Goal: Task Accomplishment & Management: Complete application form

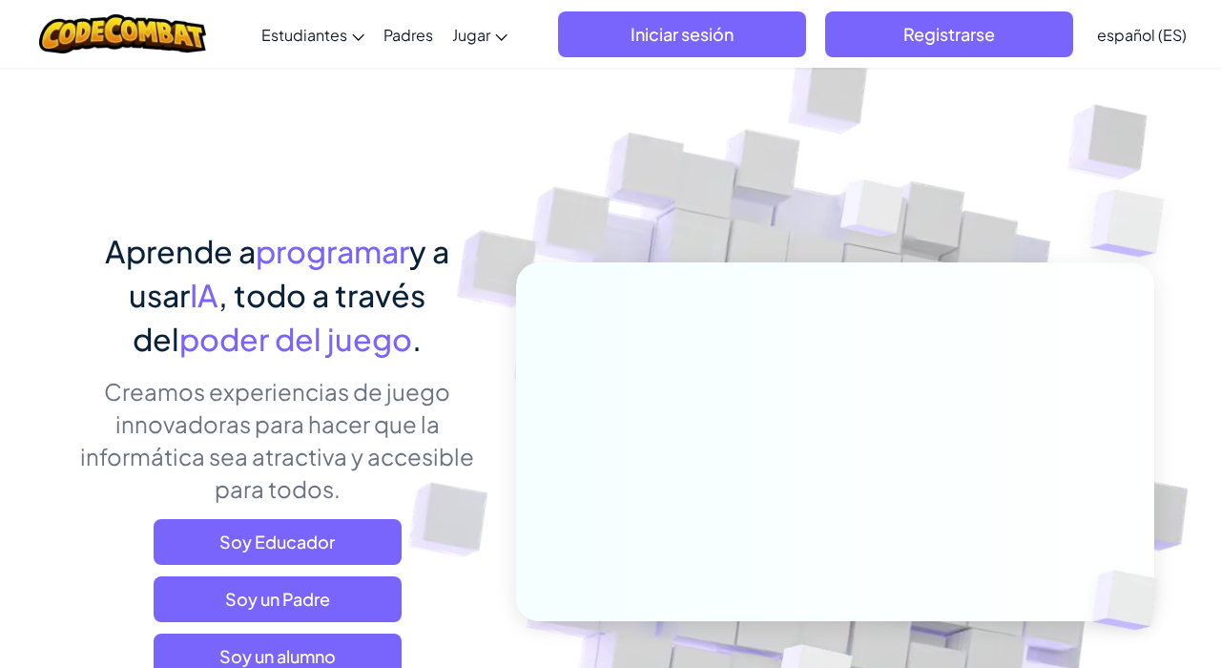
scroll to position [184, 0]
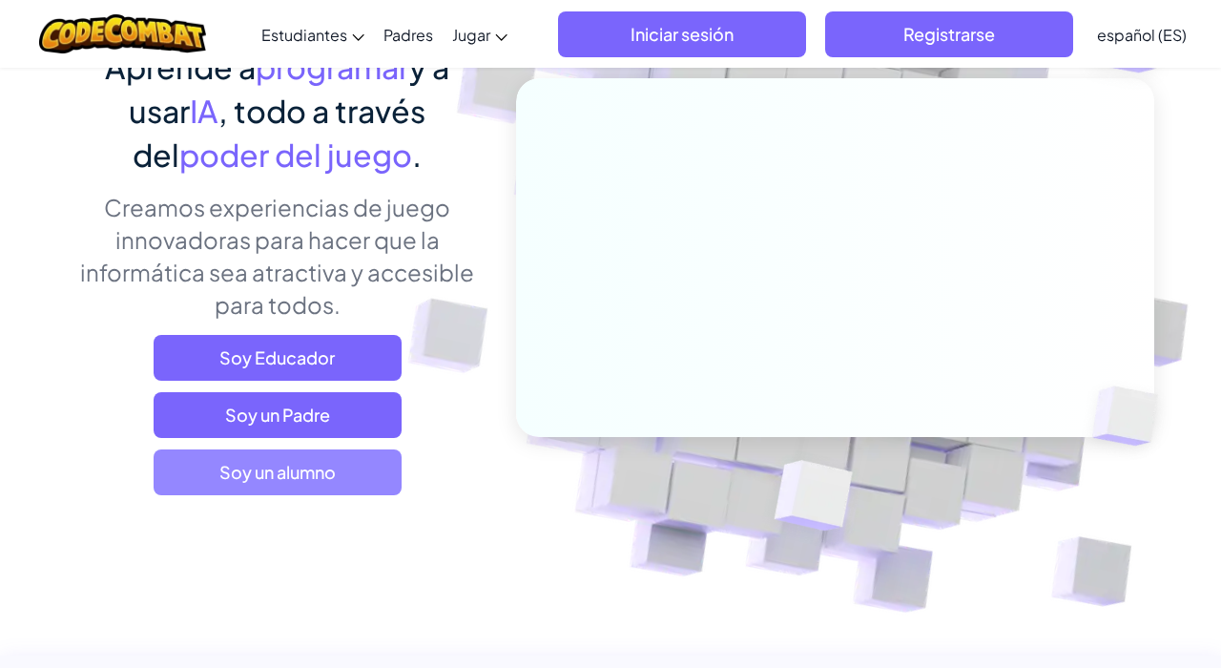
click at [279, 453] on span "Soy un alumno" at bounding box center [278, 472] width 248 height 46
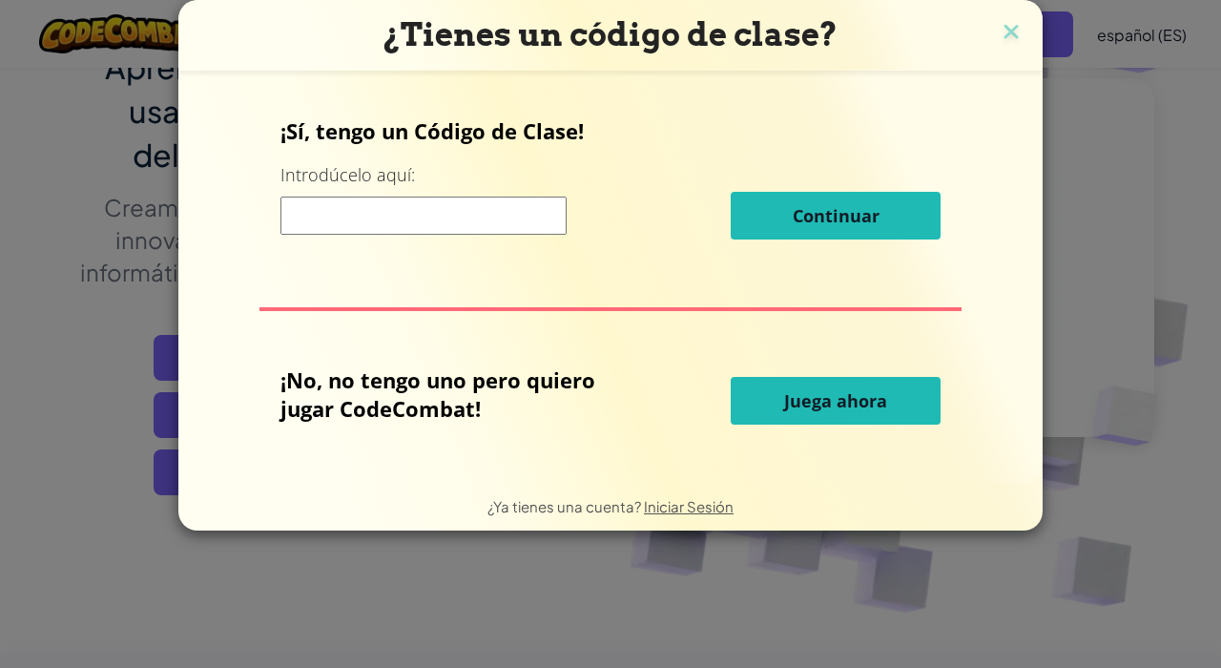
click at [806, 405] on span "Juega ahora" at bounding box center [835, 400] width 103 height 23
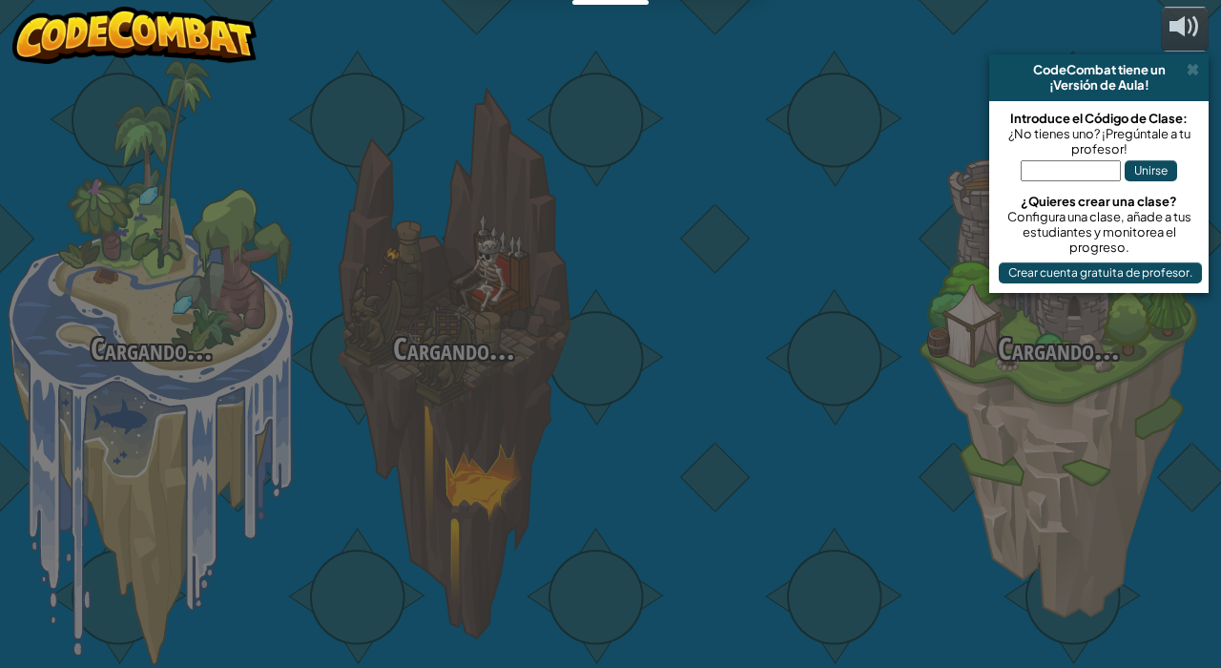
select select "es-ES"
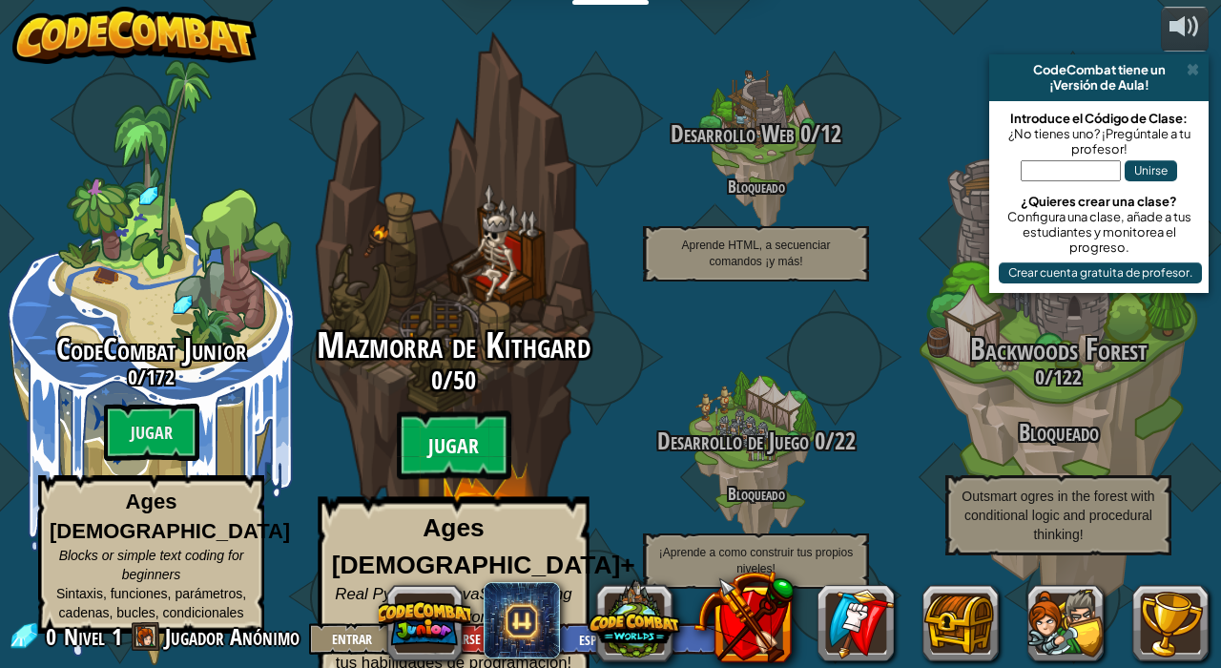
scroll to position [1, 0]
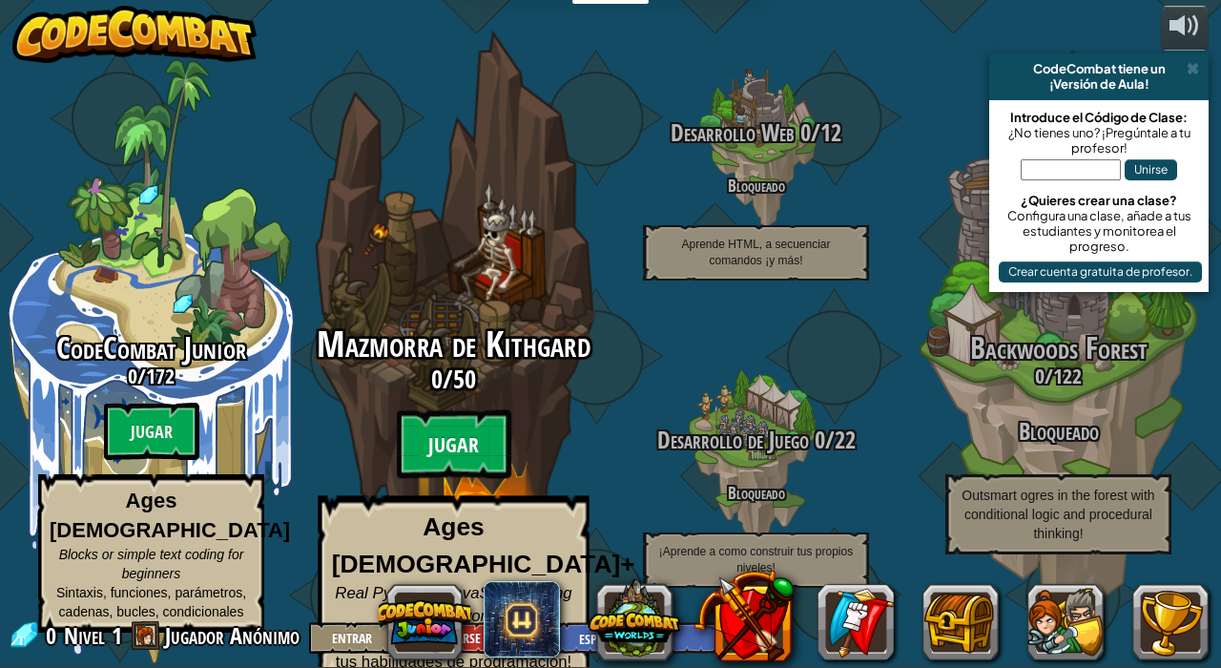
click at [425, 448] on btn "Jugar" at bounding box center [454, 444] width 114 height 69
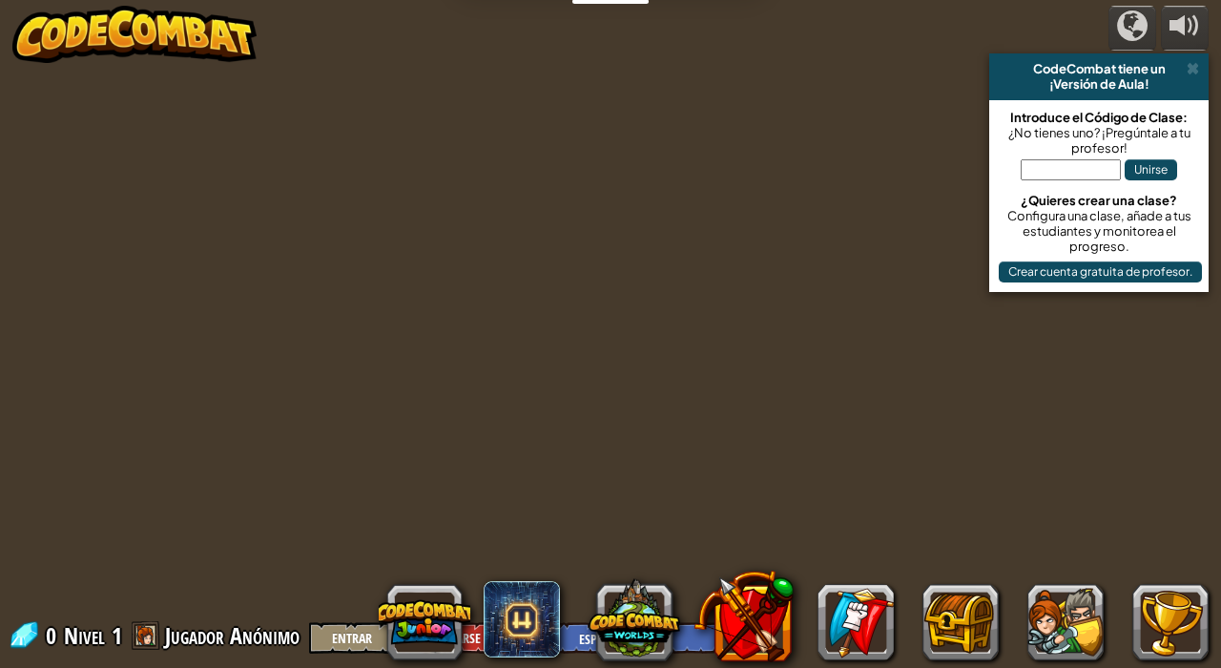
select select "es-ES"
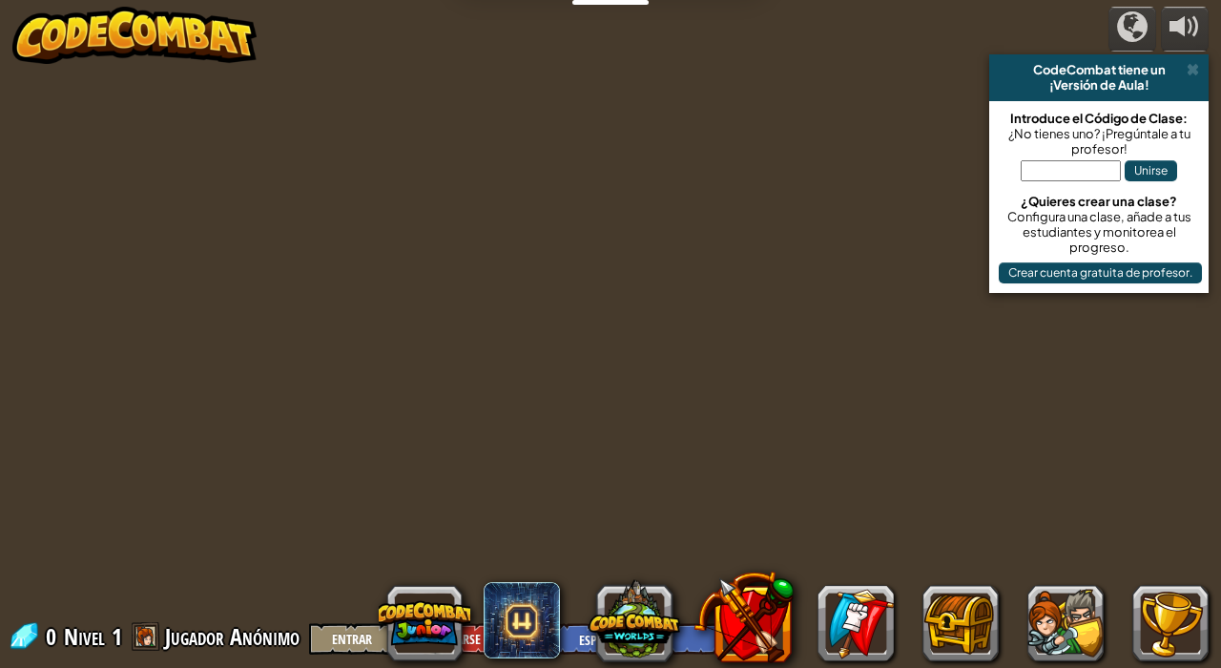
select select "es-ES"
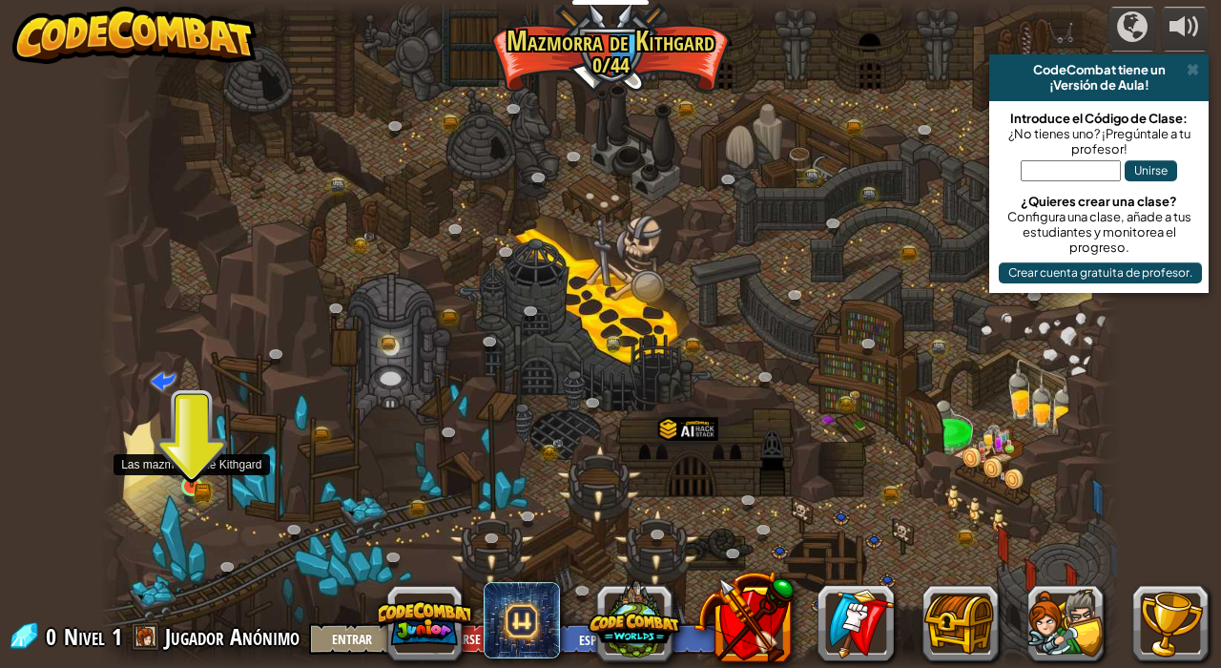
click at [190, 465] on img at bounding box center [191, 461] width 14 height 14
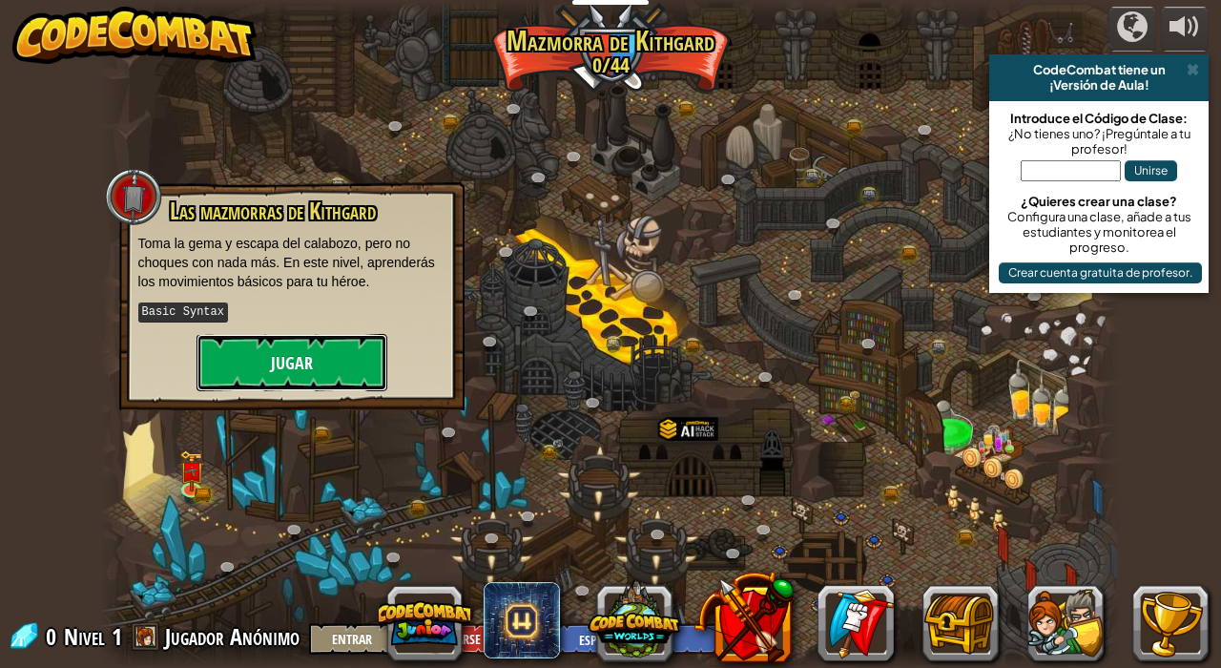
click at [290, 367] on button "Jugar" at bounding box center [291, 362] width 191 height 57
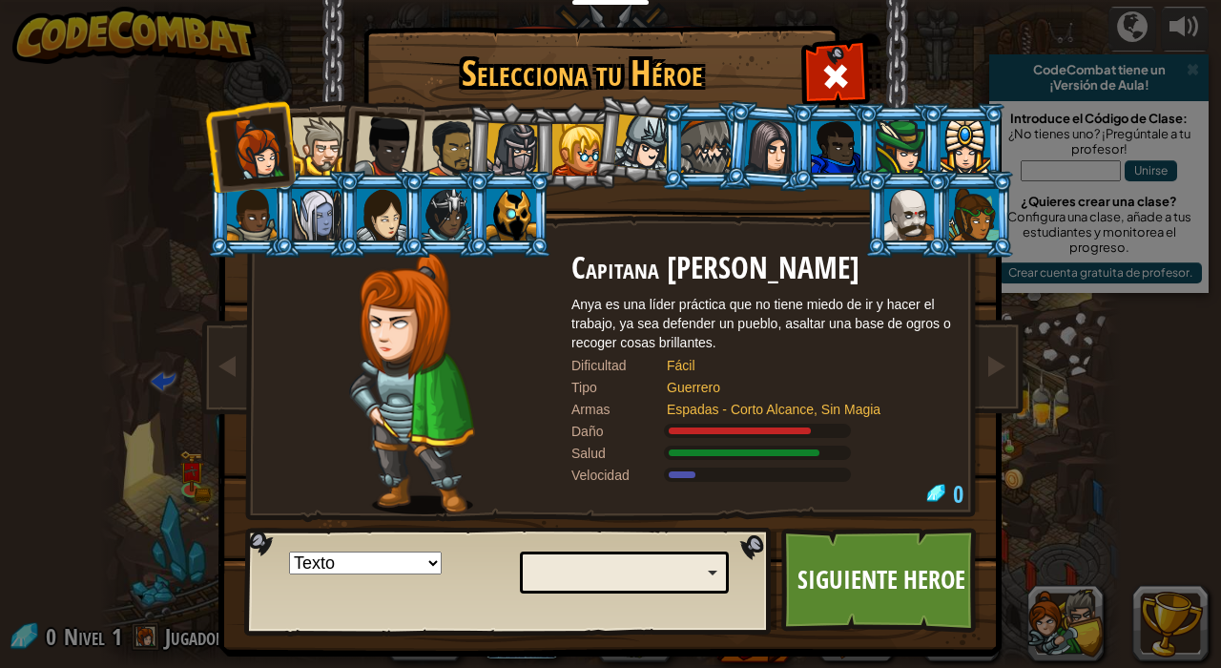
click at [512, 212] on div at bounding box center [511, 215] width 50 height 52
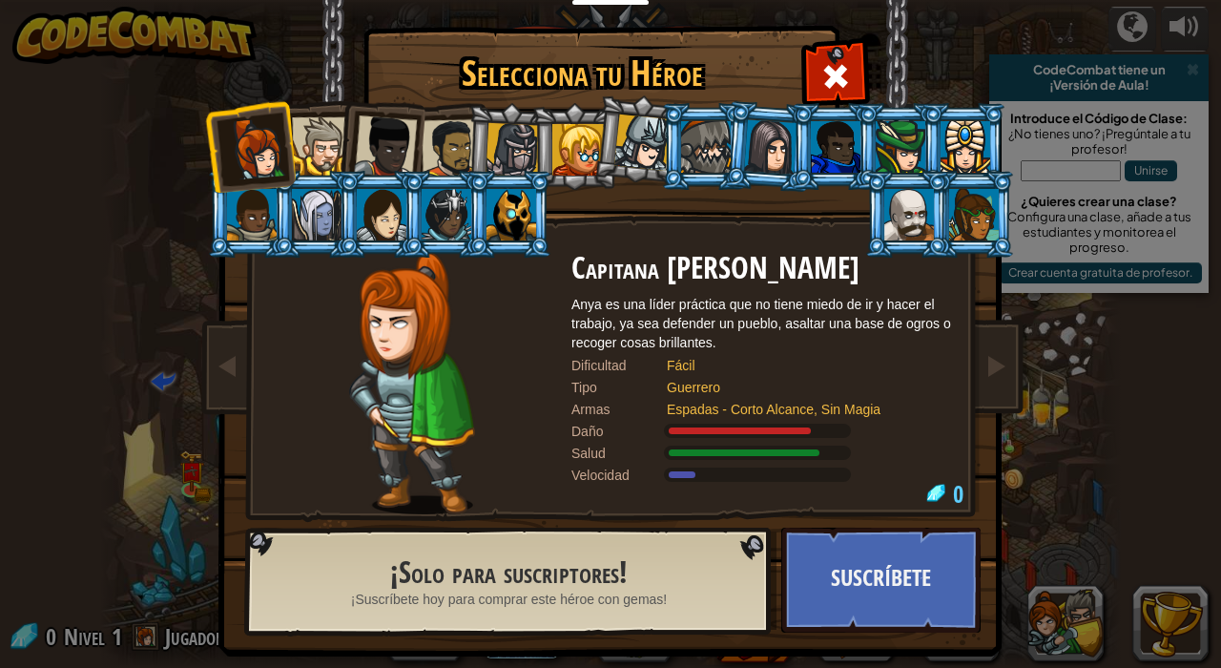
click at [530, 227] on div at bounding box center [511, 215] width 50 height 52
click at [492, 133] on div at bounding box center [512, 150] width 54 height 54
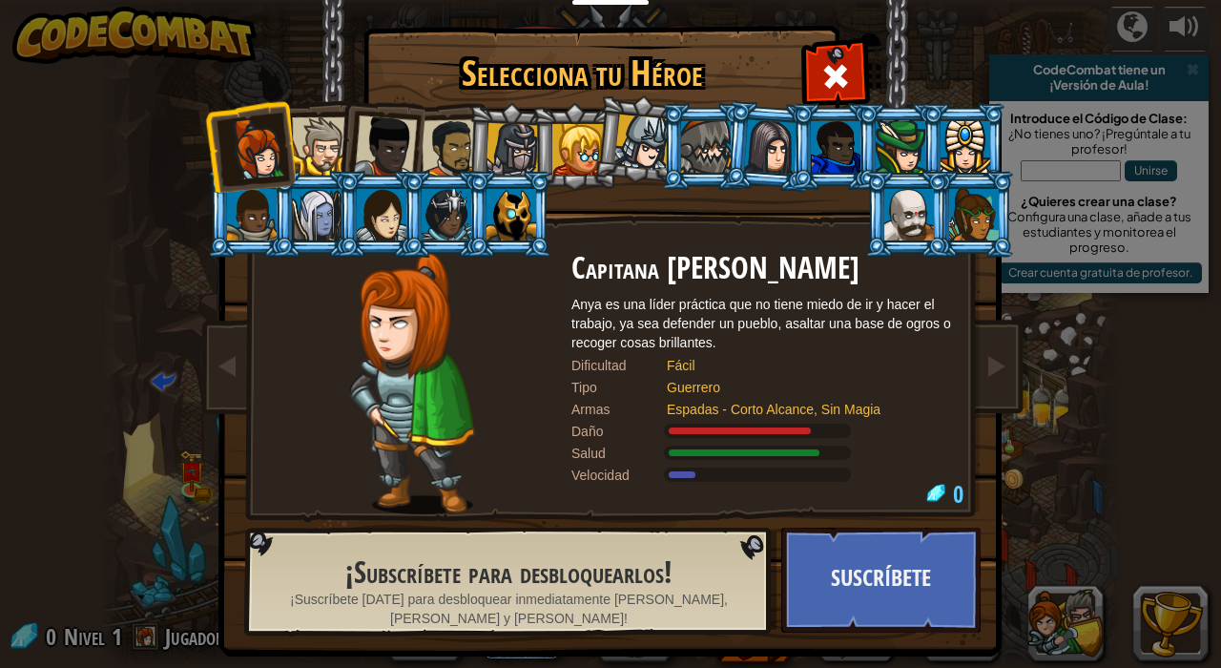
click at [396, 140] on div at bounding box center [385, 146] width 63 height 63
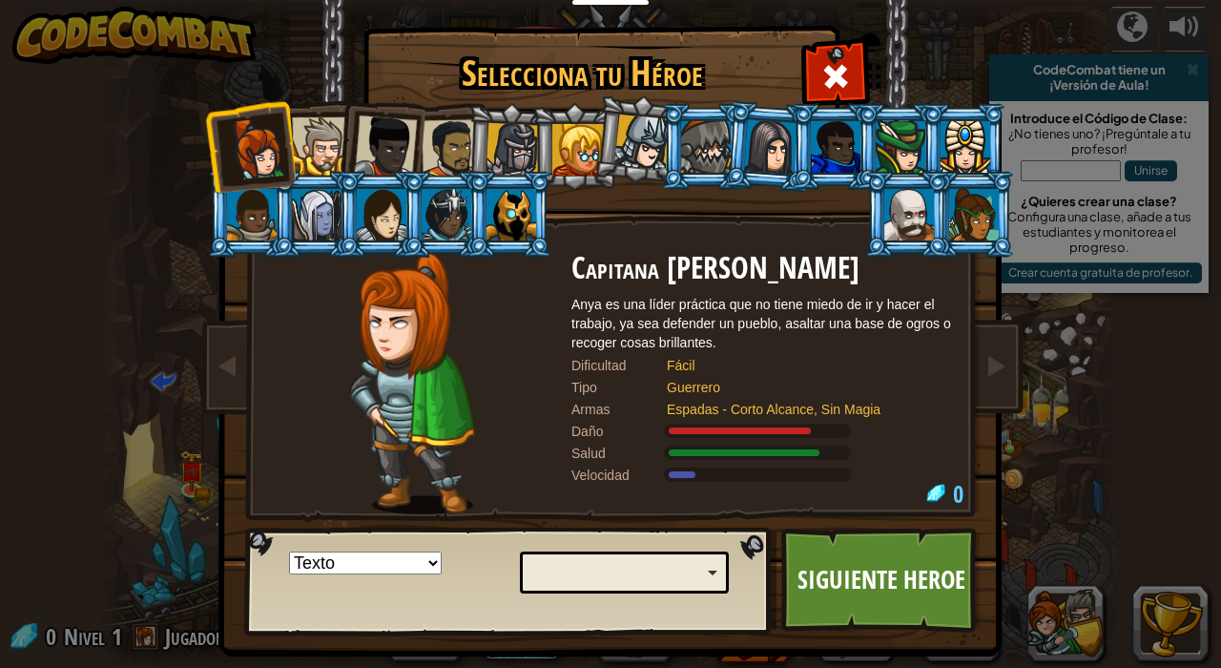
click at [309, 150] on div at bounding box center [321, 146] width 58 height 58
click at [857, 571] on link "Siguiente Heroe" at bounding box center [880, 579] width 199 height 105
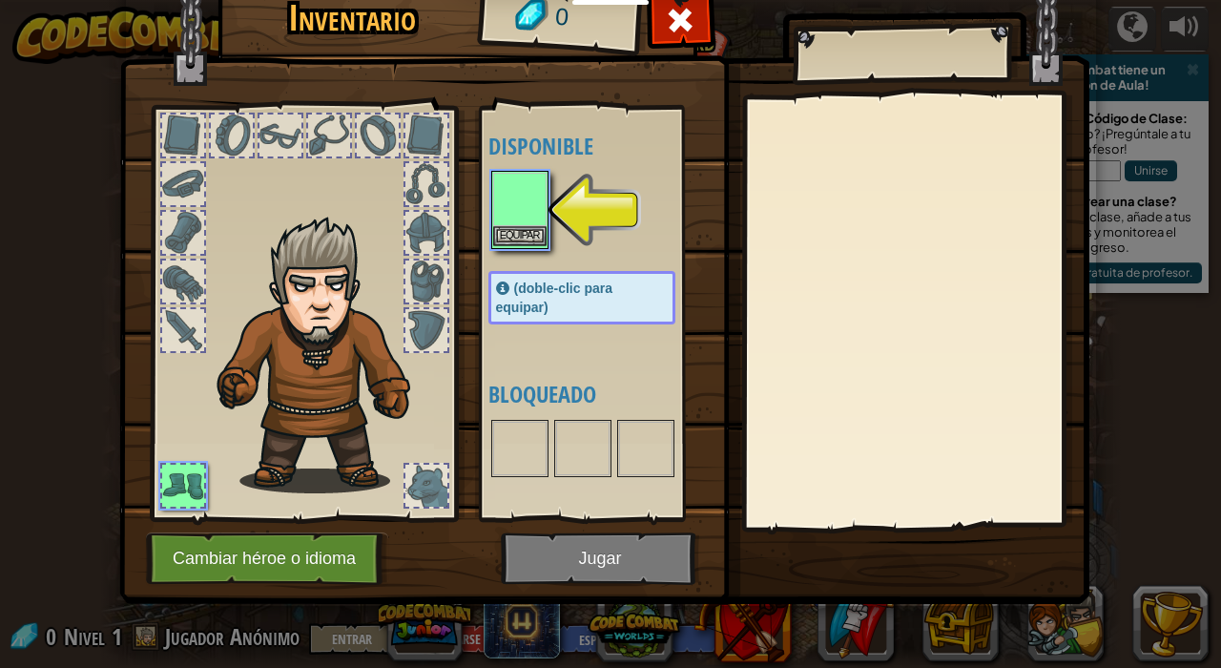
click at [519, 207] on img at bounding box center [519, 199] width 53 height 53
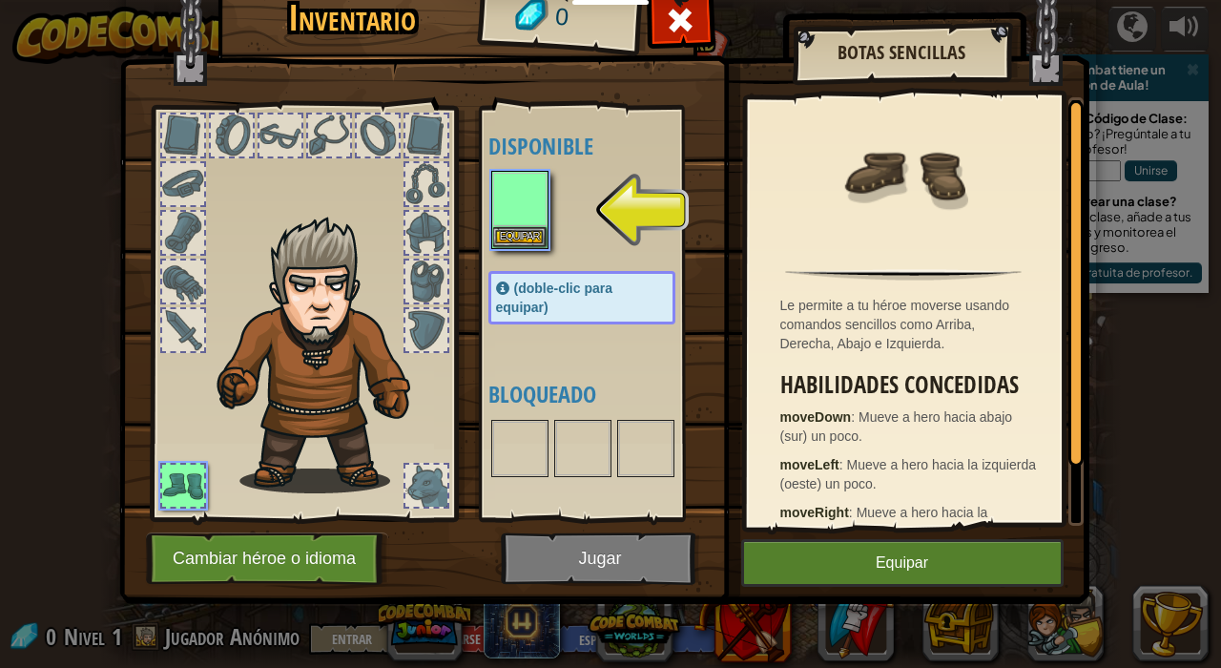
scroll to position [81, 0]
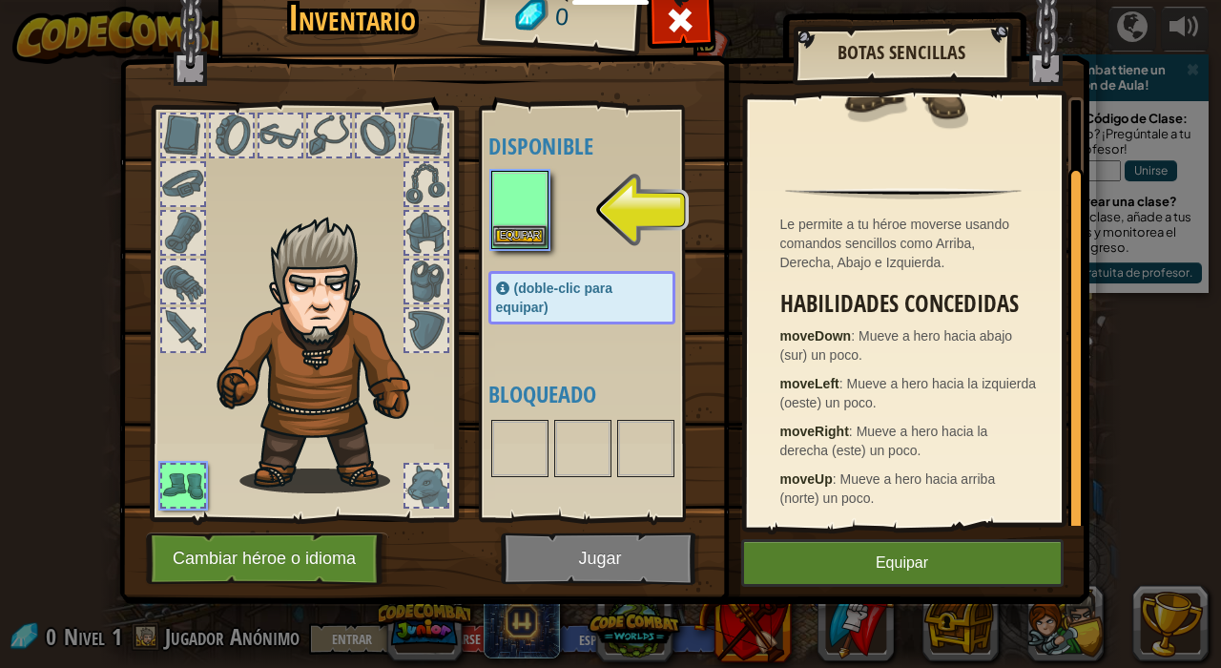
click at [528, 217] on img at bounding box center [519, 199] width 53 height 53
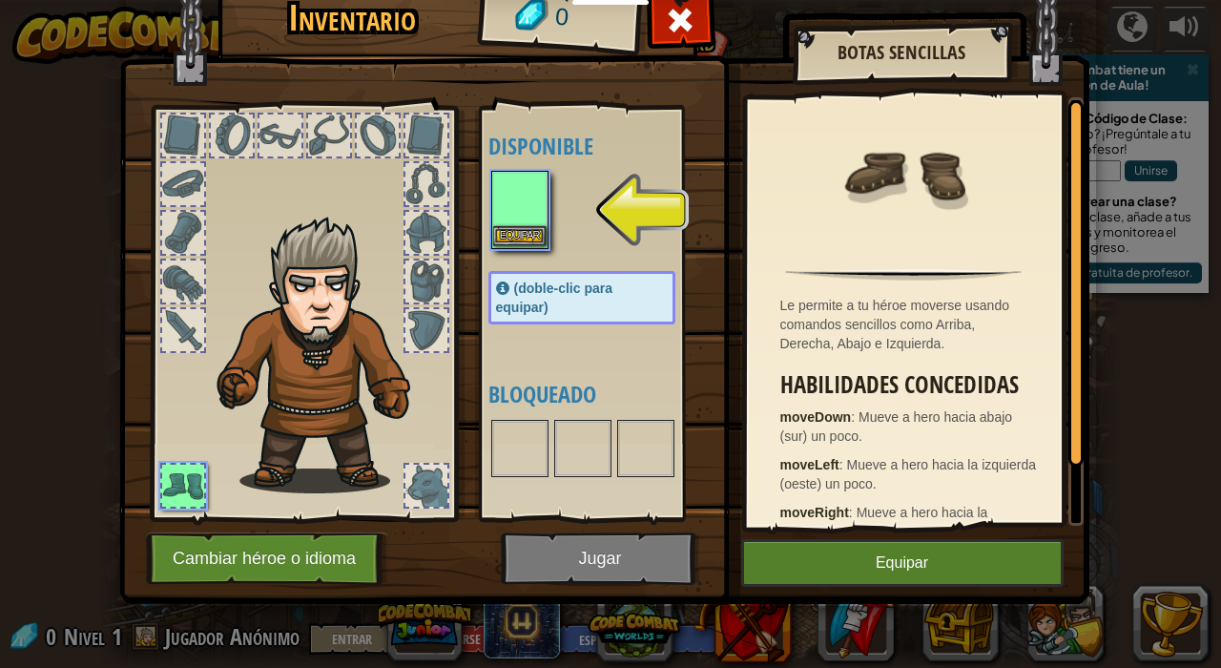
click at [528, 217] on img at bounding box center [519, 199] width 53 height 53
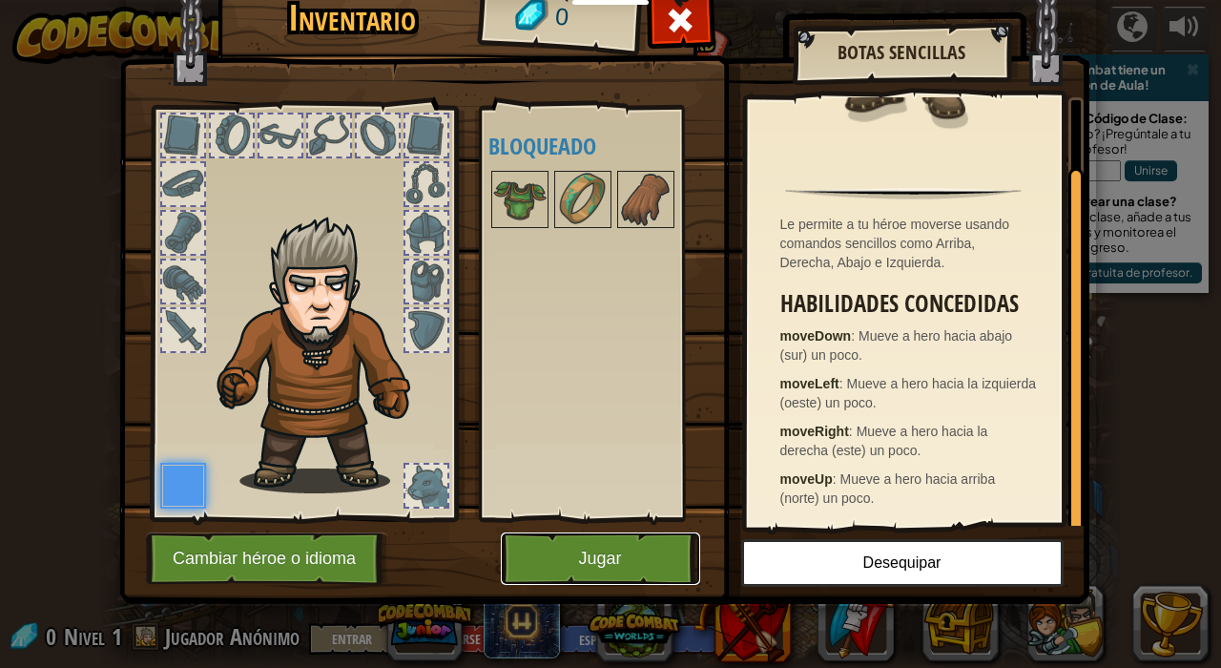
click at [639, 562] on button "Jugar" at bounding box center [600, 558] width 199 height 52
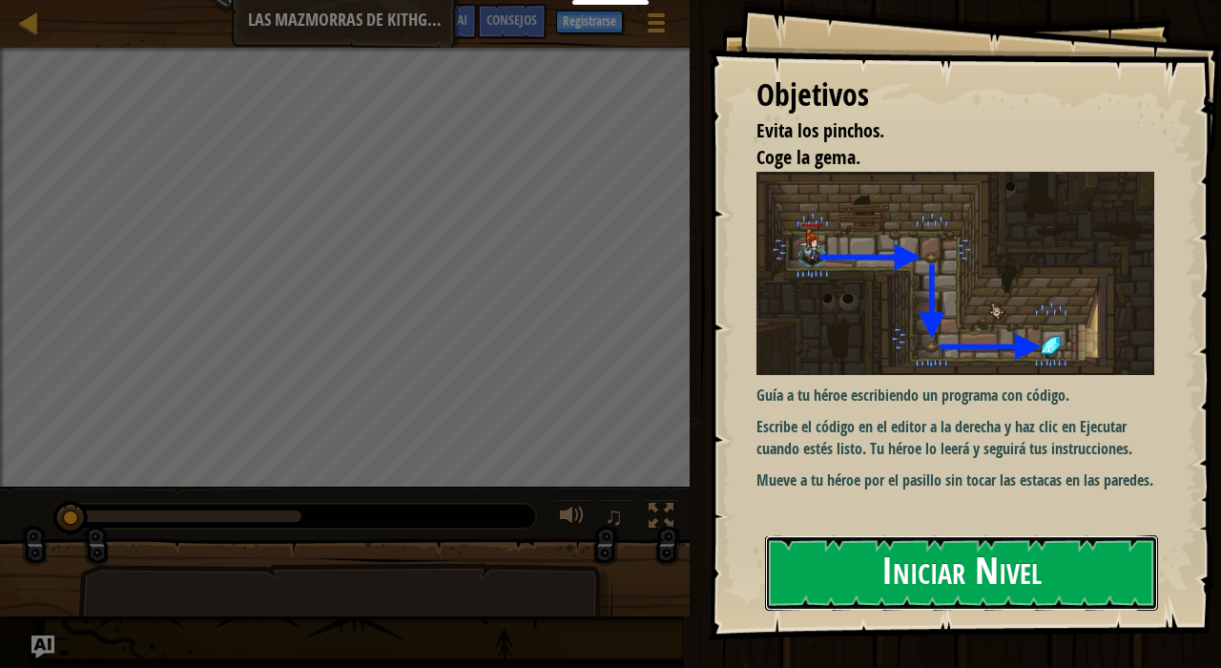
click at [943, 569] on button "Iniciar Nivel" at bounding box center [961, 572] width 393 height 75
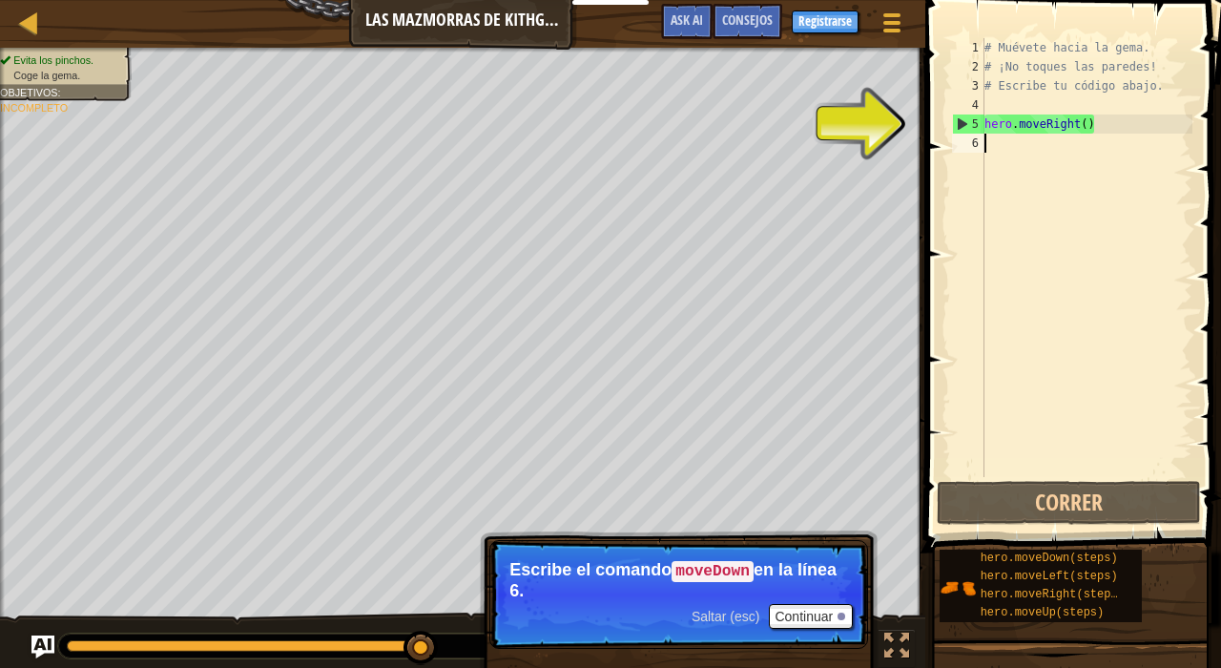
type textarea "mo"
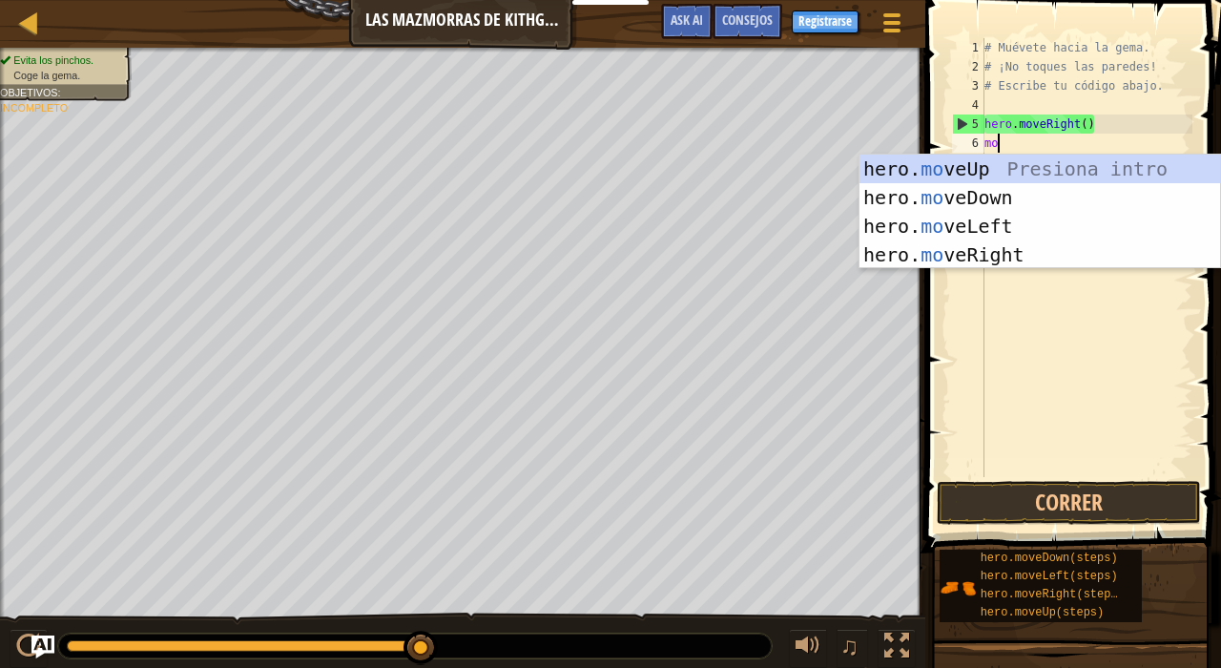
scroll to position [9, 0]
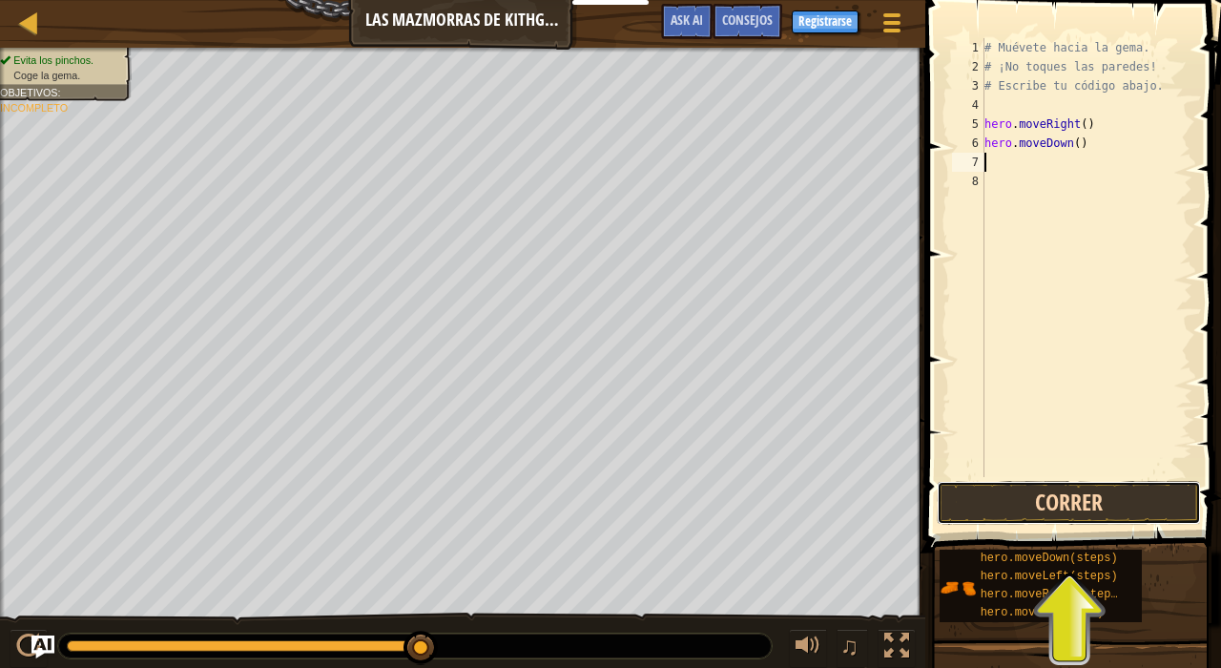
click at [1040, 493] on button "Correr" at bounding box center [1069, 503] width 264 height 44
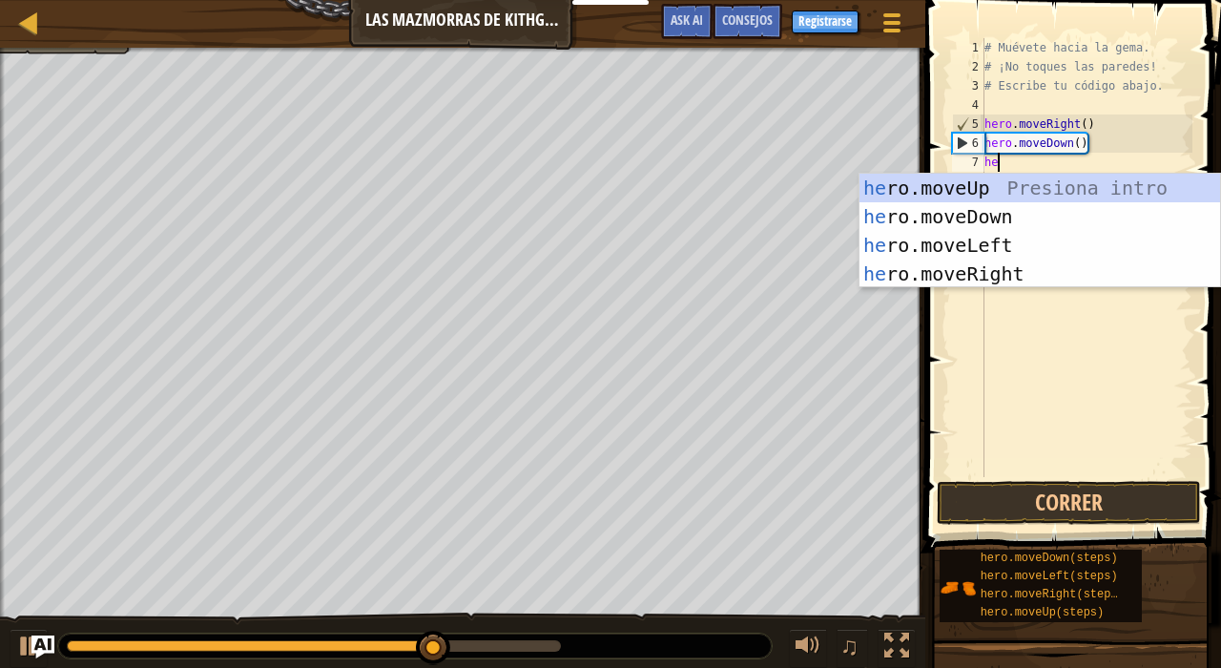
type textarea "her"
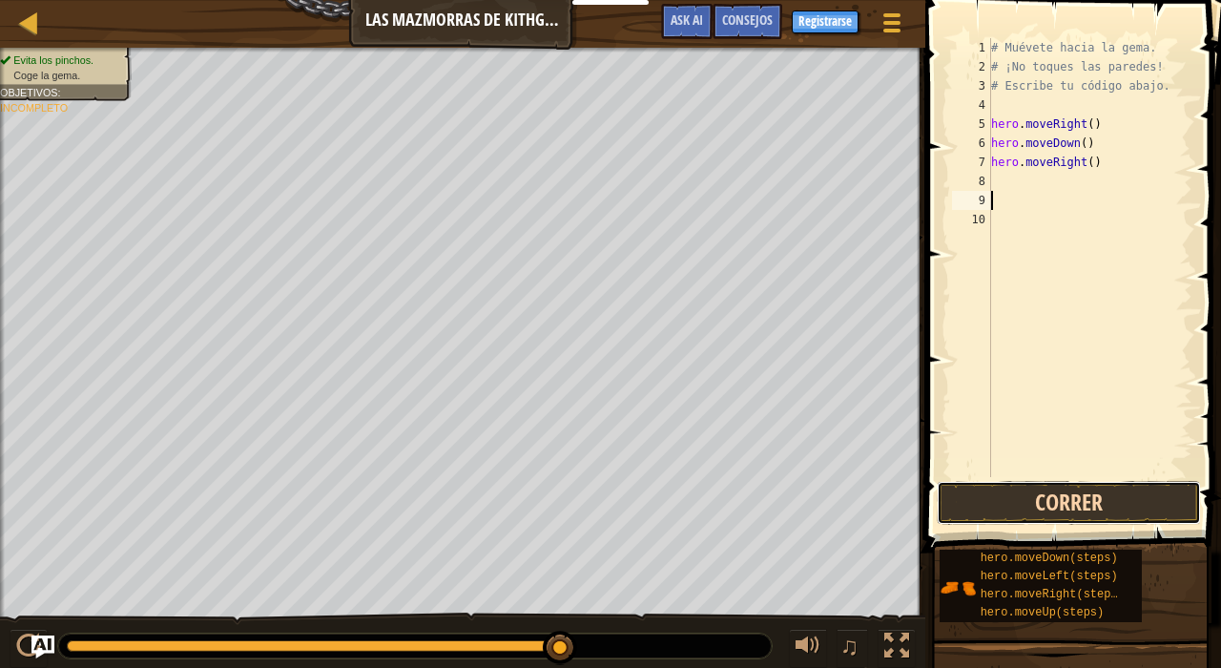
click at [1067, 504] on button "Correr" at bounding box center [1069, 503] width 264 height 44
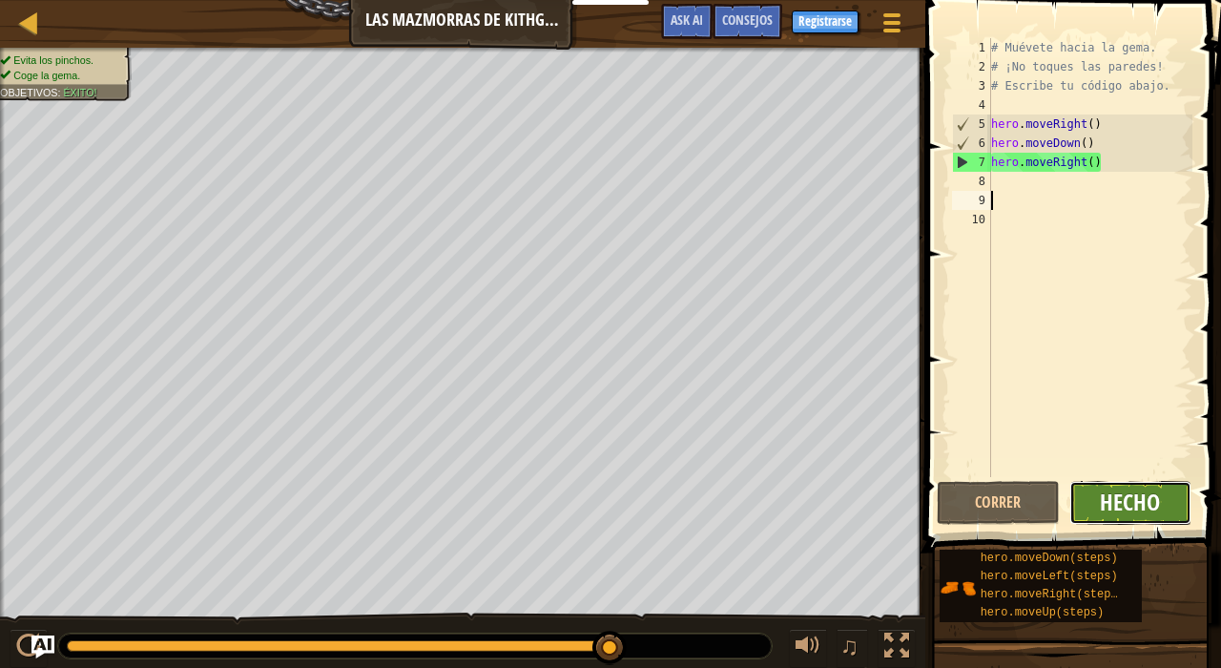
click at [1108, 502] on span "Hecho" at bounding box center [1130, 501] width 60 height 31
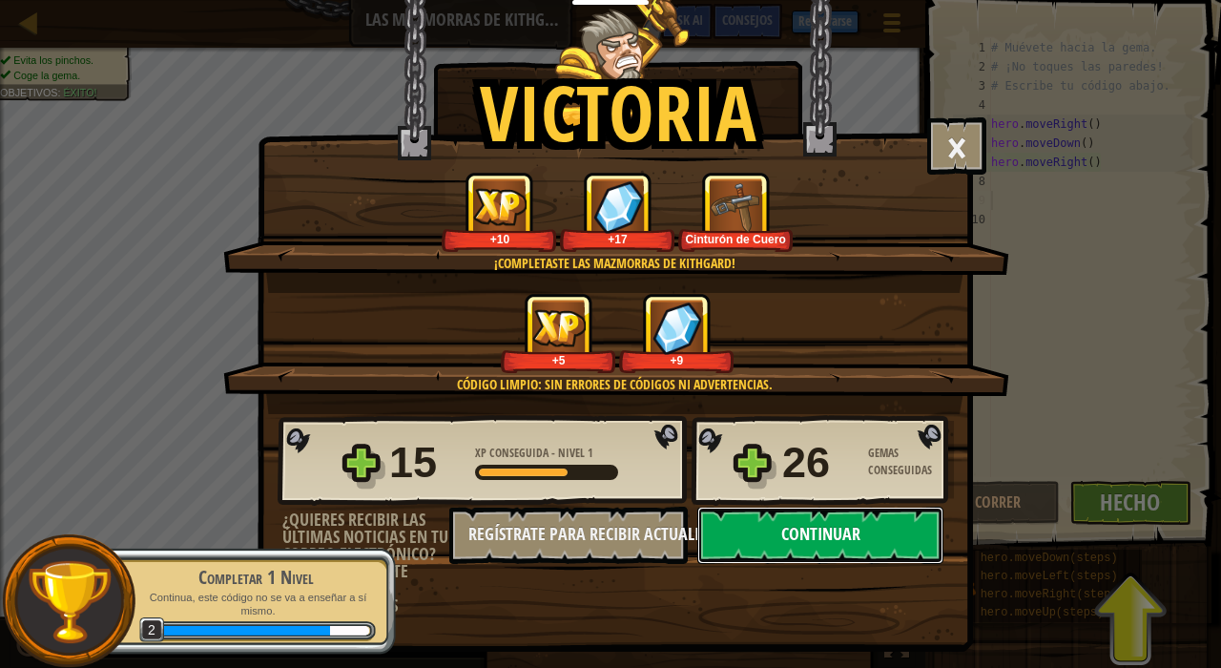
click at [836, 541] on button "Continuar" at bounding box center [820, 534] width 246 height 57
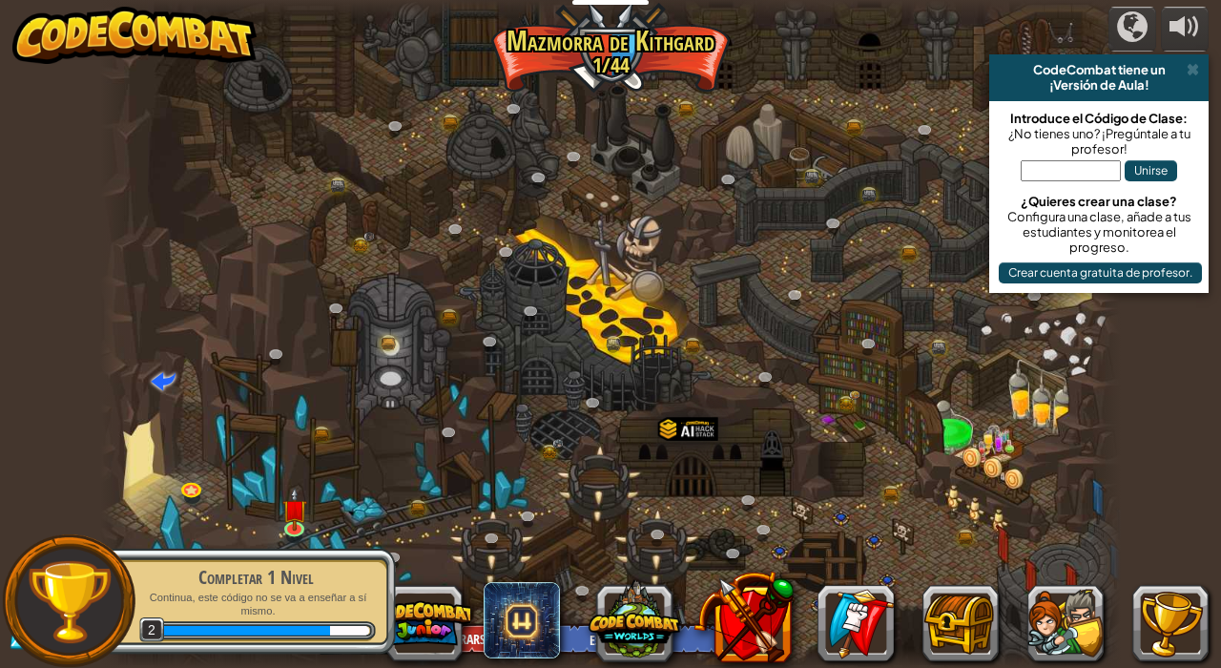
select select "es-ES"
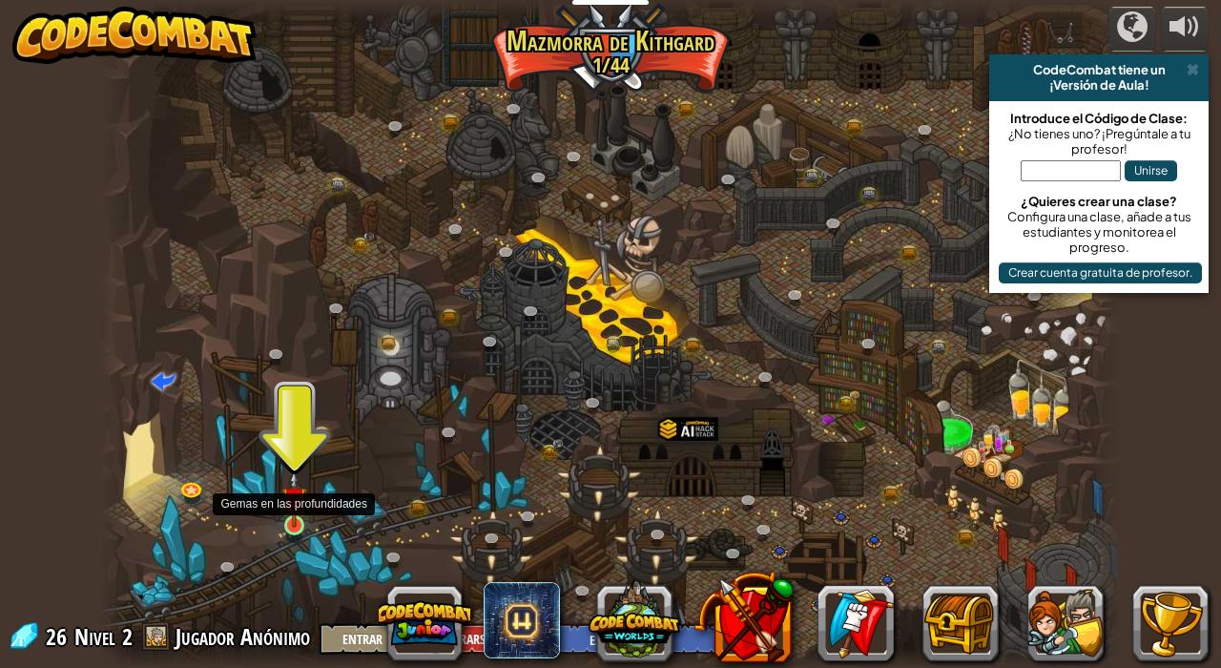
click at [293, 515] on img at bounding box center [293, 498] width 25 height 57
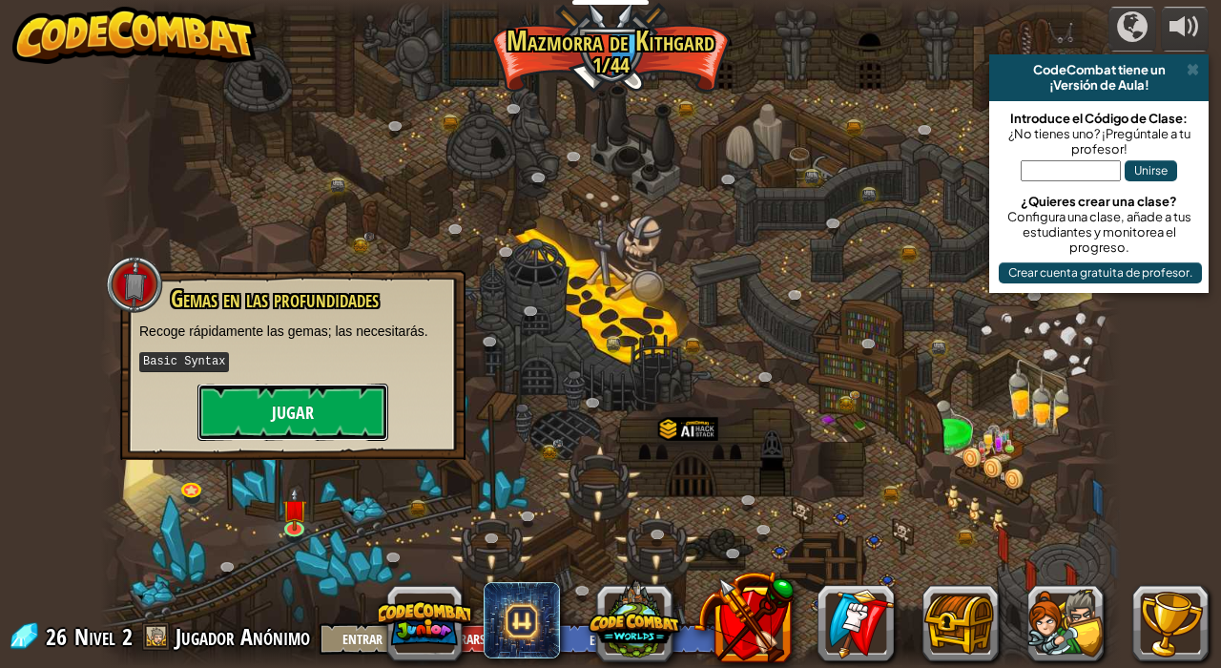
click at [318, 417] on button "Jugar" at bounding box center [292, 411] width 191 height 57
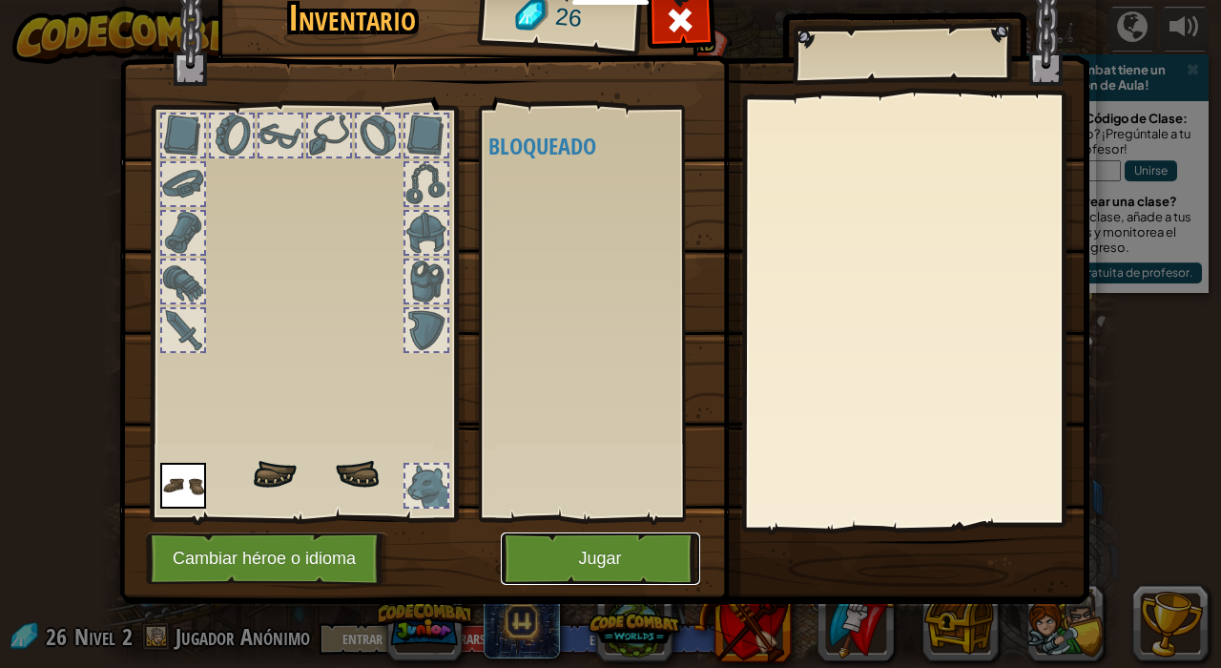
click at [622, 561] on button "Jugar" at bounding box center [600, 558] width 199 height 52
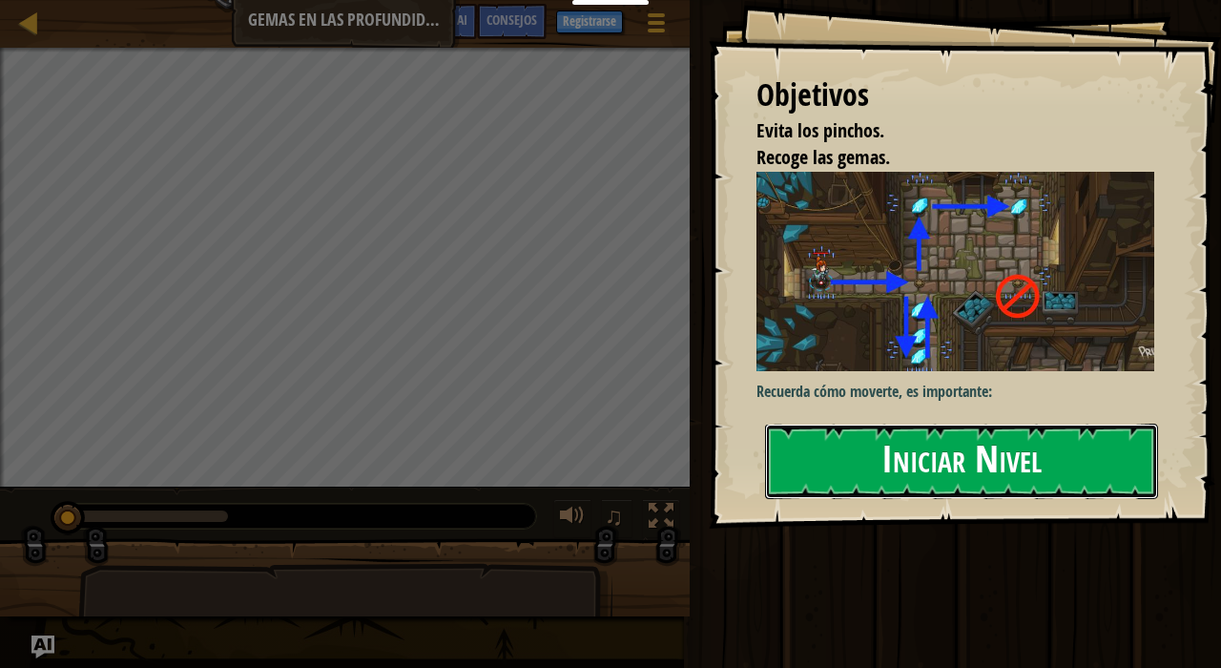
click at [1012, 447] on button "Iniciar Nivel" at bounding box center [961, 460] width 393 height 75
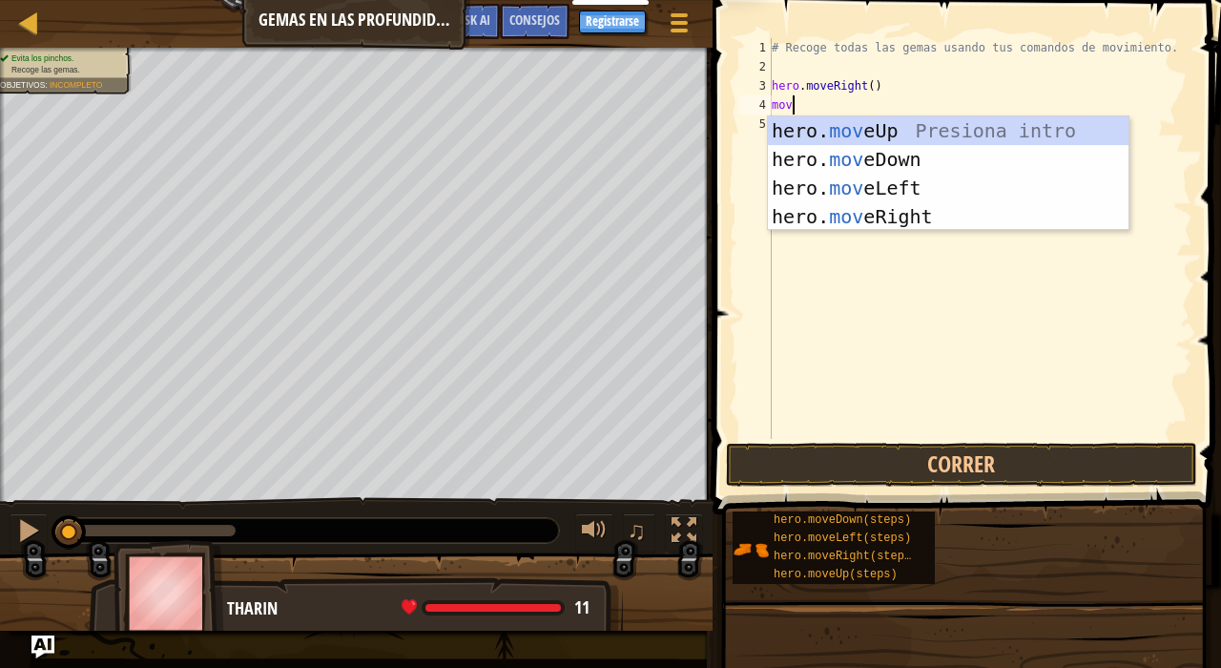
scroll to position [9, 1]
type textarea "move"
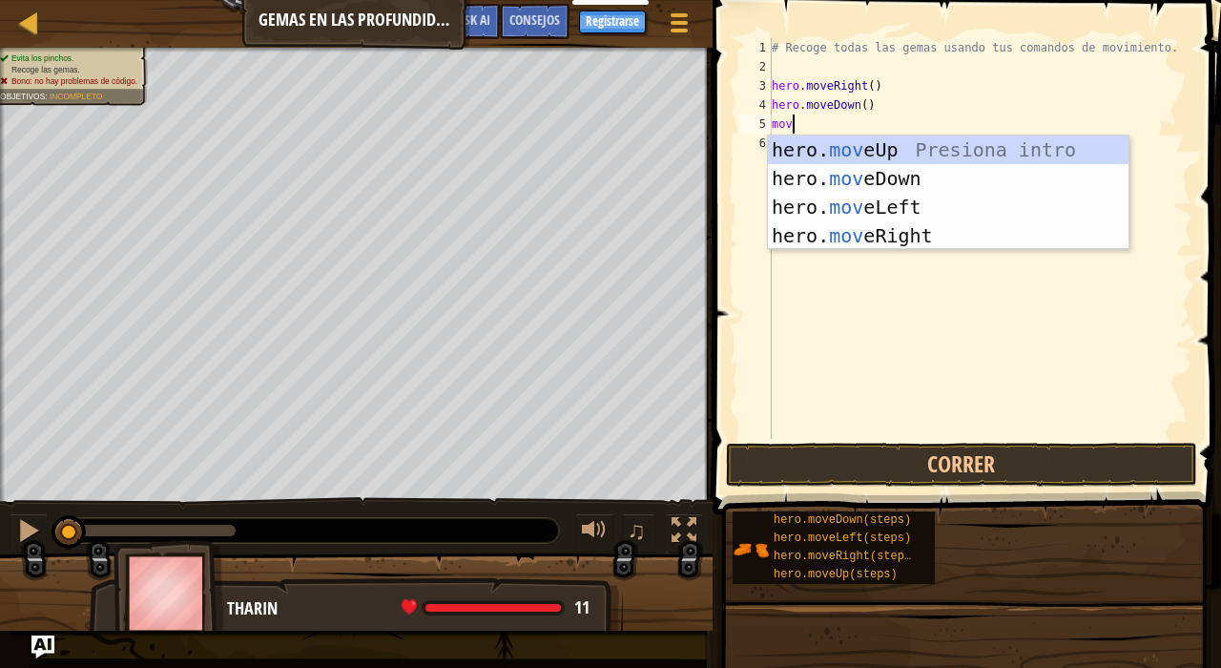
type textarea "move"
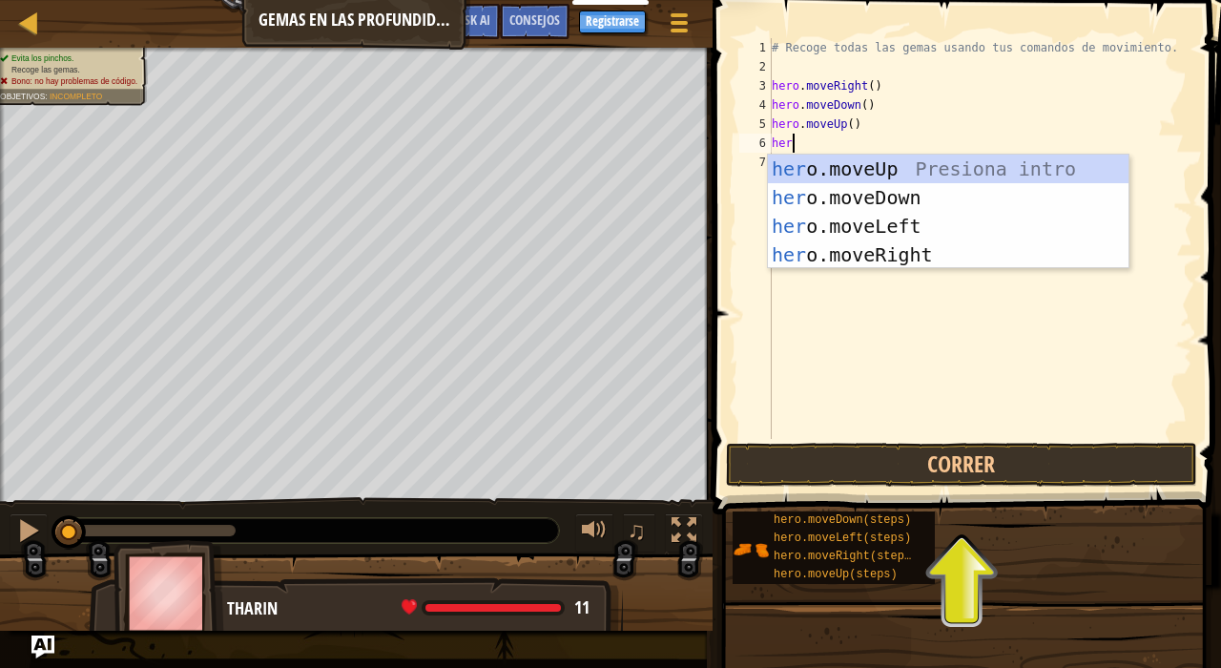
type textarea "hero"
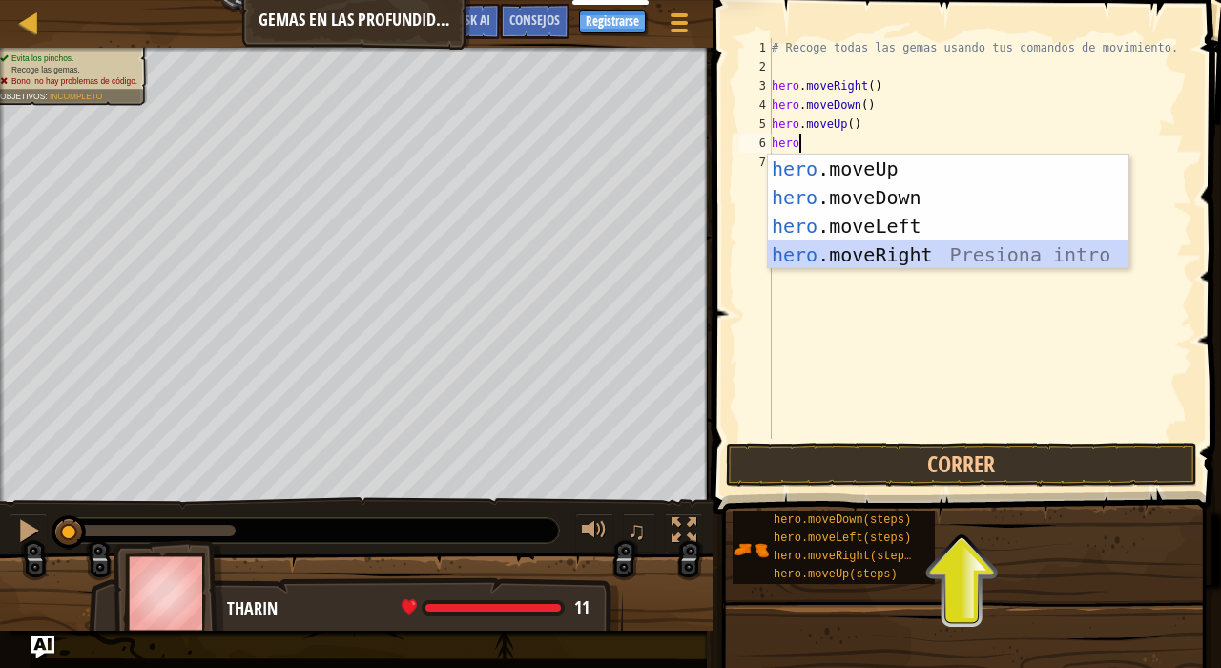
scroll to position [9, 0]
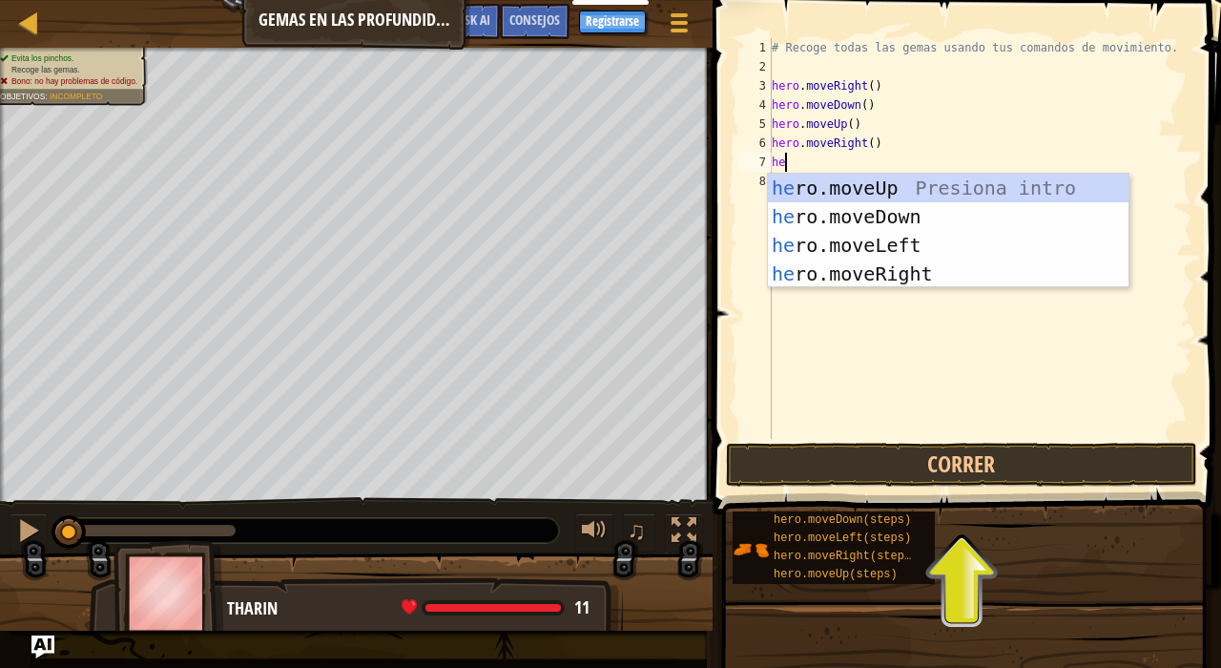
type textarea "her"
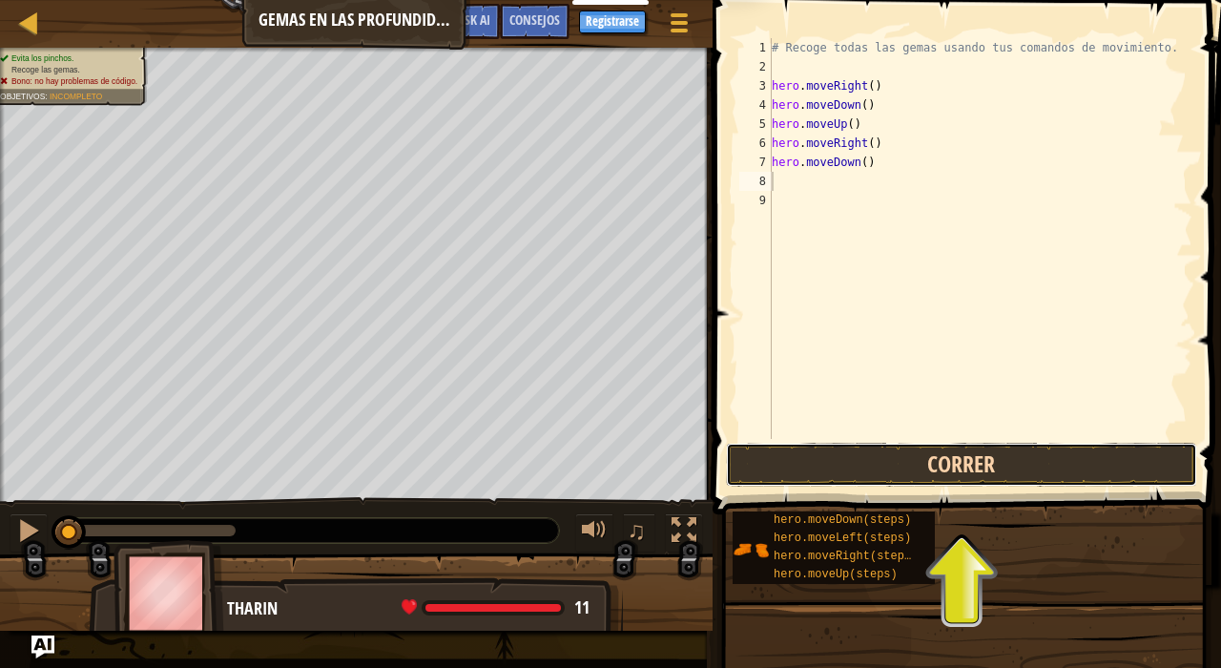
click at [1006, 458] on button "Correr" at bounding box center [961, 465] width 471 height 44
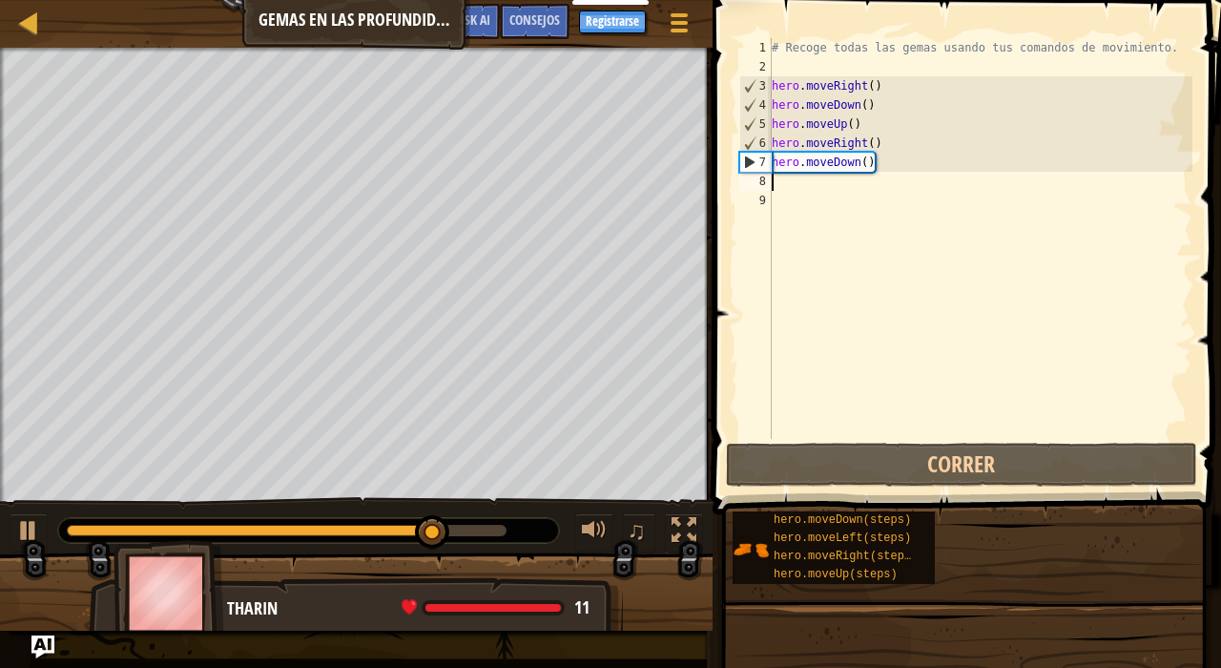
click at [874, 113] on div "# Recoge todas las gemas usando tus comandos de movimiento. hero . moveRight ( …" at bounding box center [980, 257] width 424 height 439
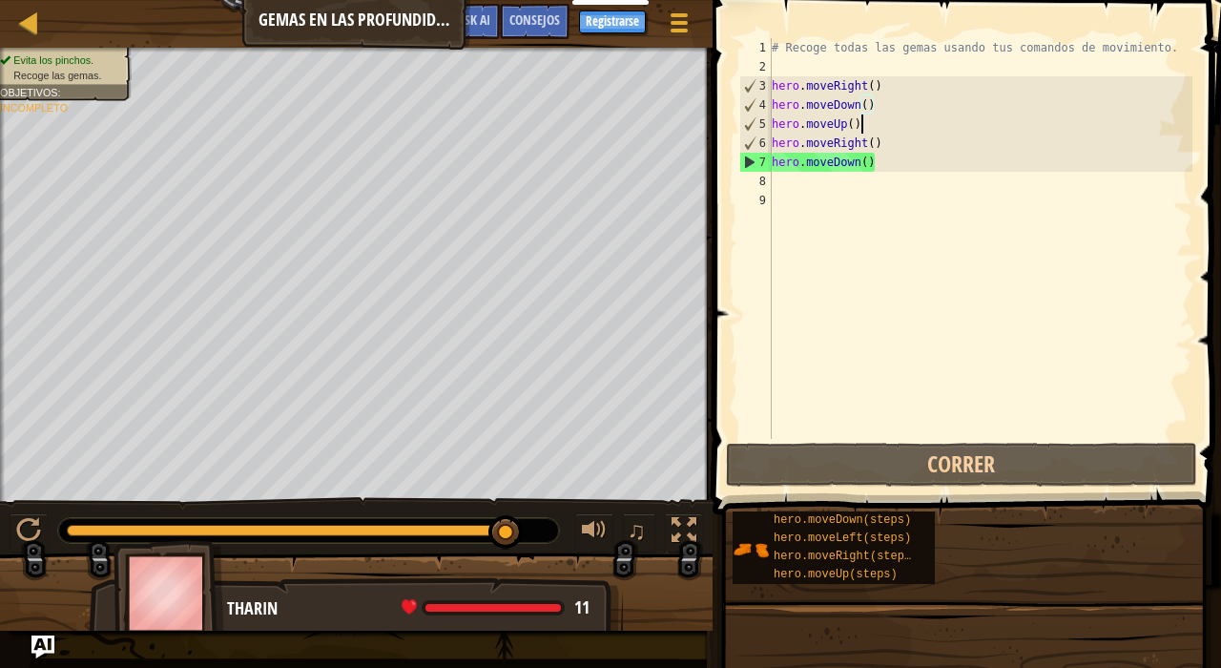
click at [889, 123] on div "# Recoge todas las gemas usando tus comandos de movimiento. hero . moveRight ( …" at bounding box center [980, 257] width 424 height 439
type textarea "hero.moveUp()"
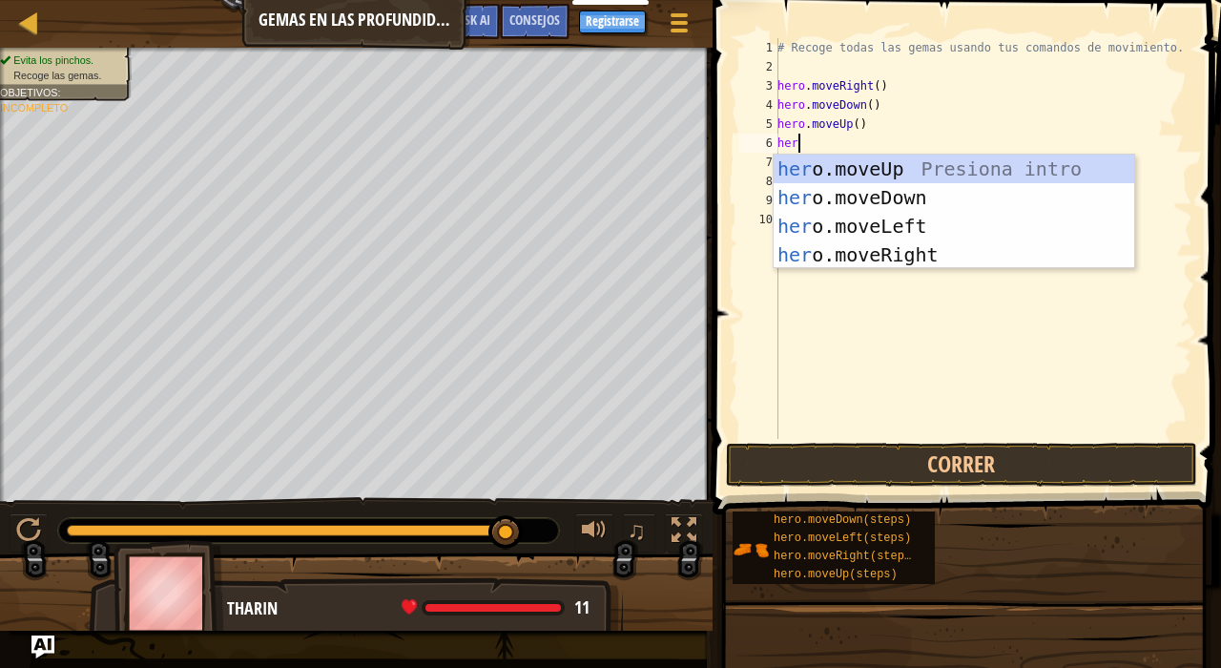
scroll to position [9, 1]
type textarea "hero"
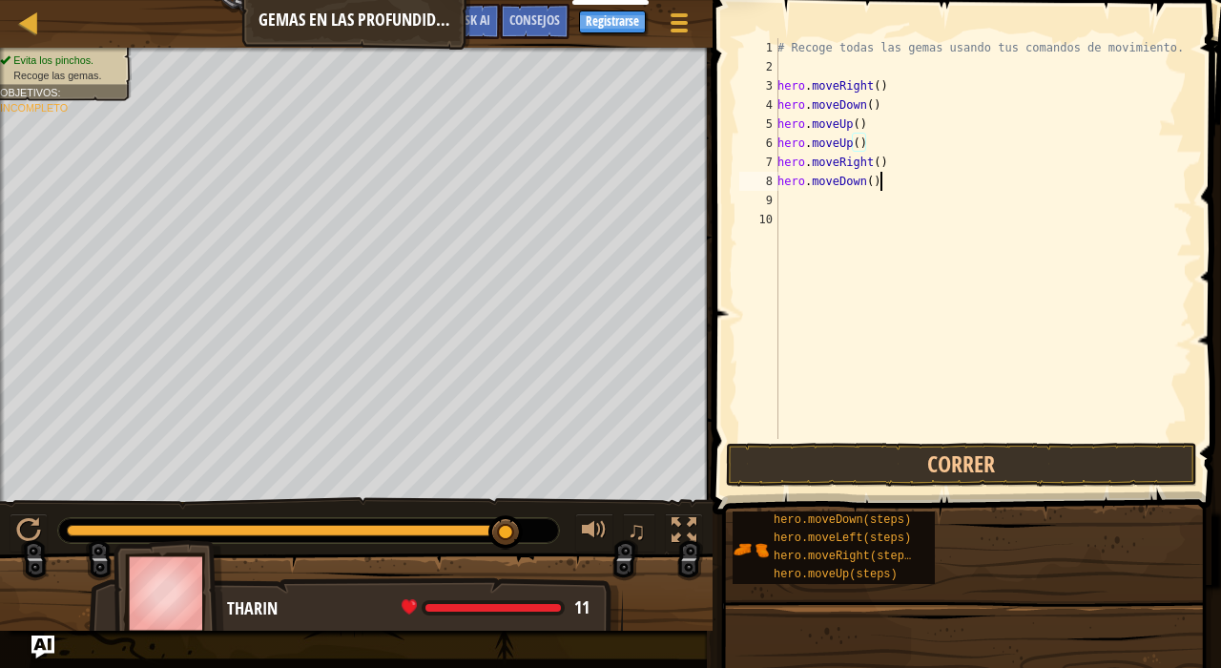
click at [892, 185] on div "# Recoge todas las gemas usando tus comandos de movimiento. hero . moveRight ( …" at bounding box center [983, 257] width 419 height 439
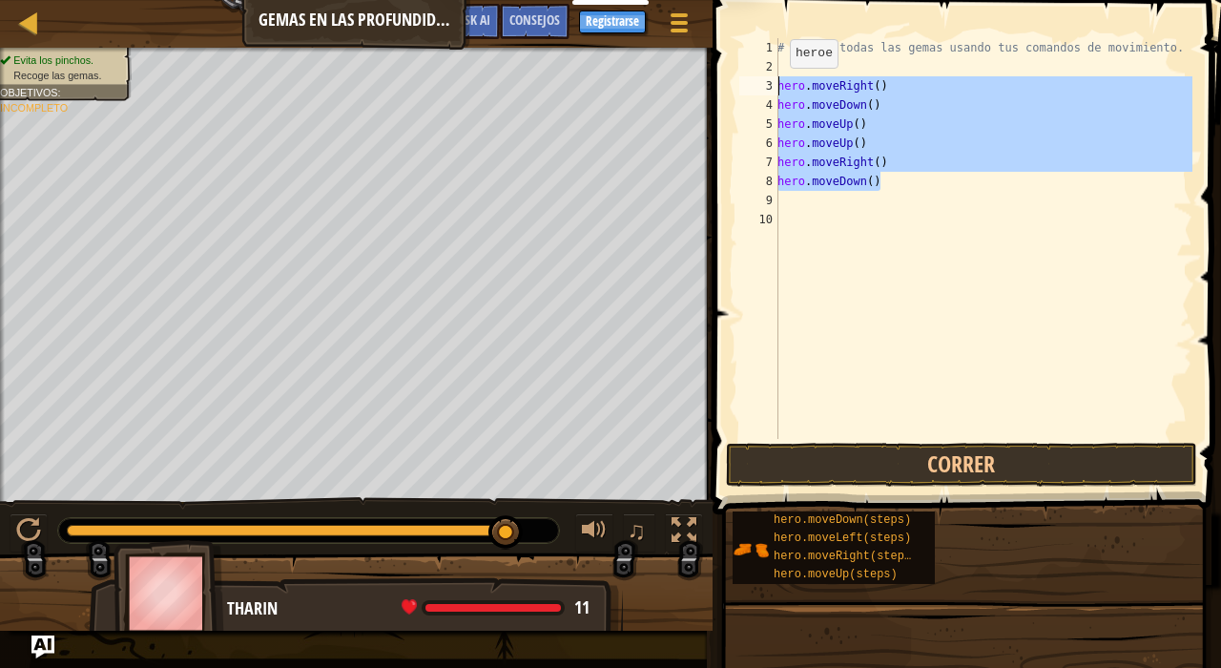
drag, startPoint x: 892, startPoint y: 185, endPoint x: 779, endPoint y: 86, distance: 150.0
click at [779, 86] on div "# Recoge todas las gemas usando tus comandos de movimiento. hero . moveRight ( …" at bounding box center [983, 257] width 419 height 439
type textarea "hero.moveRight() hero.moveDown()"
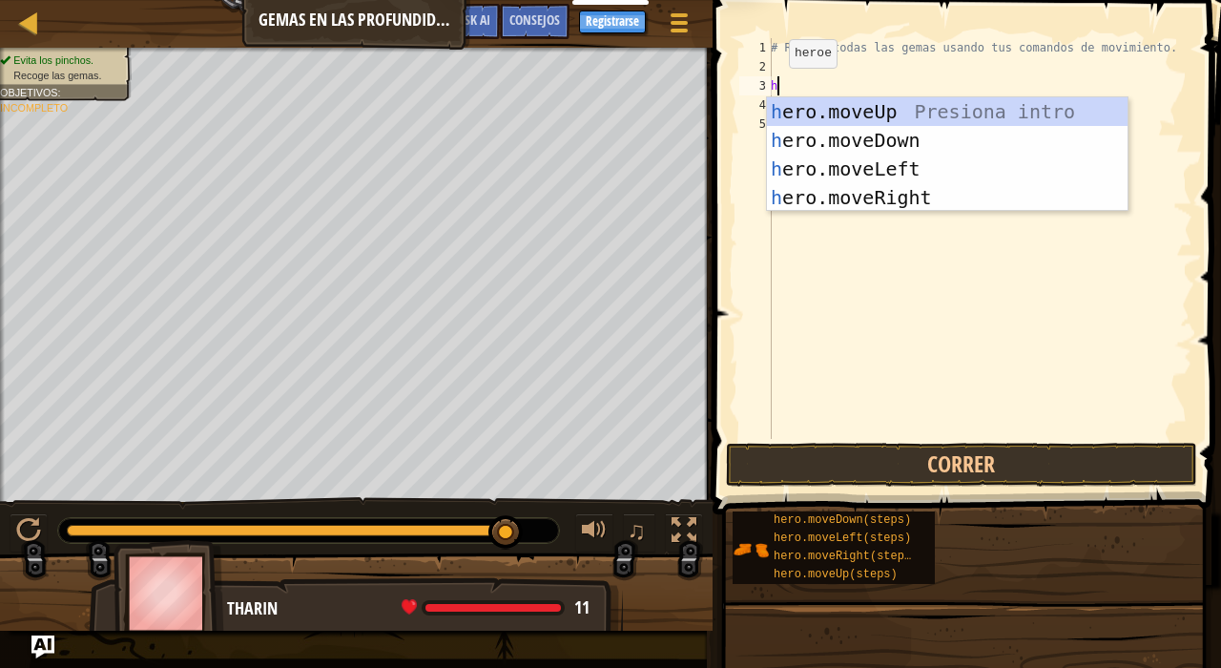
type textarea "he"
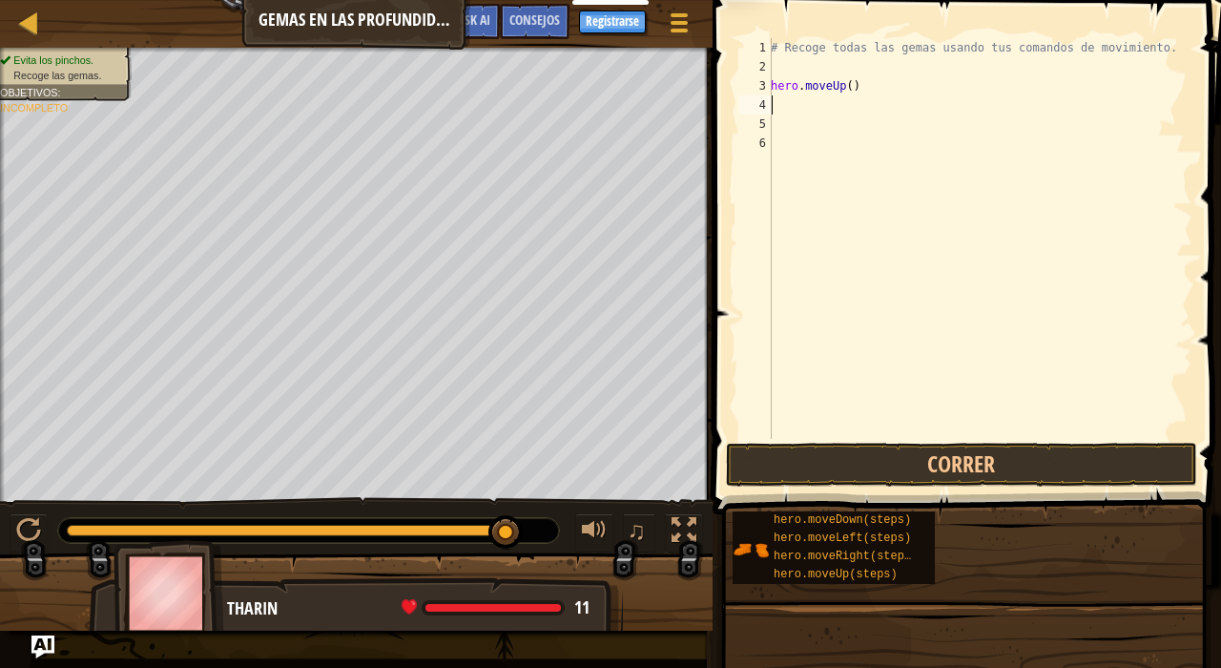
click at [919, 427] on div "# Recoge todas las gemas usando tus comandos de movimiento. hero . moveUp ( )" at bounding box center [979, 257] width 425 height 439
click at [933, 477] on button "Correr" at bounding box center [961, 465] width 471 height 44
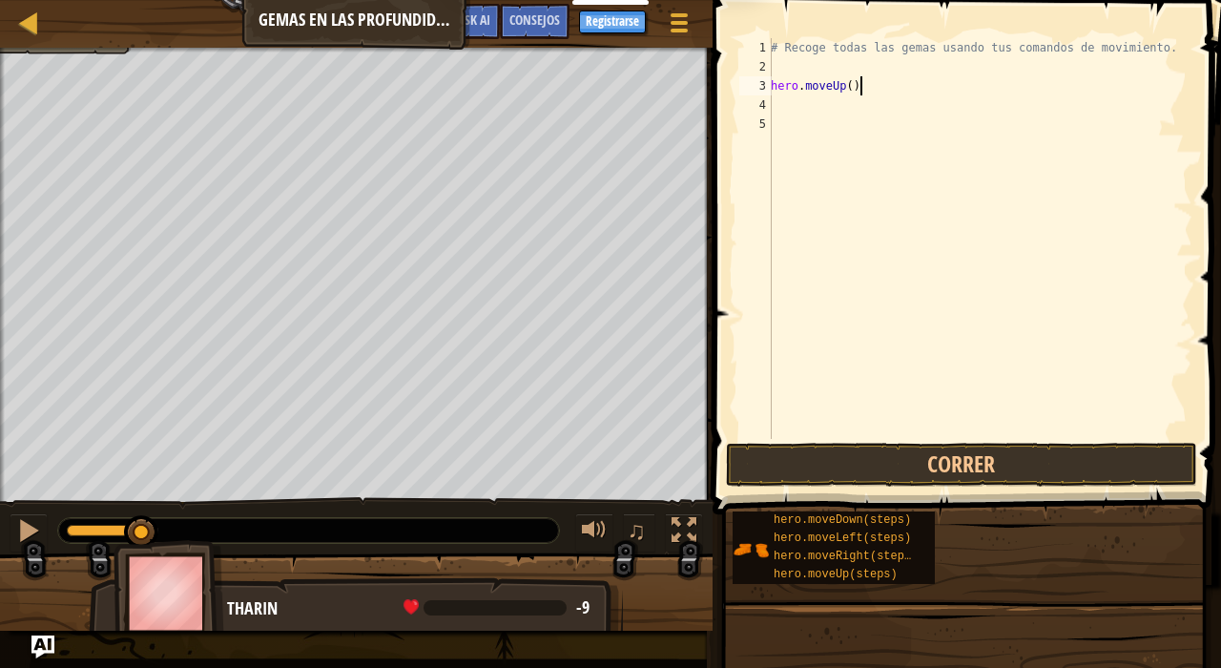
click at [874, 92] on div "# Recoge todas las gemas usando tus comandos de movimiento. hero . moveUp ( )" at bounding box center [979, 257] width 425 height 439
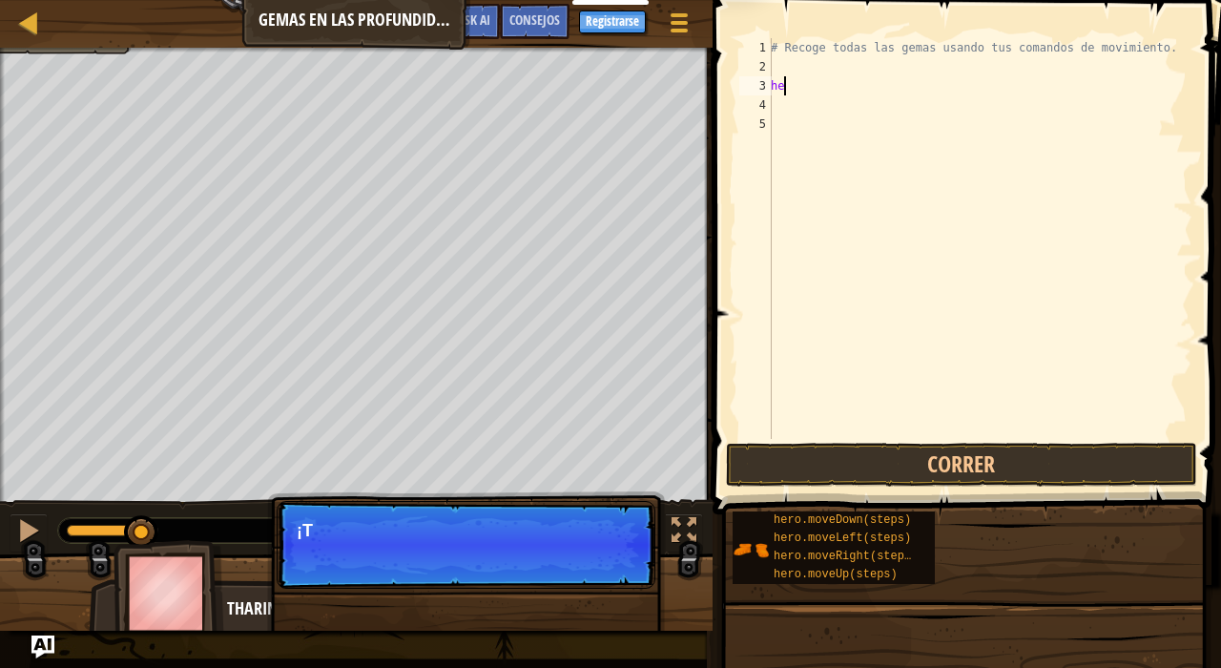
type textarea "h"
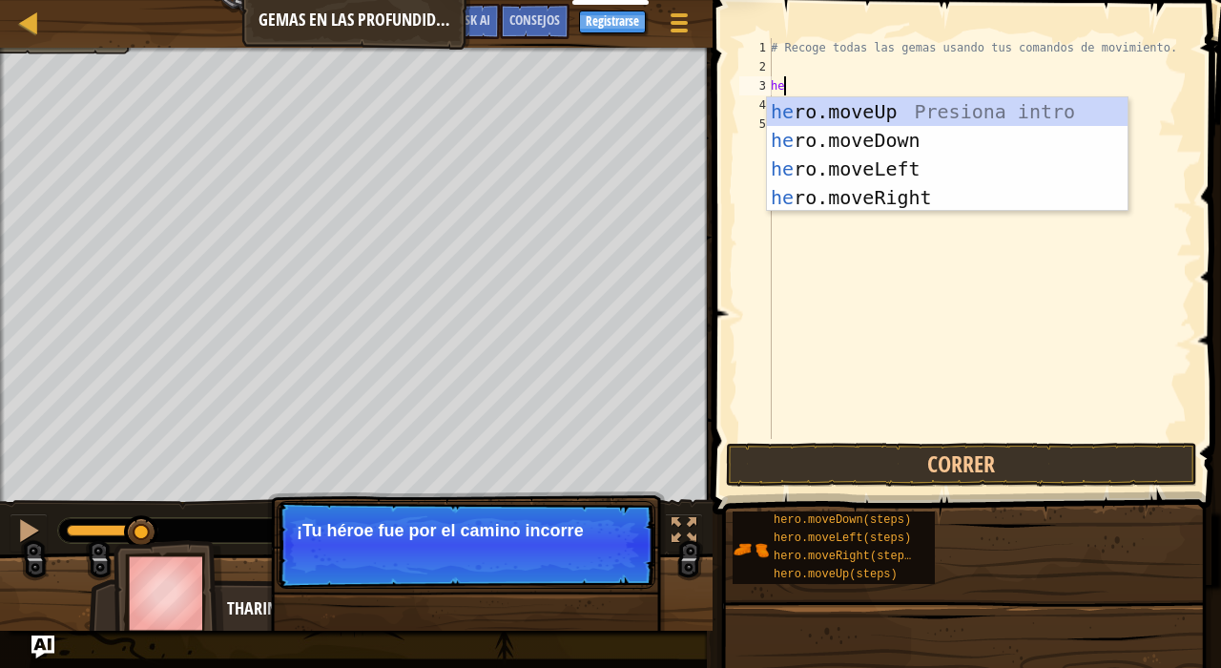
scroll to position [9, 1]
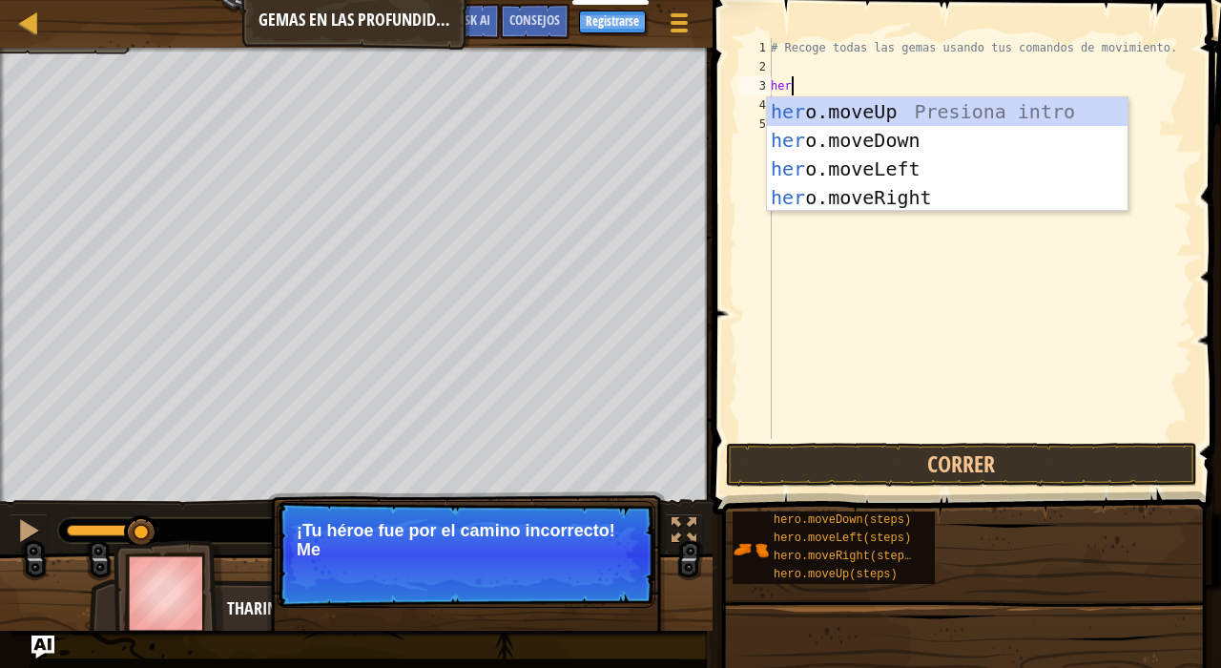
type textarea "hero"
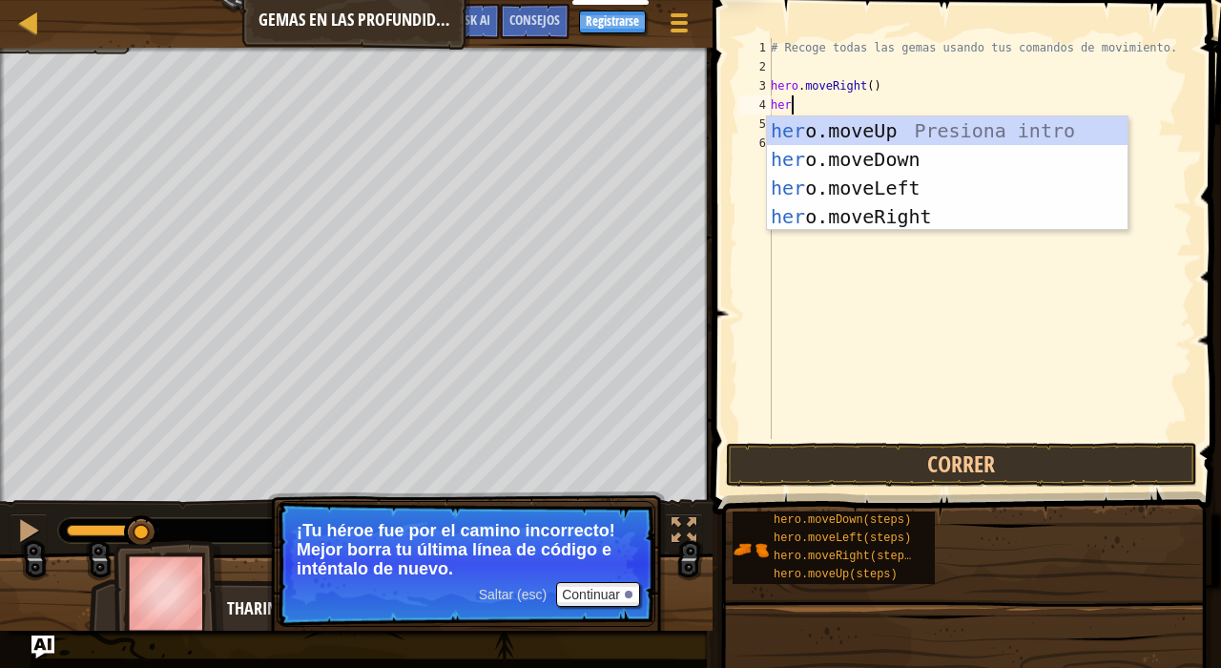
type textarea "hero"
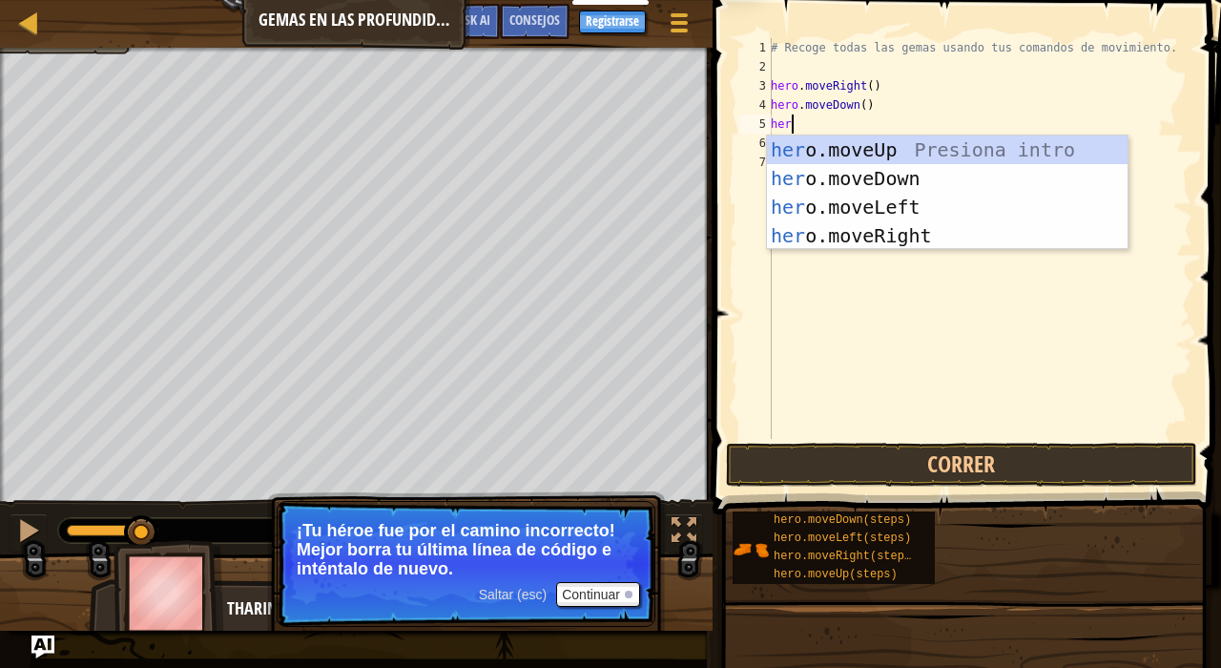
type textarea "hero"
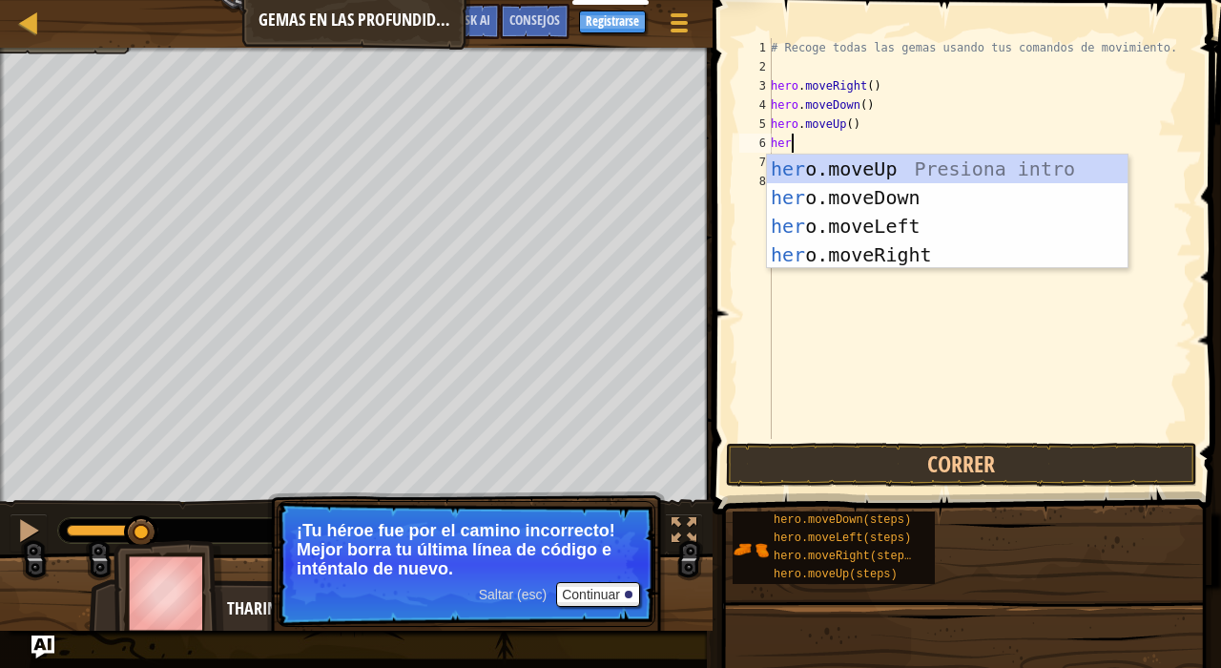
type textarea "hero"
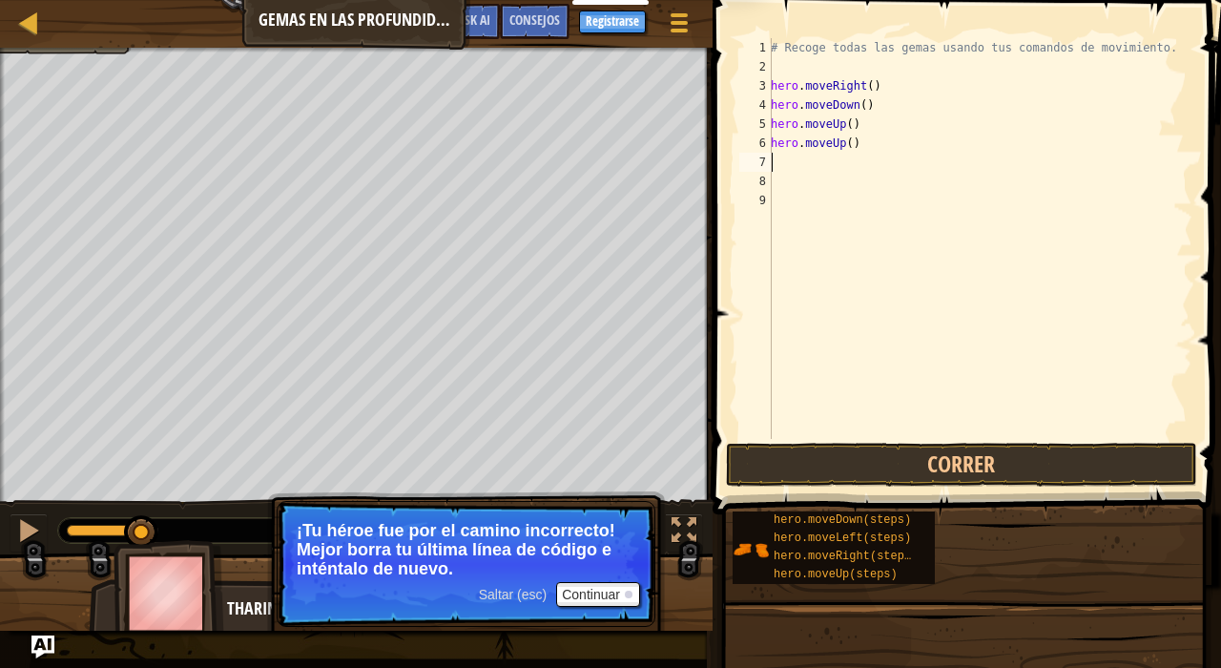
scroll to position [9, 0]
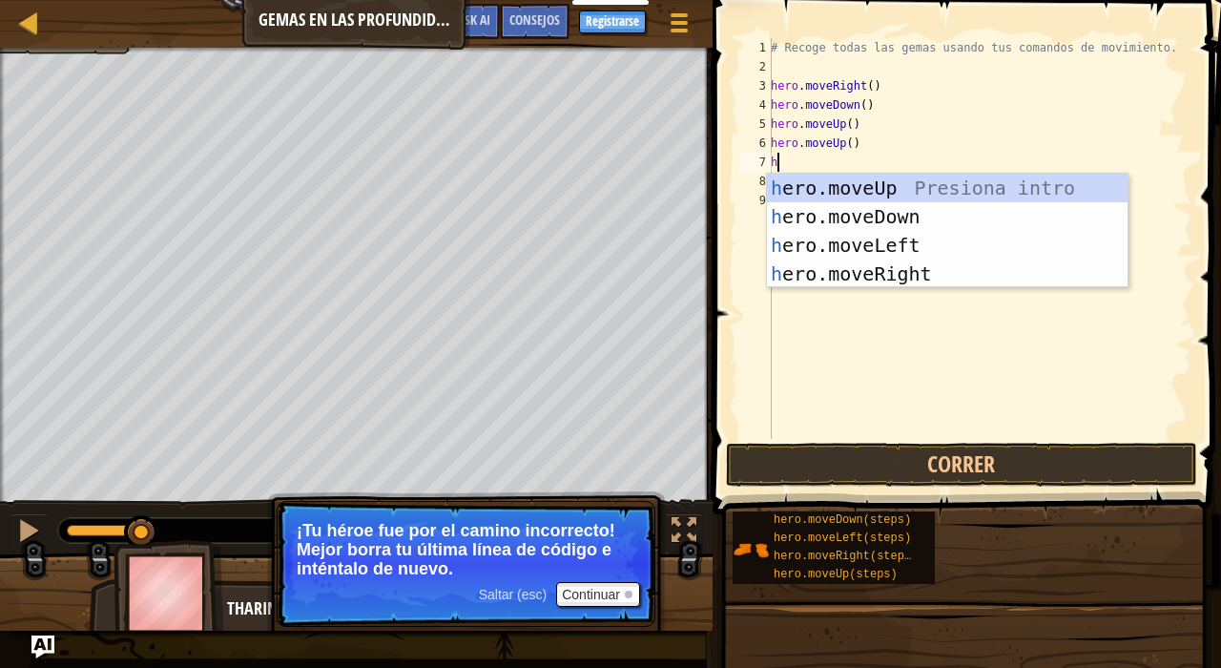
type textarea "her"
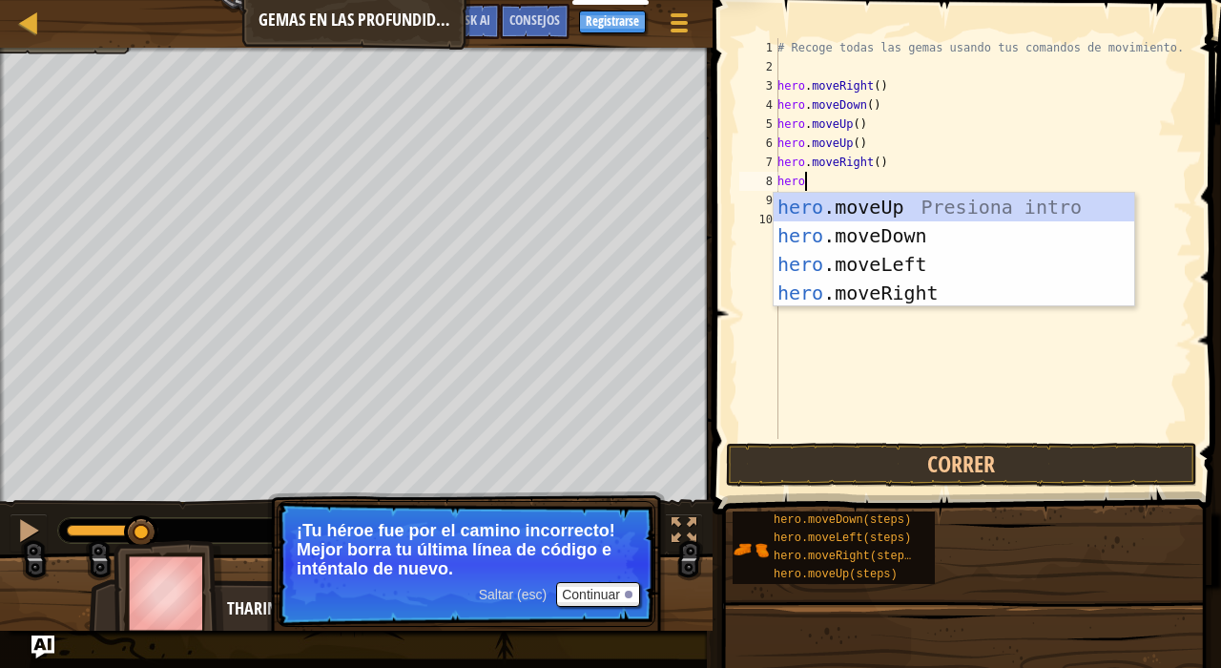
type textarea "hero"
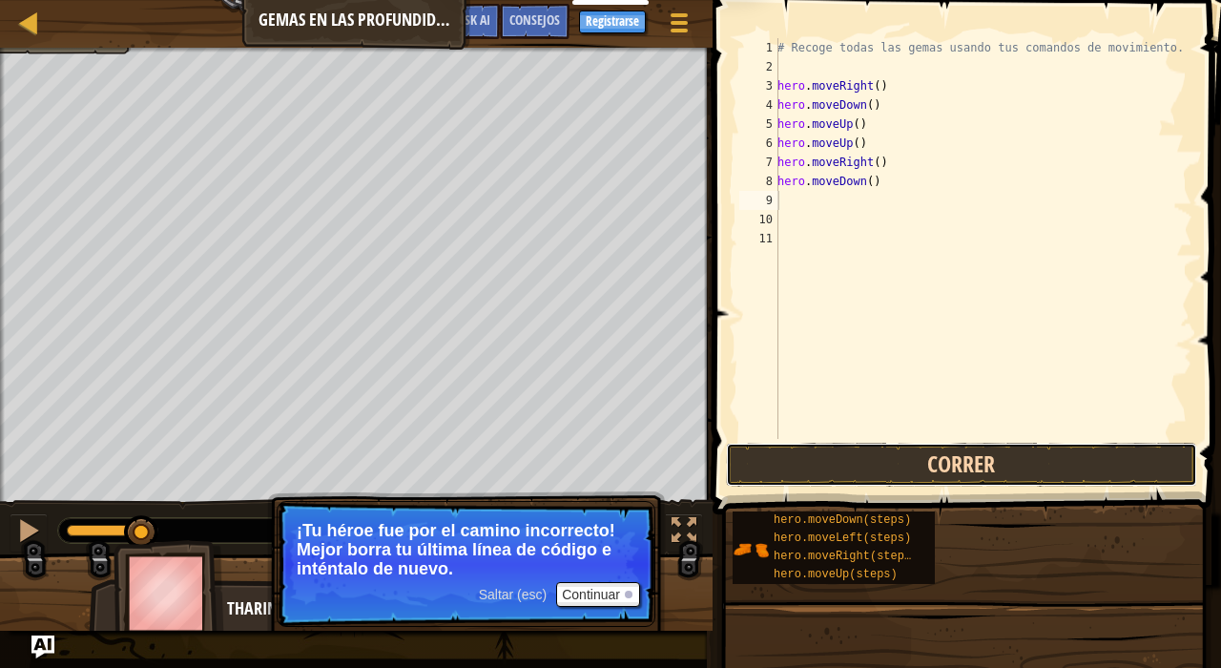
click at [942, 453] on button "Correr" at bounding box center [961, 465] width 471 height 44
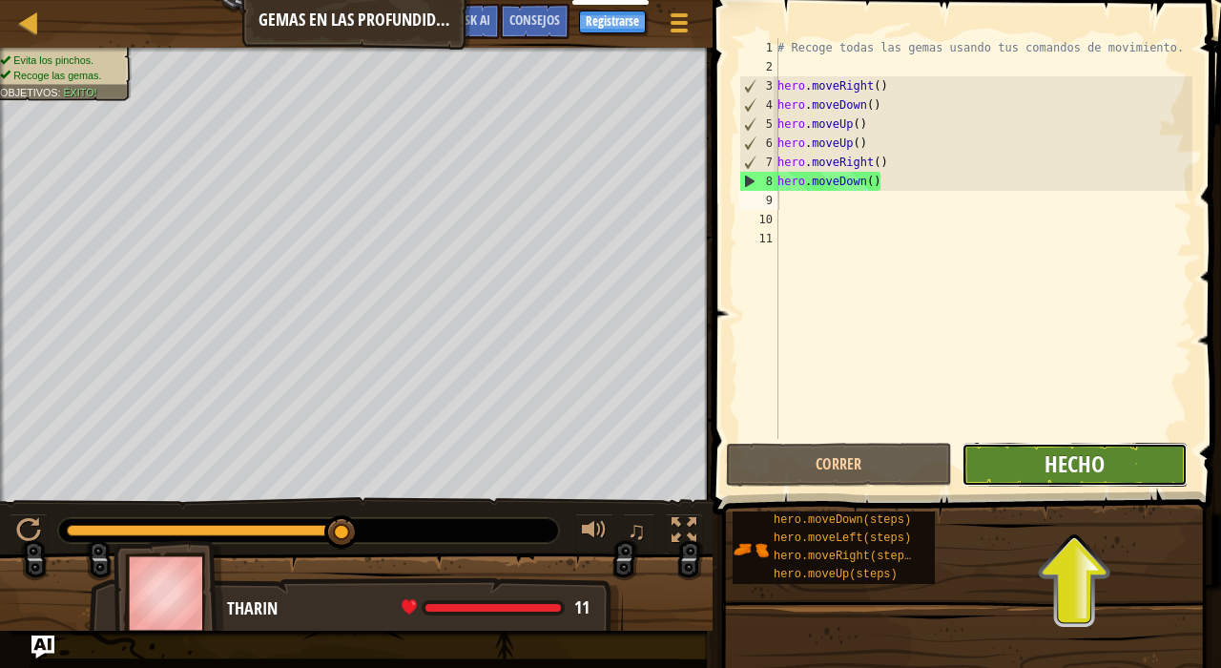
click at [1059, 473] on span "Hecho" at bounding box center [1074, 463] width 60 height 31
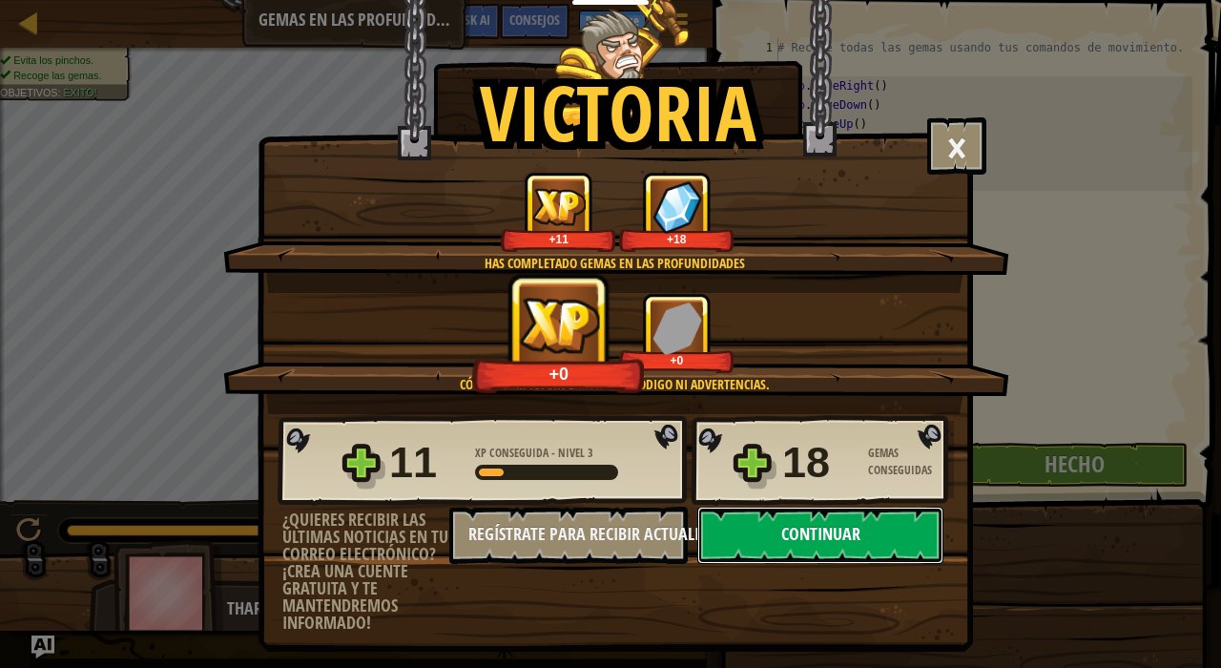
click at [847, 533] on button "Continuar" at bounding box center [820, 534] width 246 height 57
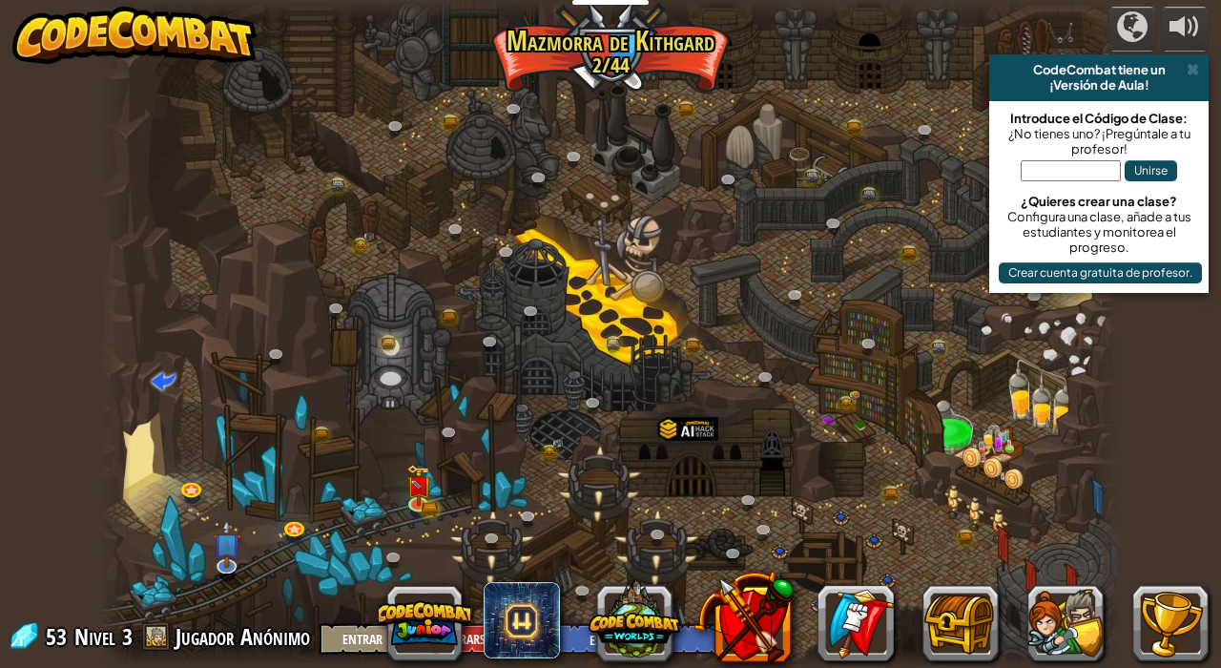
select select "es-ES"
click at [420, 501] on img at bounding box center [417, 474] width 25 height 55
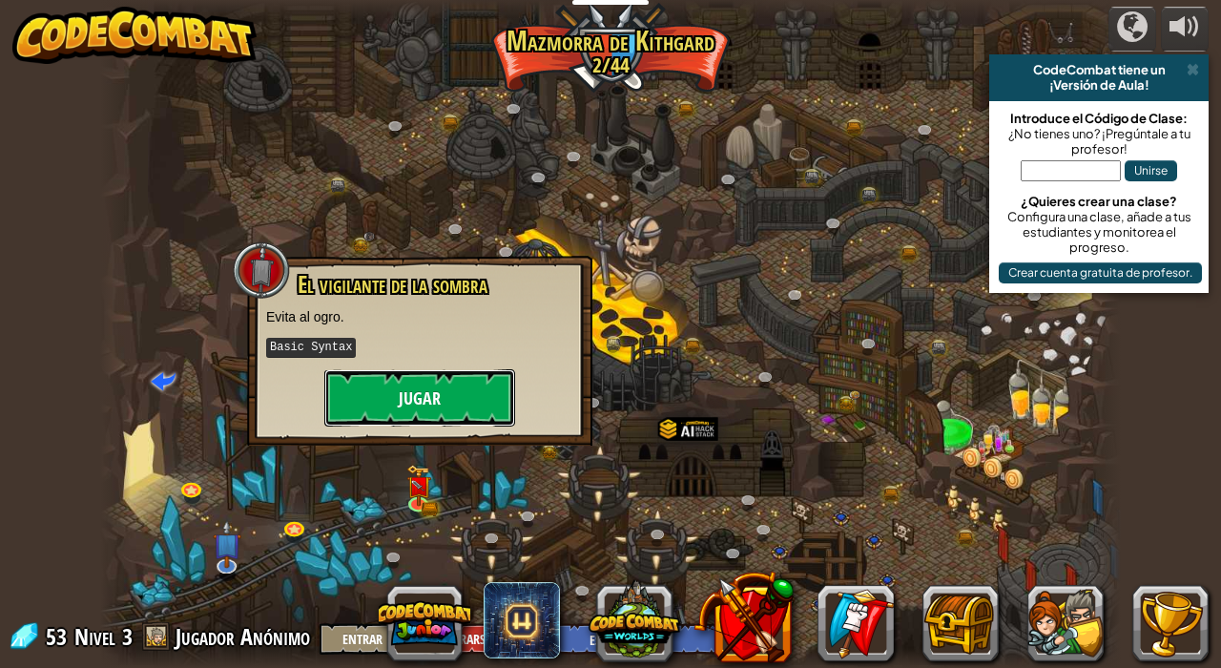
click at [445, 404] on button "Jugar" at bounding box center [419, 397] width 191 height 57
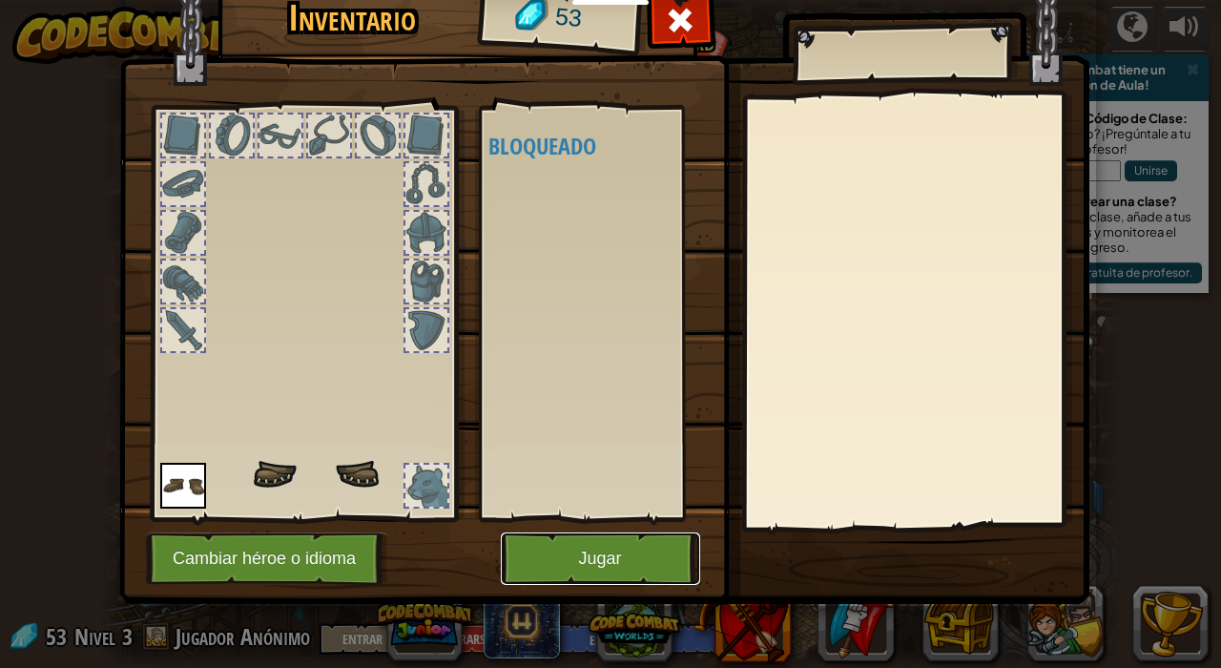
click at [590, 549] on button "Jugar" at bounding box center [600, 558] width 199 height 52
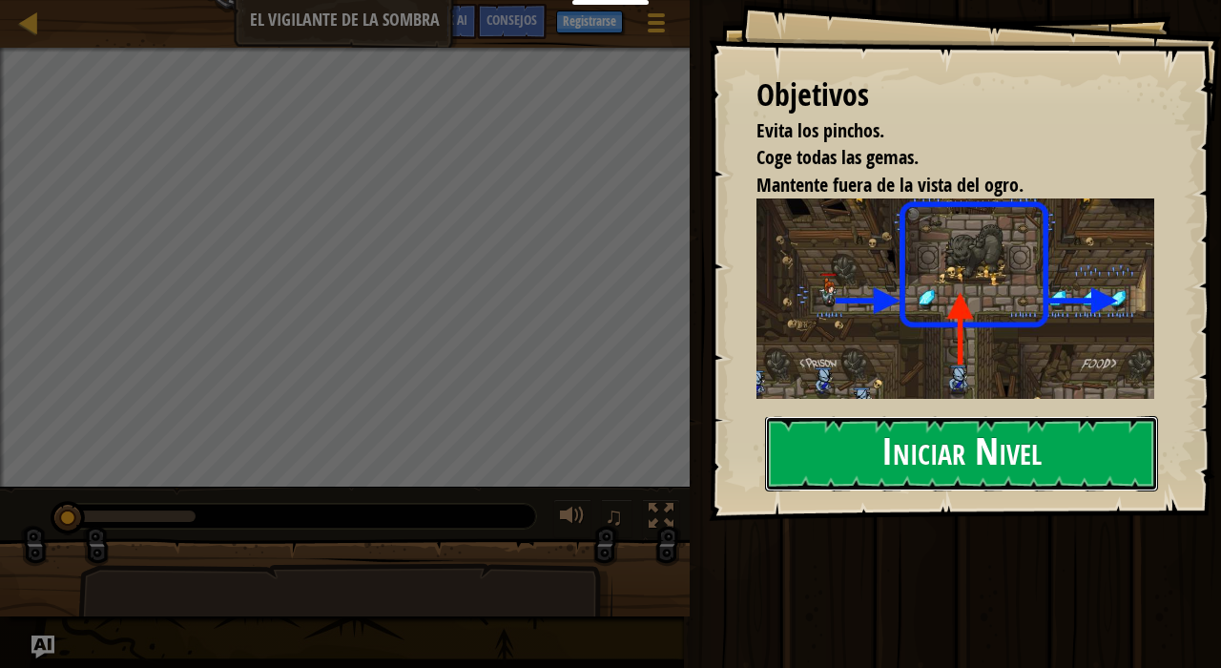
click at [913, 432] on button "Iniciar Nivel" at bounding box center [961, 453] width 393 height 75
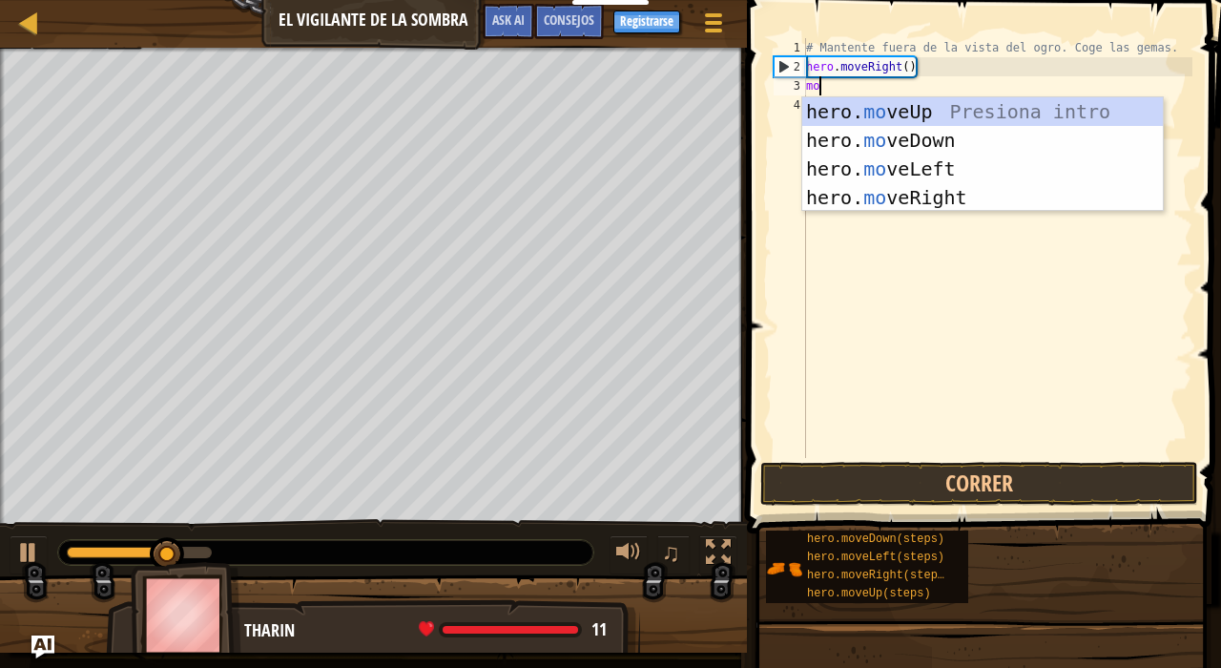
scroll to position [9, 1]
type textarea "moveu"
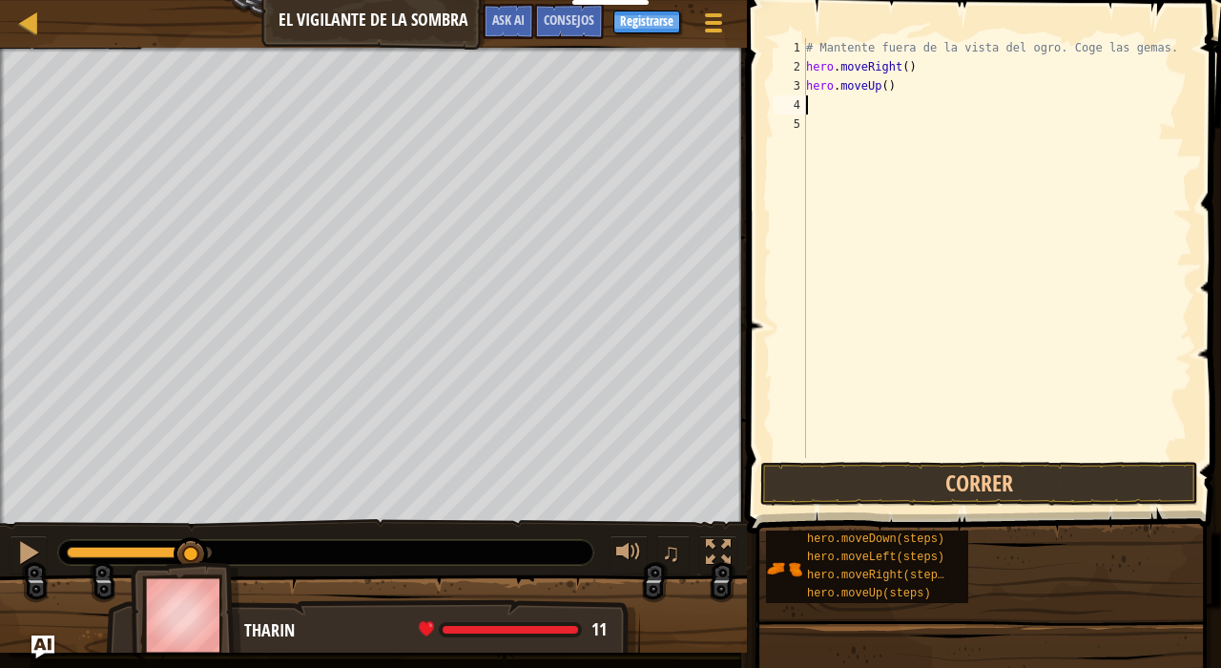
scroll to position [9, 0]
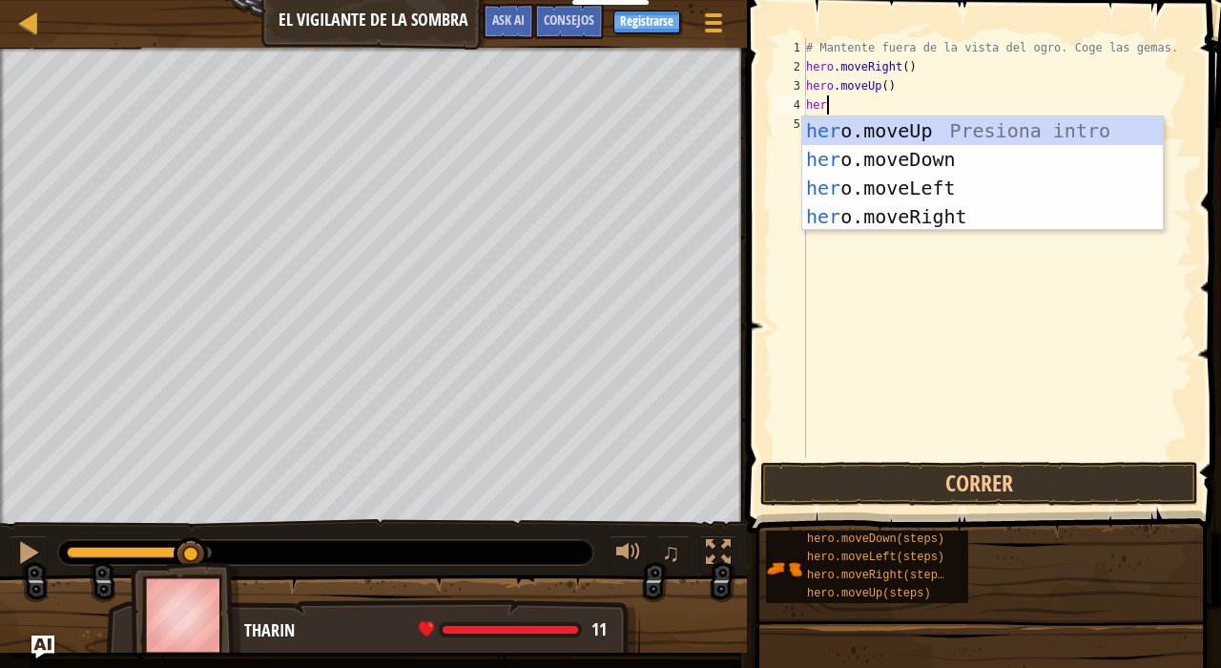
type textarea "hero"
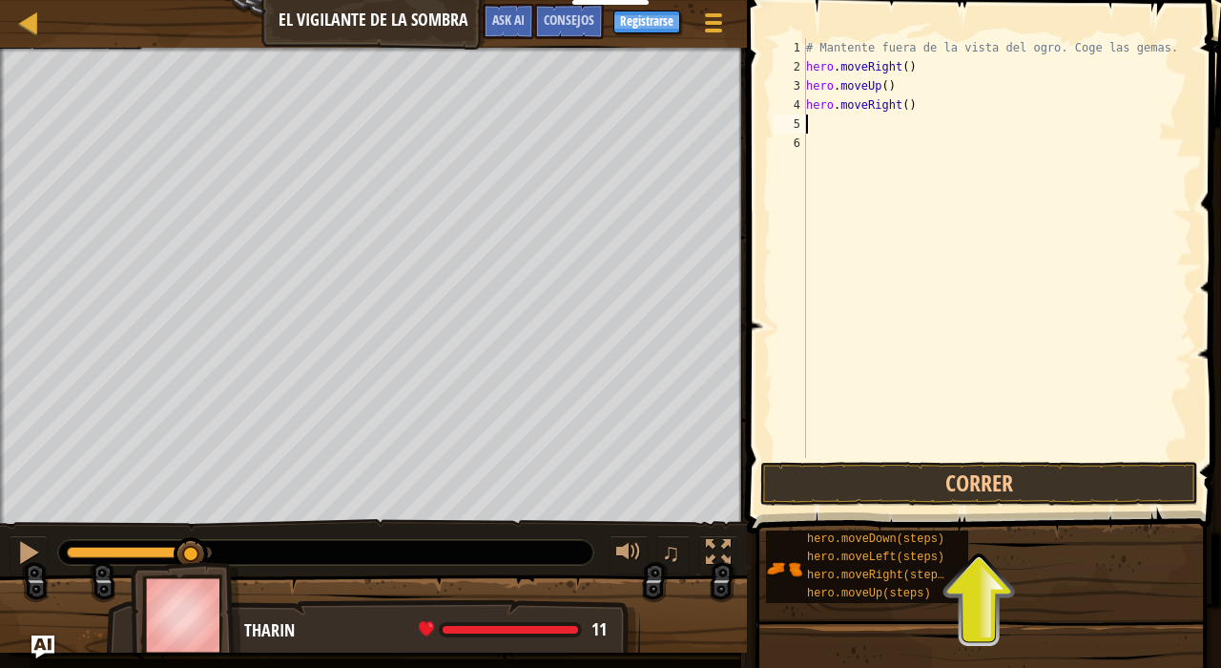
type textarea "up"
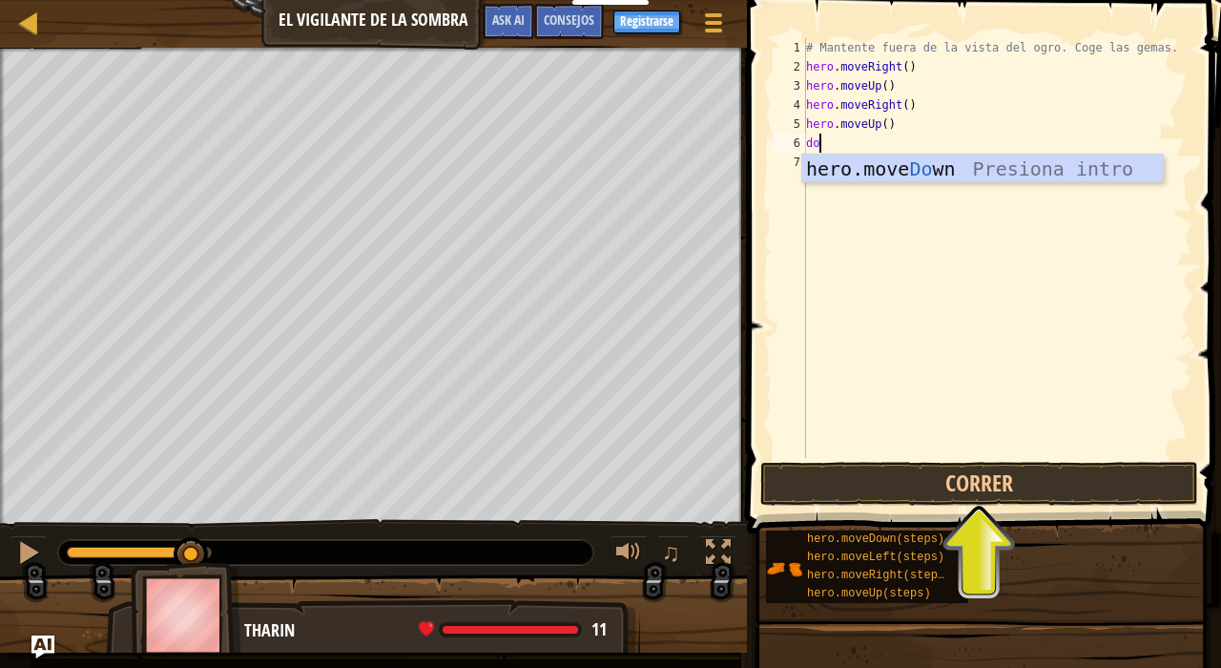
type textarea "do"
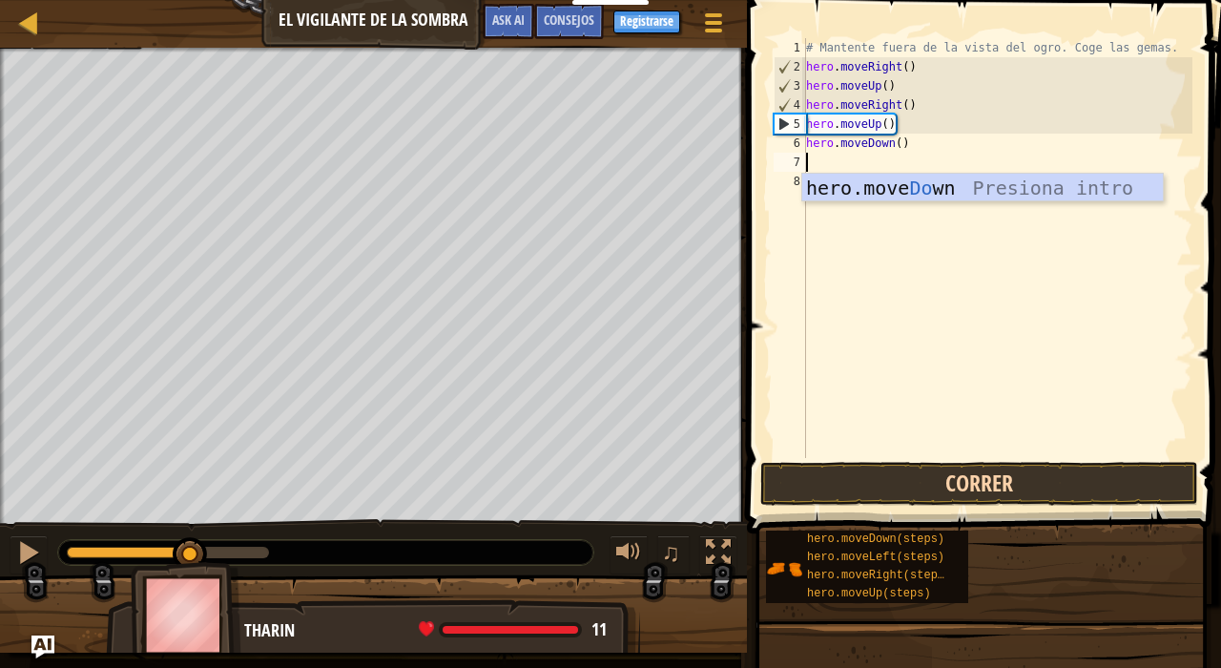
type textarea "ri"
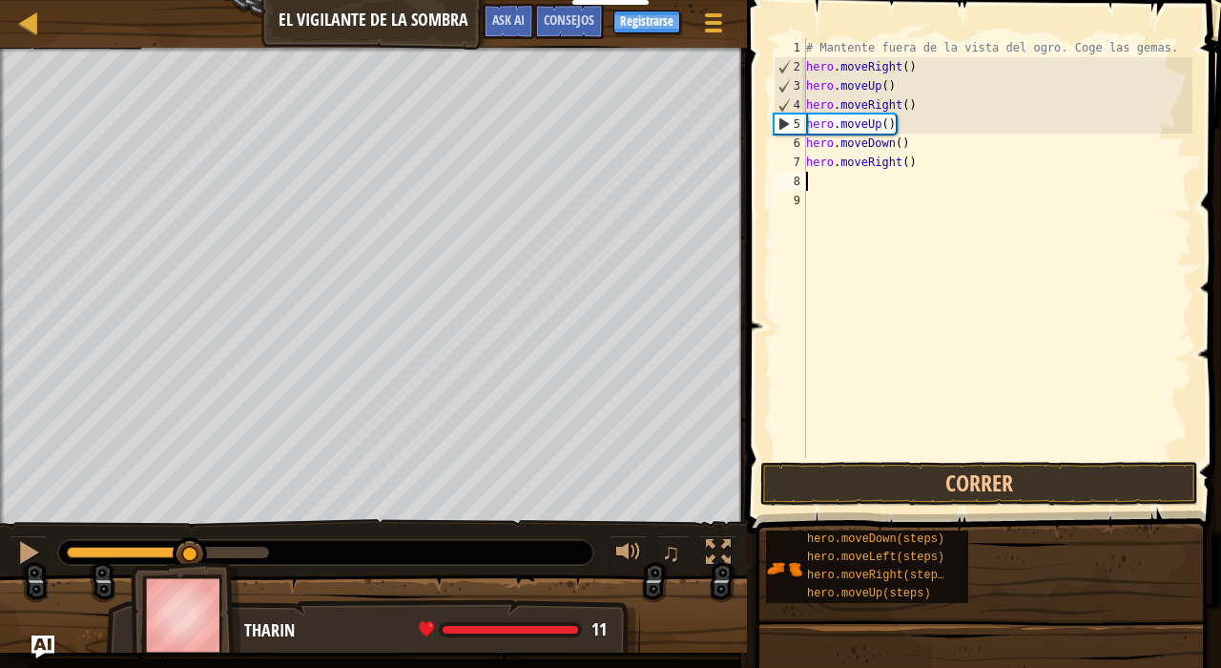
click at [905, 122] on div "# Mantente fuera de la vista del ogro. Coge las gemas. hero . moveRight ( ) her…" at bounding box center [997, 267] width 390 height 458
type textarea "h"
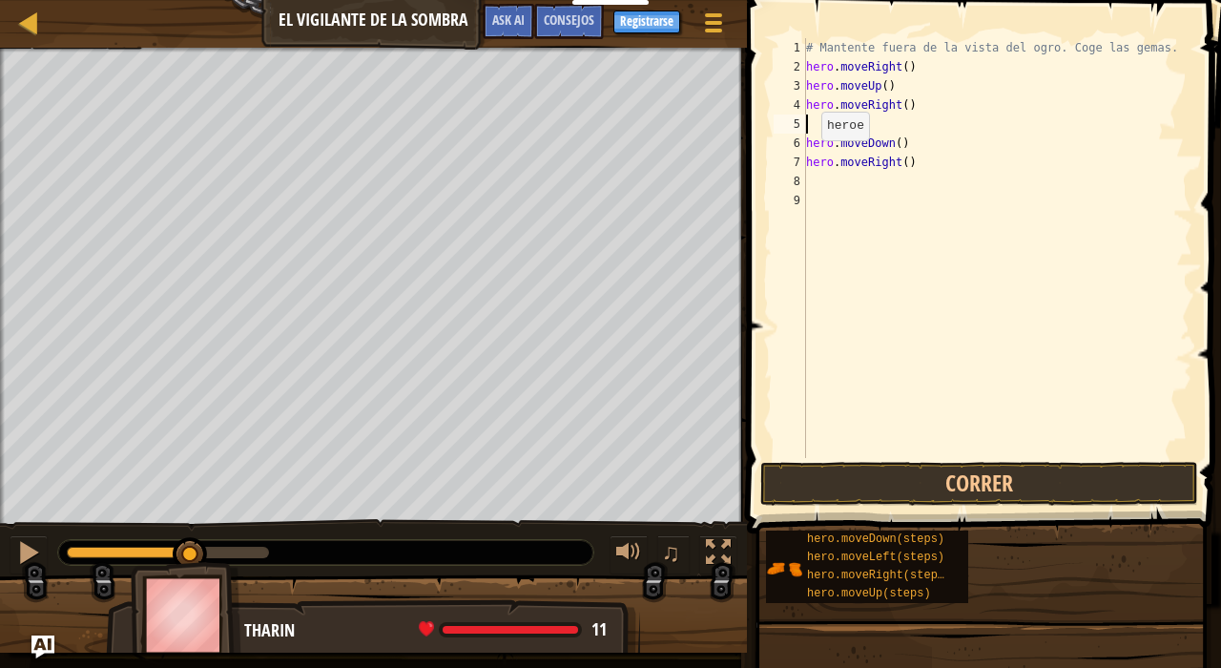
click at [801, 152] on div "6" at bounding box center [790, 143] width 32 height 19
click at [794, 114] on div "5" at bounding box center [790, 123] width 32 height 19
type textarea "hero.moveDown()"
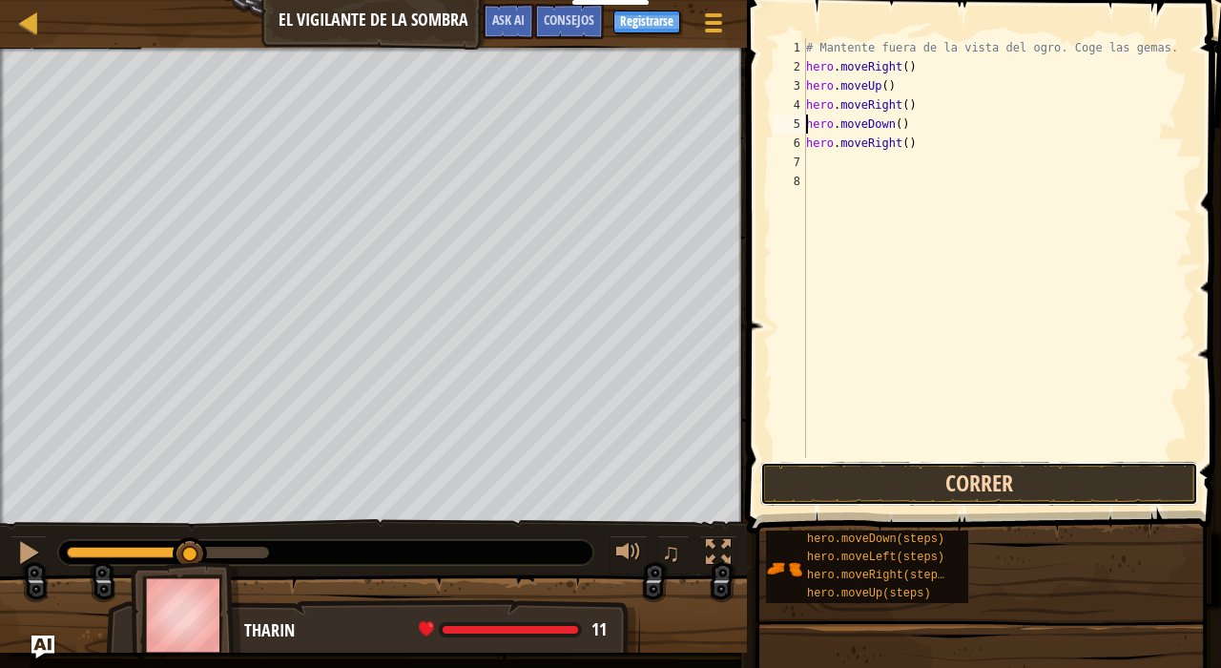
click at [921, 482] on button "Correr" at bounding box center [979, 484] width 438 height 44
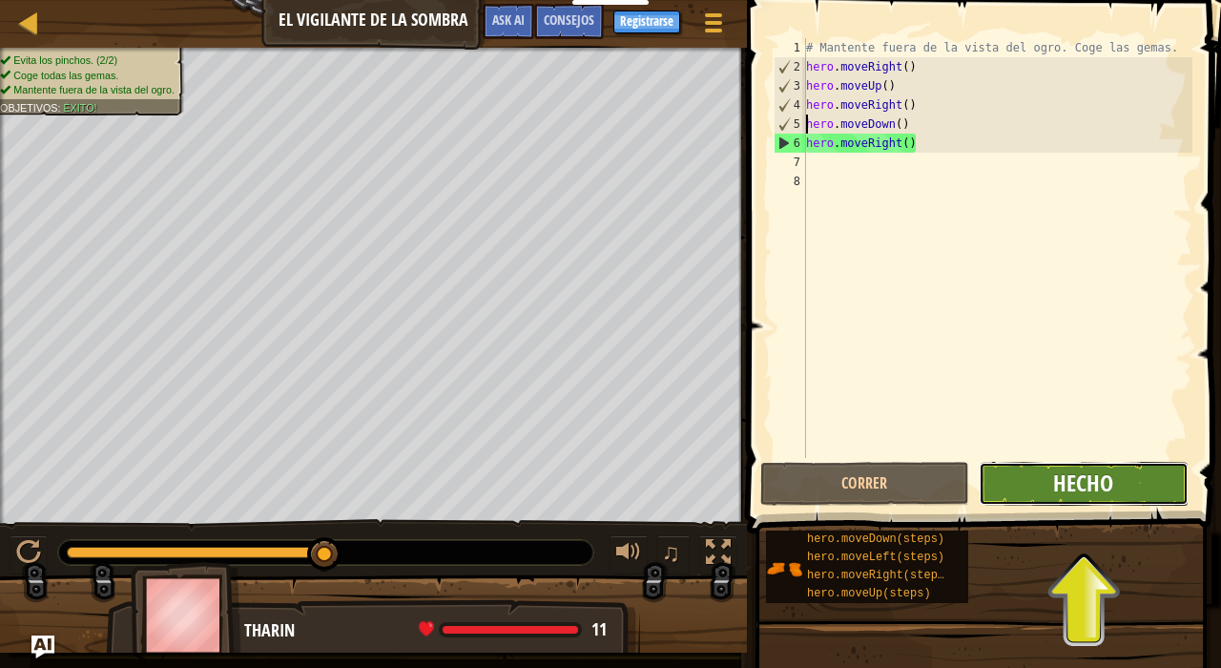
click at [1101, 482] on span "Hecho" at bounding box center [1083, 482] width 60 height 31
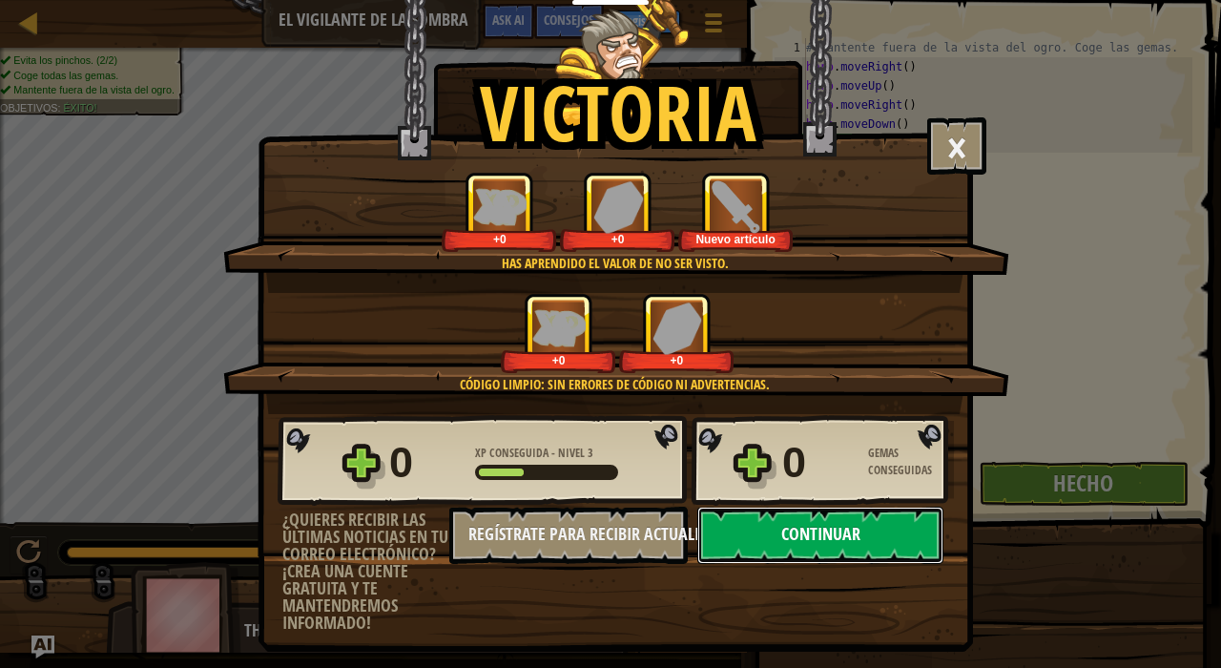
click at [859, 525] on button "Continuar" at bounding box center [820, 534] width 246 height 57
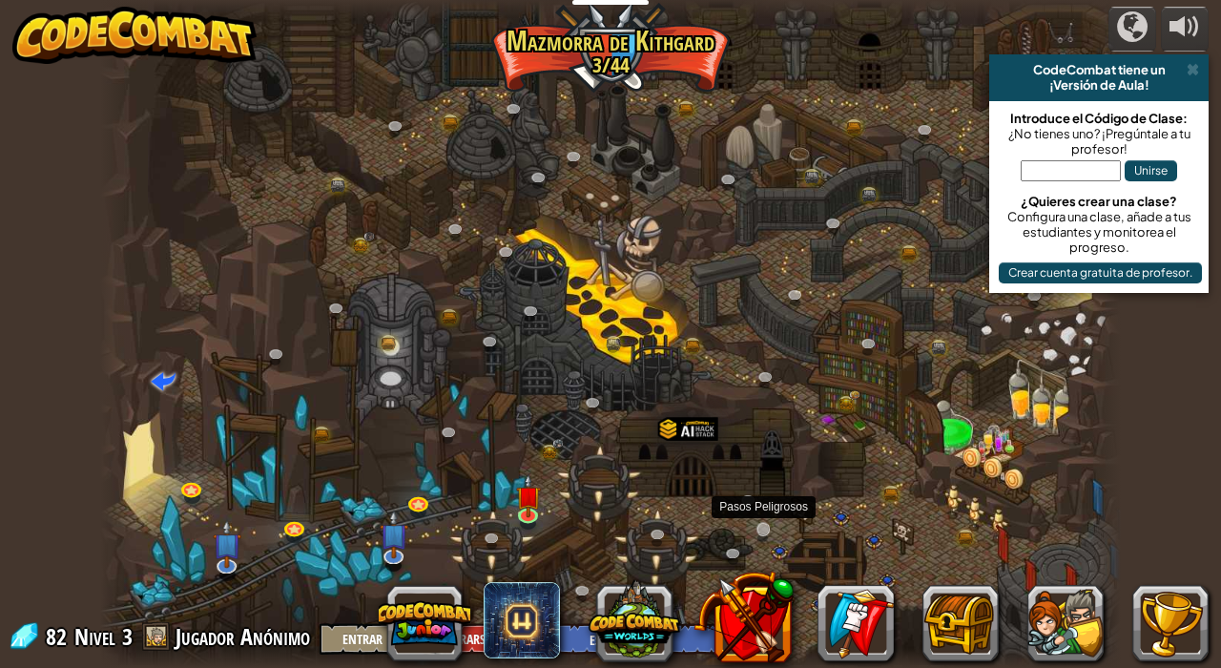
select select "es-ES"
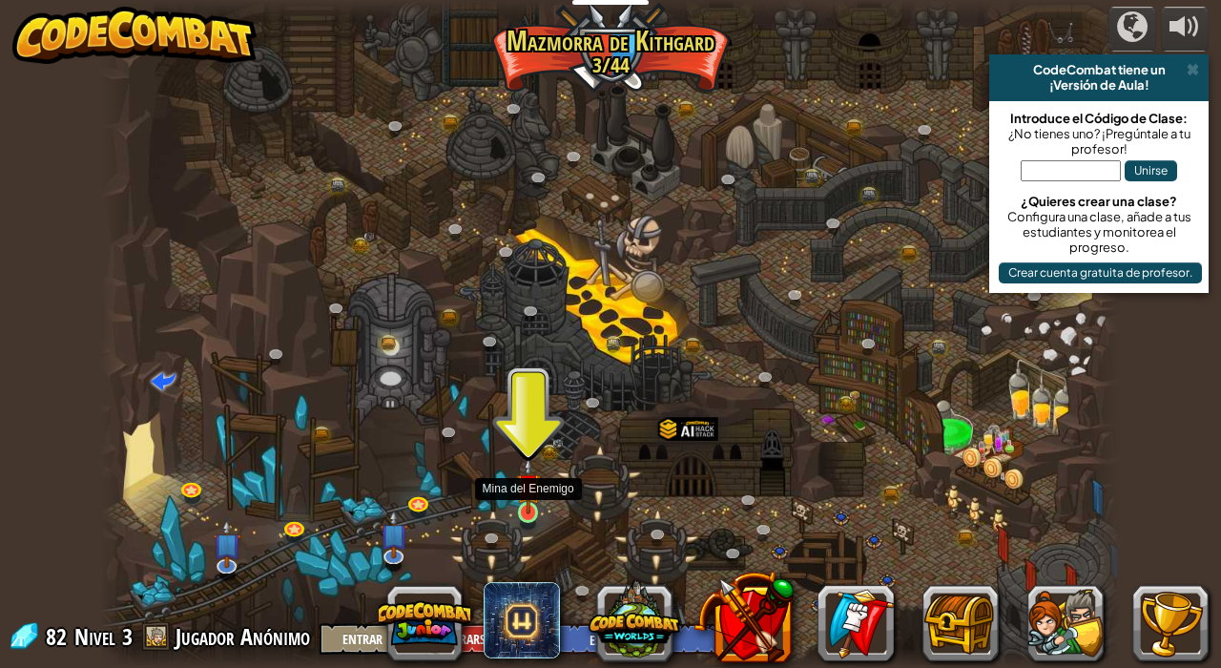
click at [524, 487] on img at bounding box center [528, 485] width 25 height 57
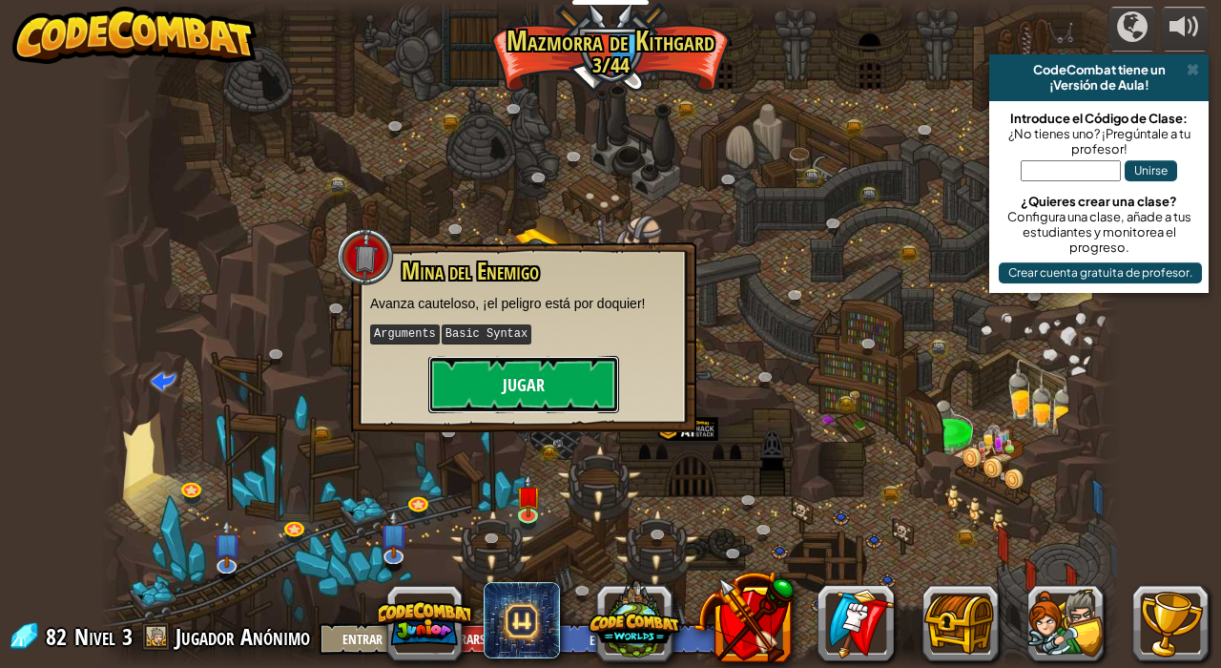
click at [531, 379] on button "Jugar" at bounding box center [523, 384] width 191 height 57
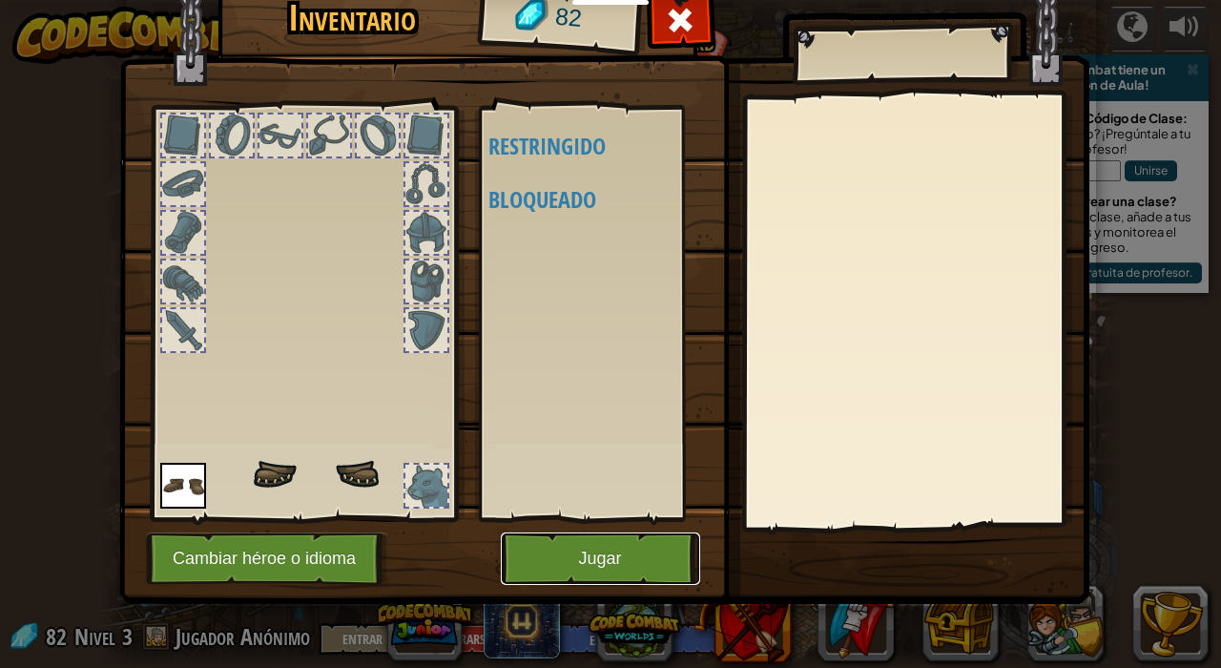
click at [592, 547] on button "Jugar" at bounding box center [600, 558] width 199 height 52
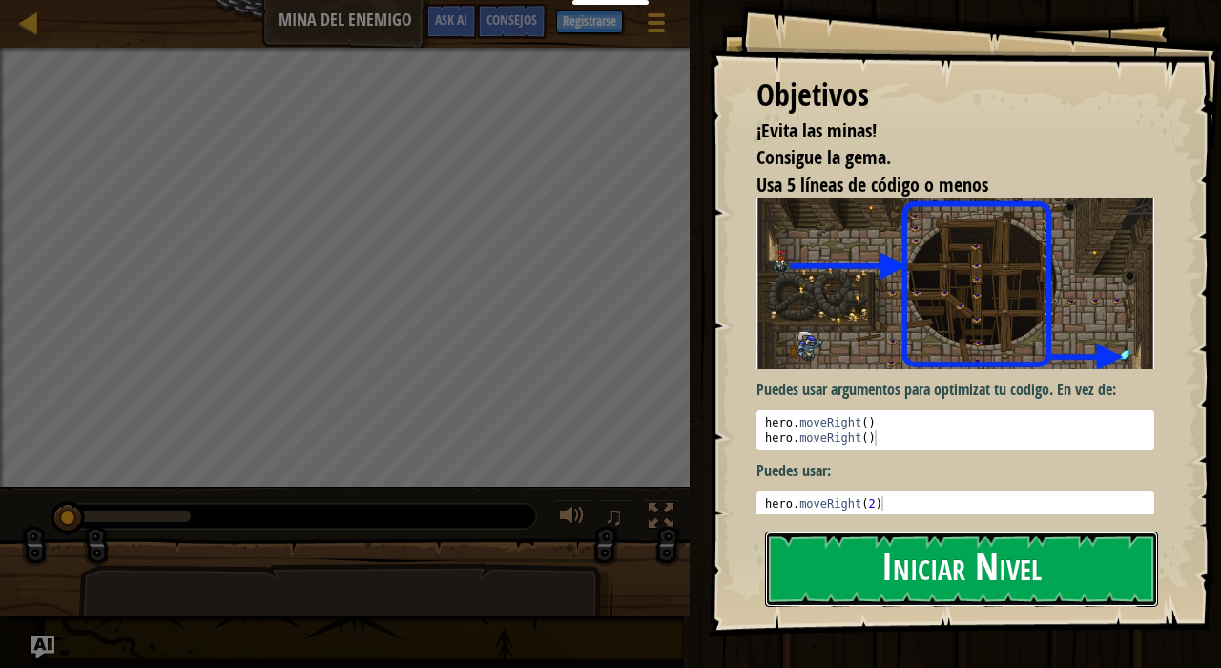
click at [974, 577] on button "Iniciar Nivel" at bounding box center [961, 568] width 393 height 75
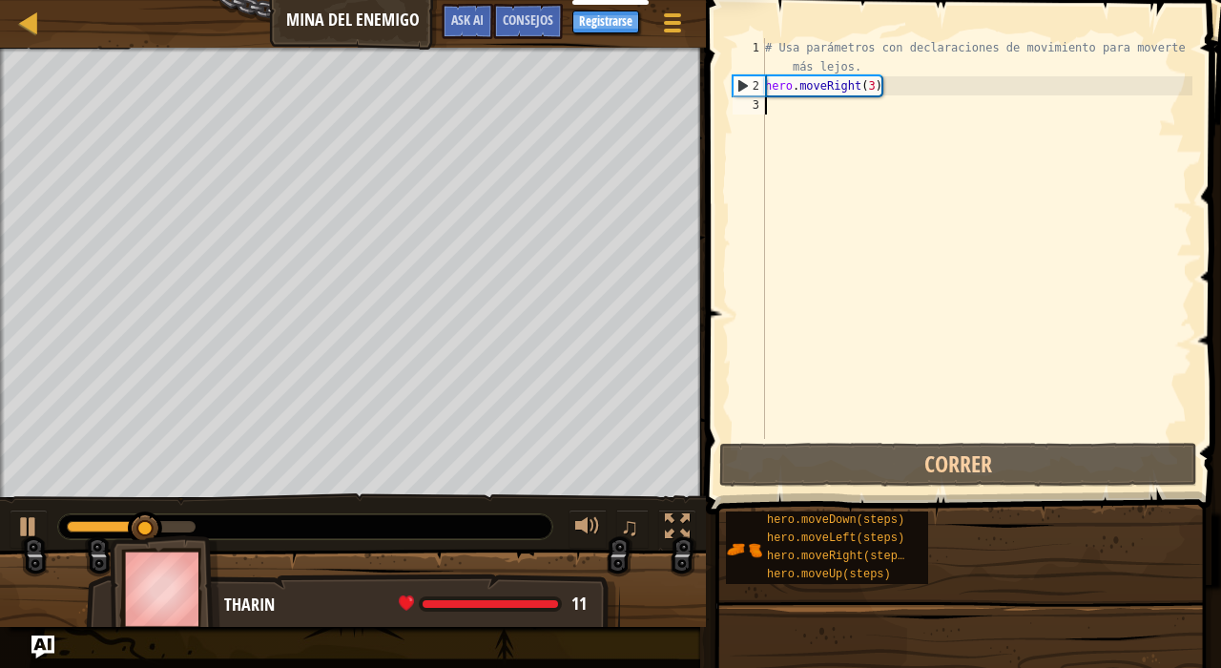
type textarea "o"
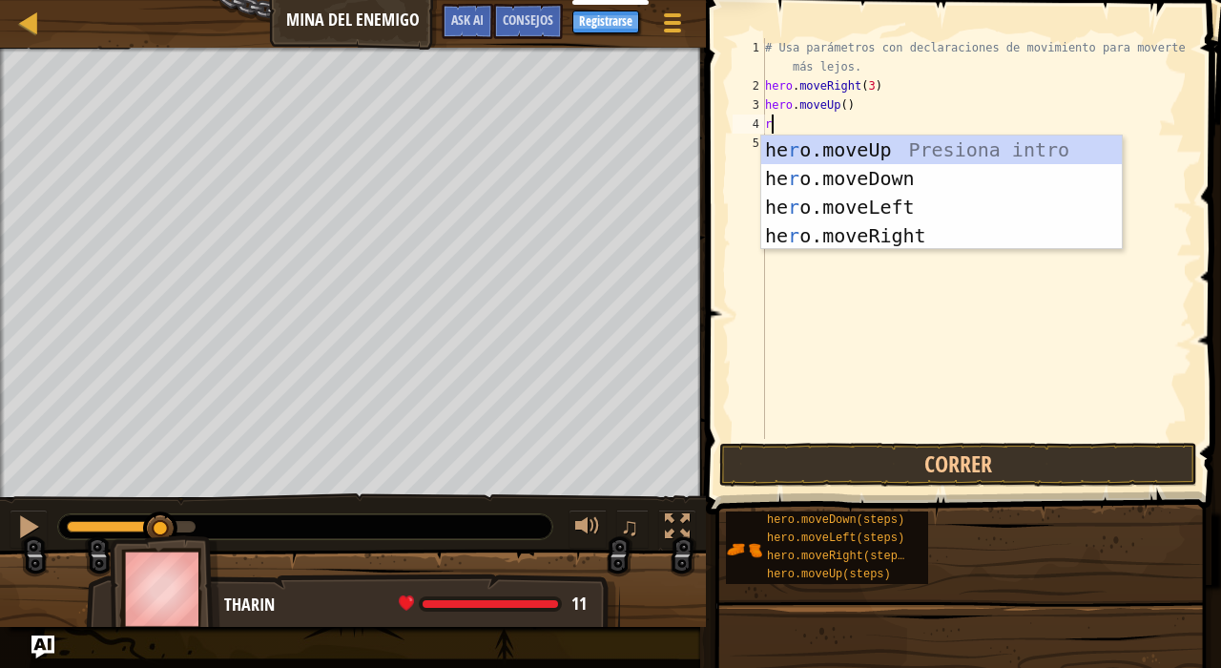
type textarea "ri"
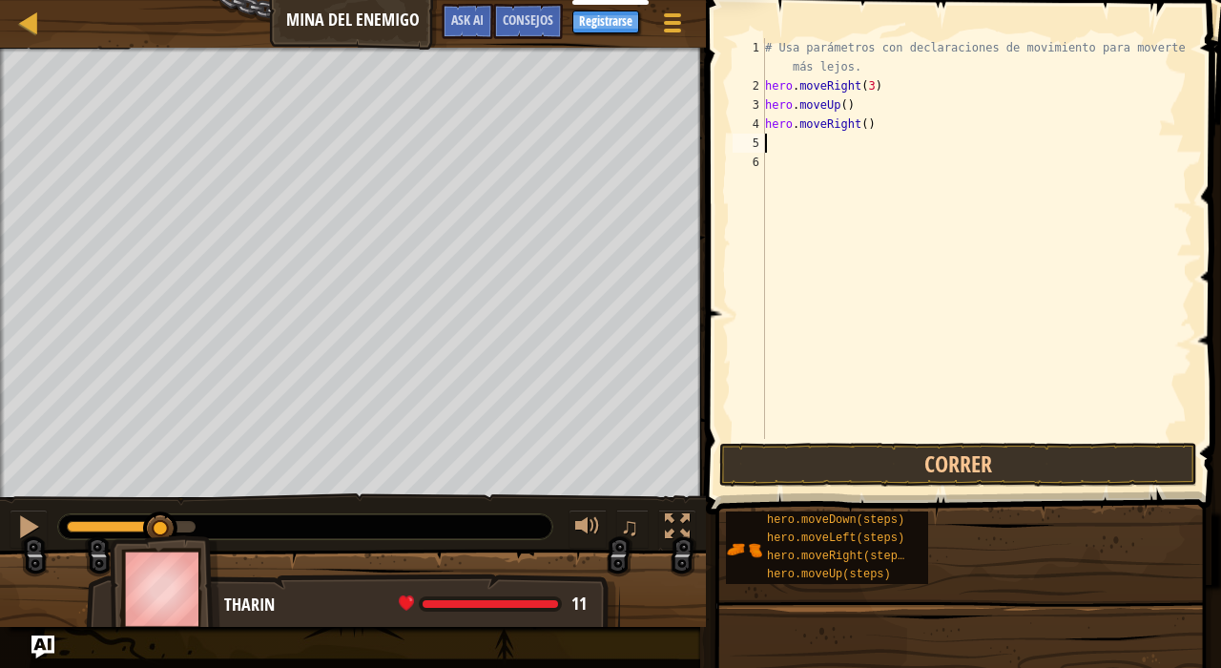
type textarea "do"
type textarea "hero.moveDown(3)"
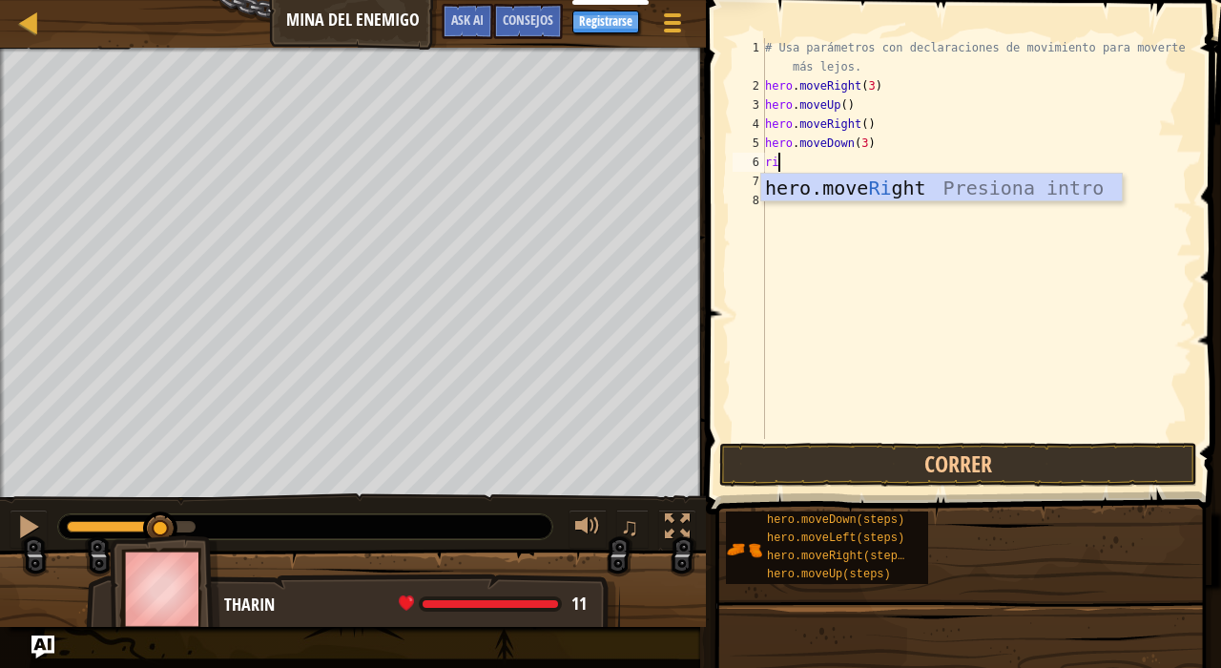
type textarea "rig"
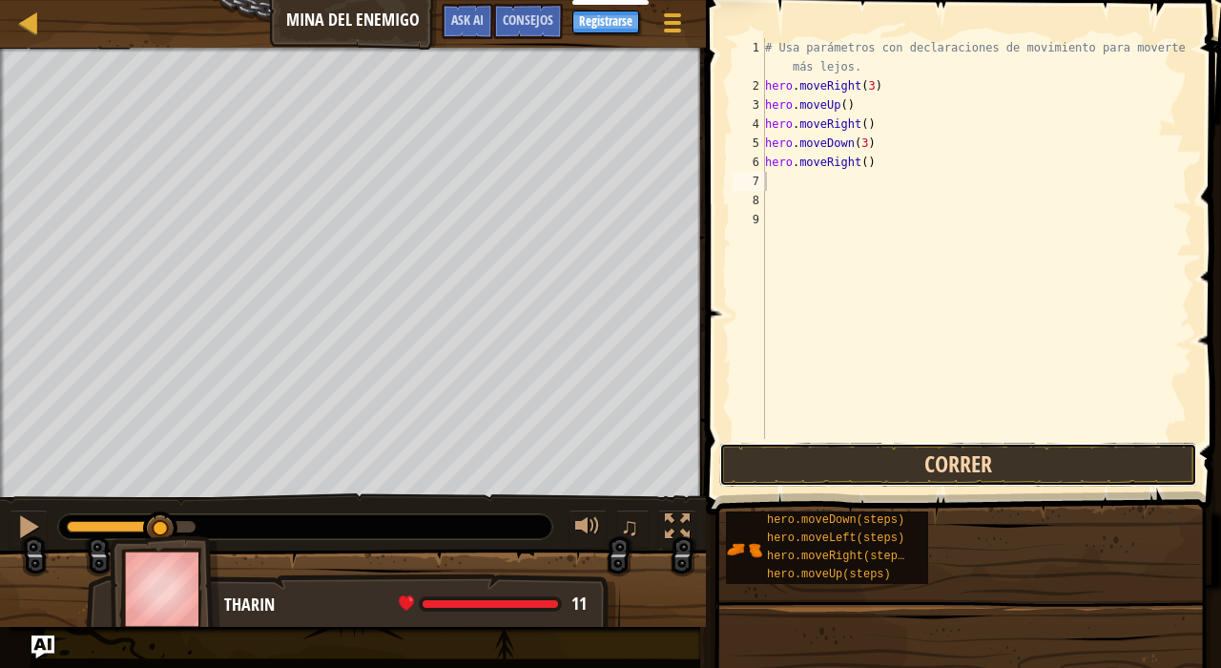
click at [989, 464] on button "Correr" at bounding box center [958, 465] width 478 height 44
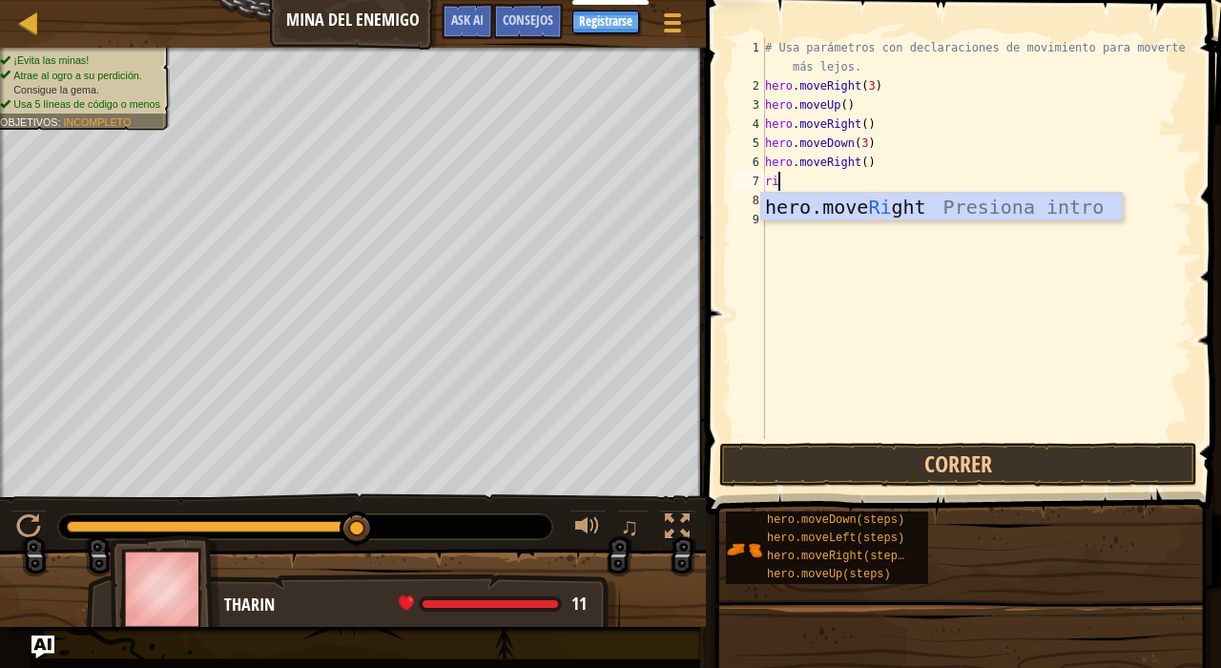
type textarea "r"
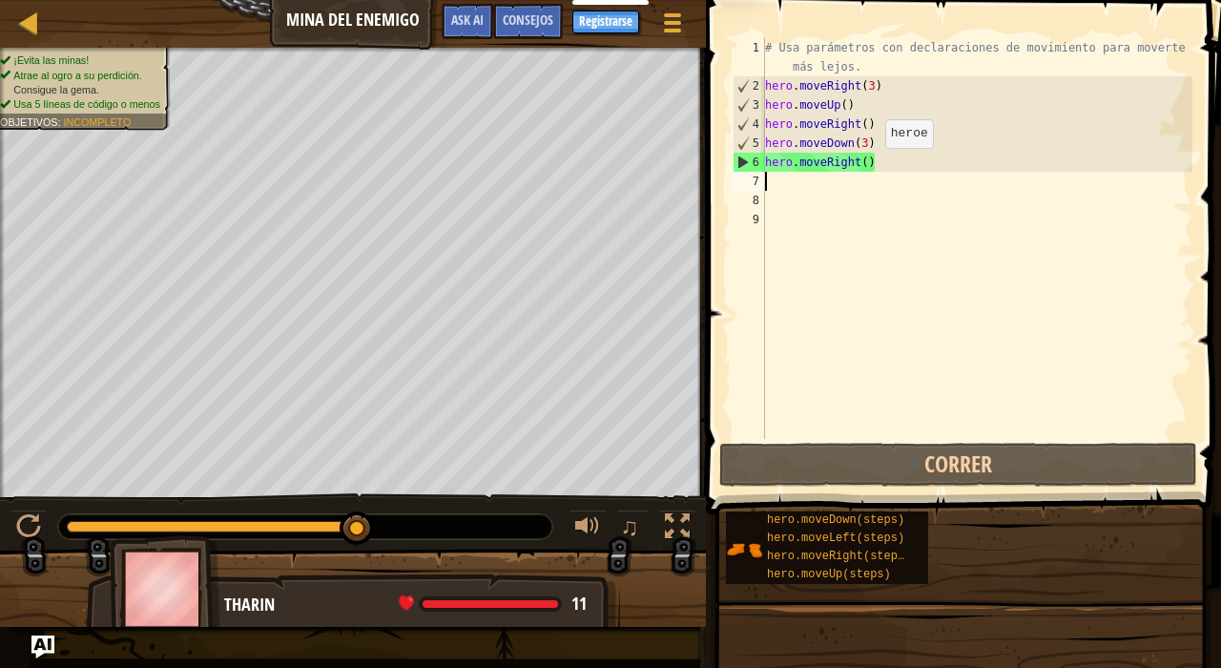
click at [870, 167] on div "# Usa parámetros con declaraciones de movimiento para moverte más lejos. hero .…" at bounding box center [976, 267] width 431 height 458
type textarea "hero.moveRight(2)"
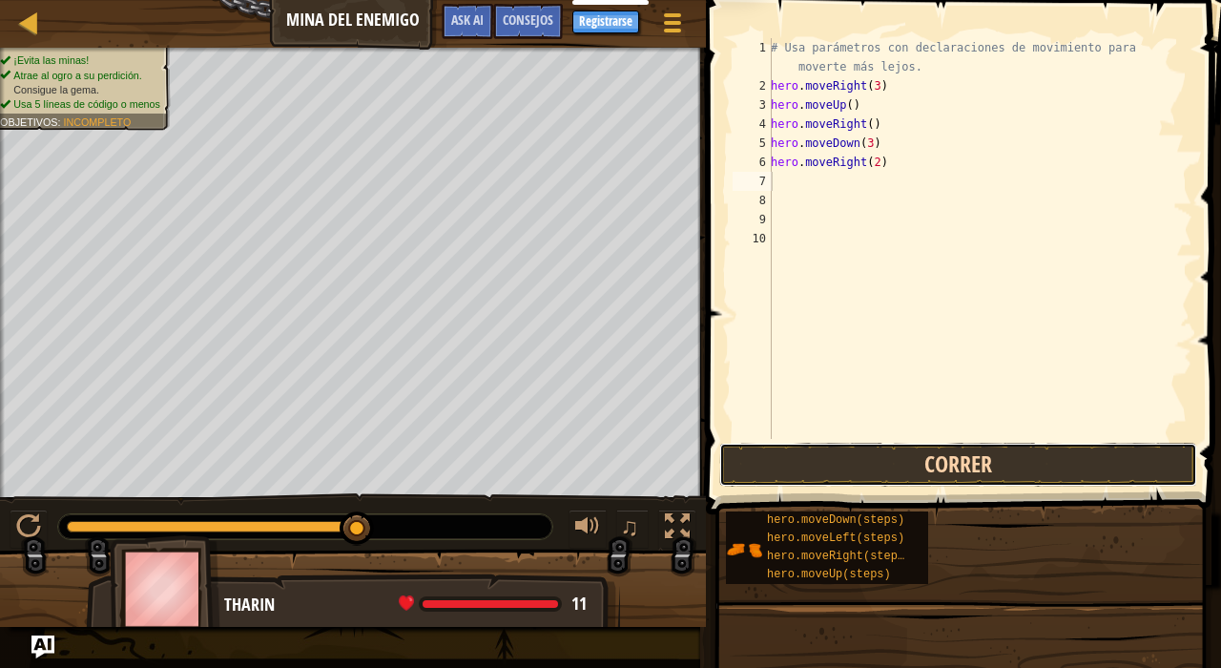
click at [960, 462] on button "Correr" at bounding box center [958, 465] width 478 height 44
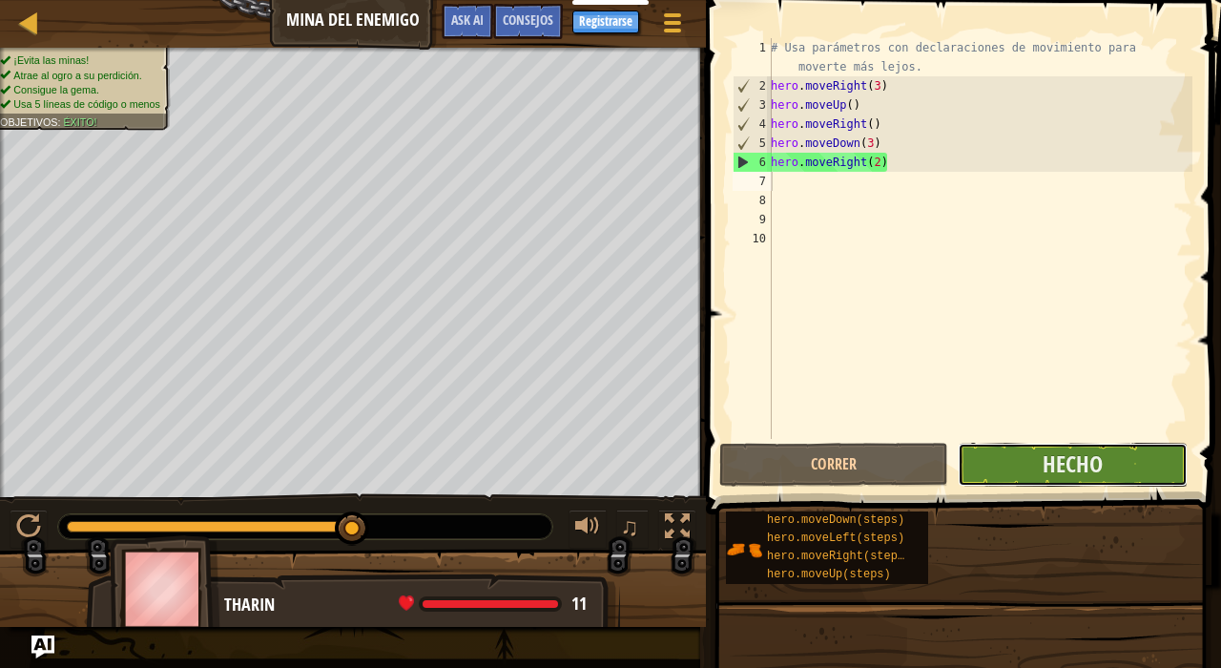
click at [1001, 464] on button "Hecho" at bounding box center [1072, 465] width 229 height 44
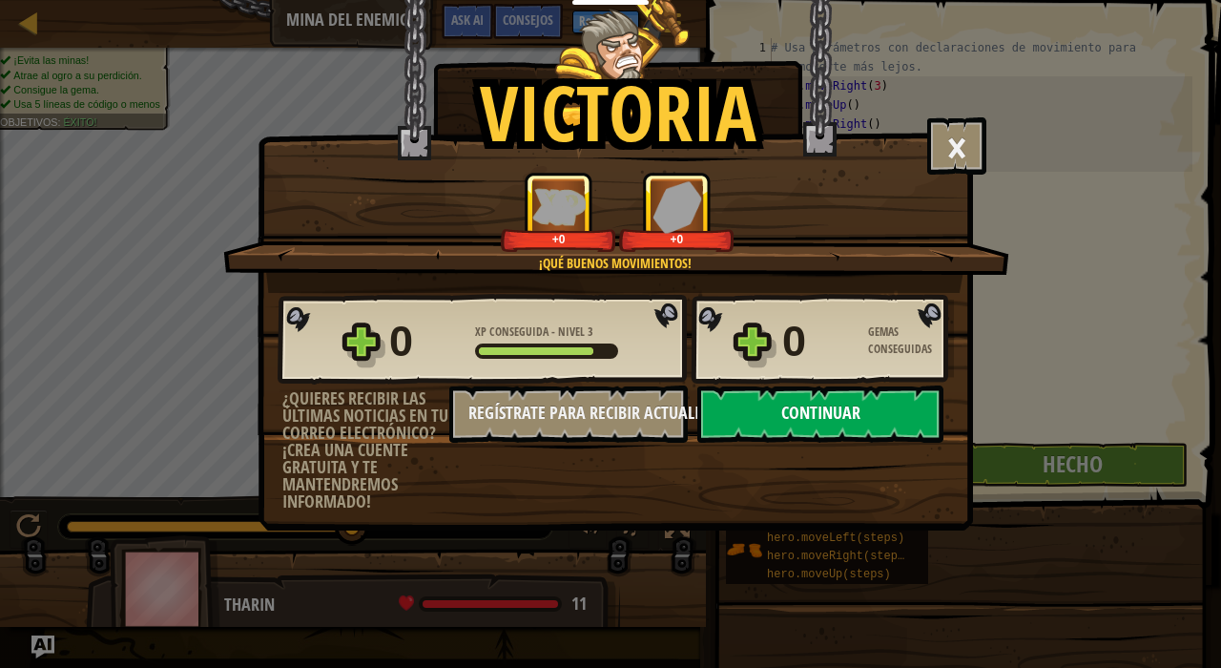
click at [852, 419] on button "Continuar" at bounding box center [820, 413] width 246 height 57
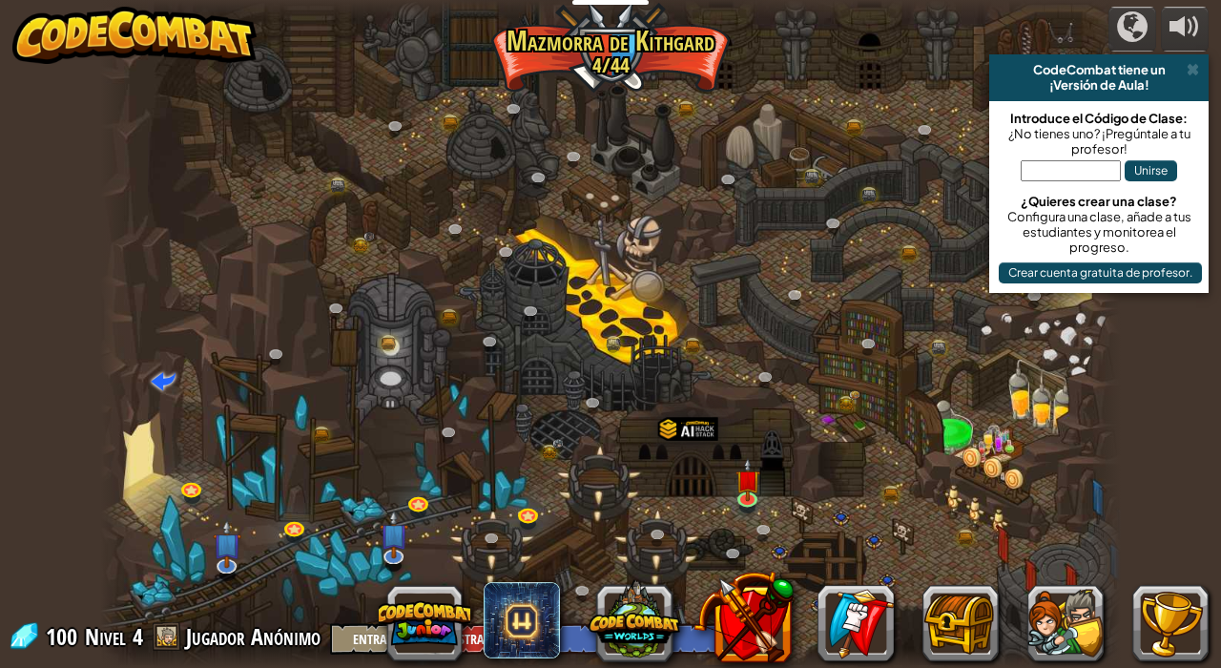
select select "es-ES"
click at [751, 481] on img at bounding box center [747, 468] width 25 height 57
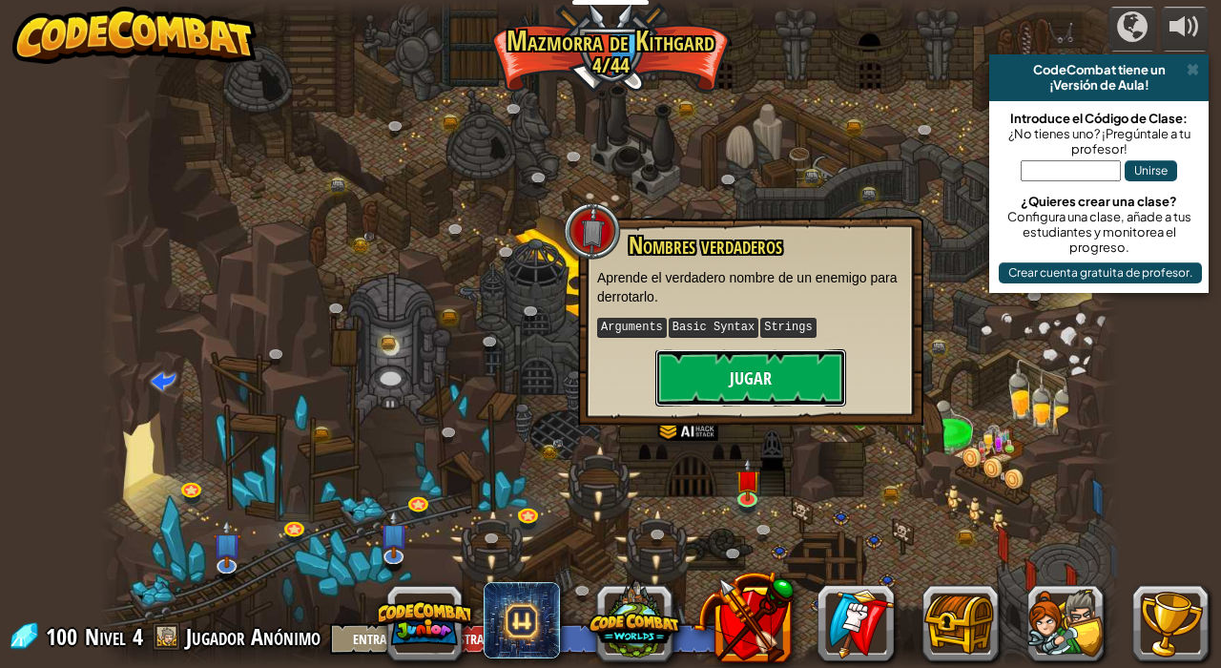
click at [753, 375] on button "Jugar" at bounding box center [750, 377] width 191 height 57
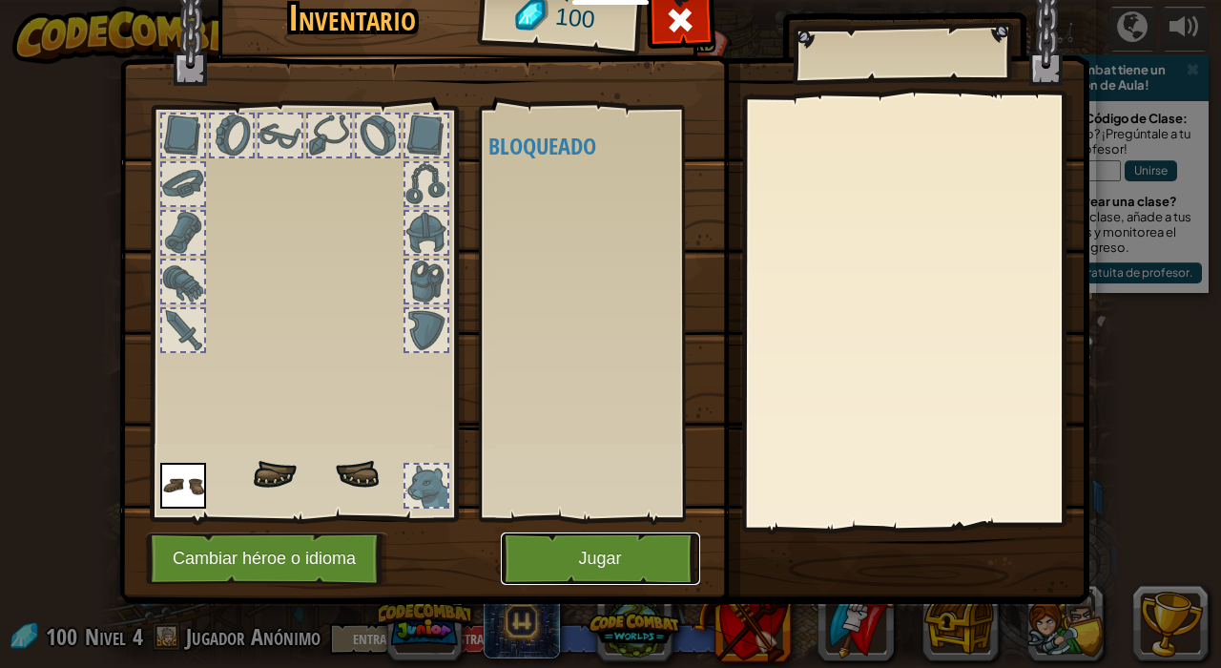
click at [604, 547] on button "Jugar" at bounding box center [600, 558] width 199 height 52
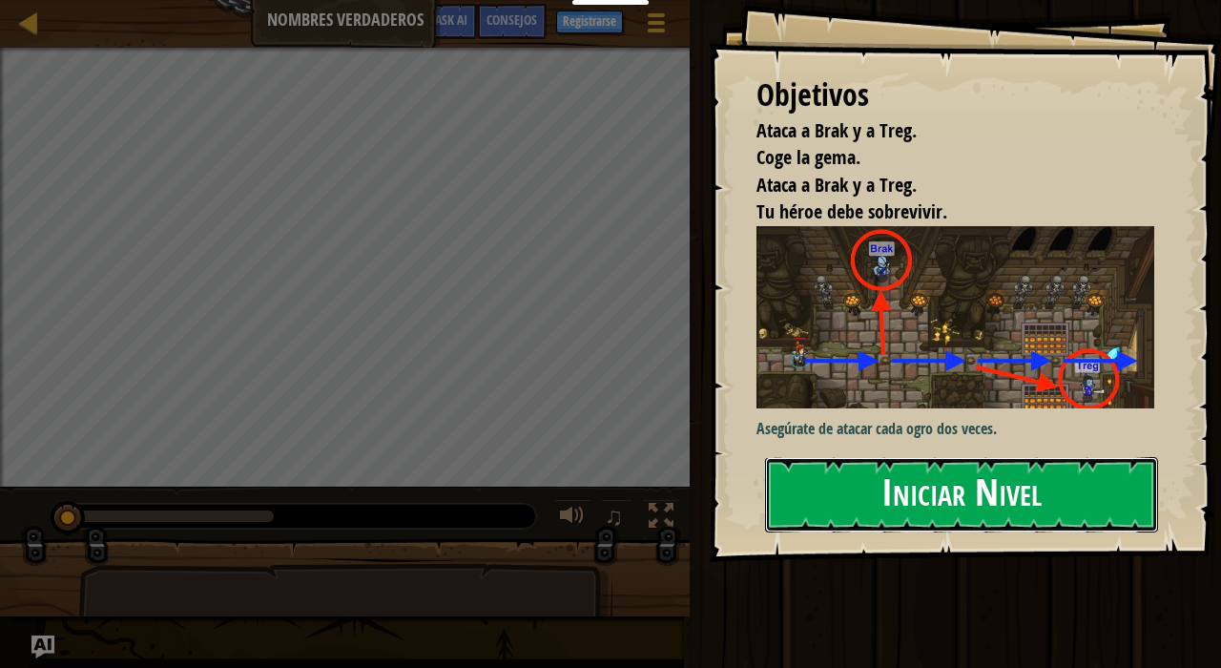
click at [1015, 491] on button "Iniciar Nivel" at bounding box center [961, 494] width 393 height 75
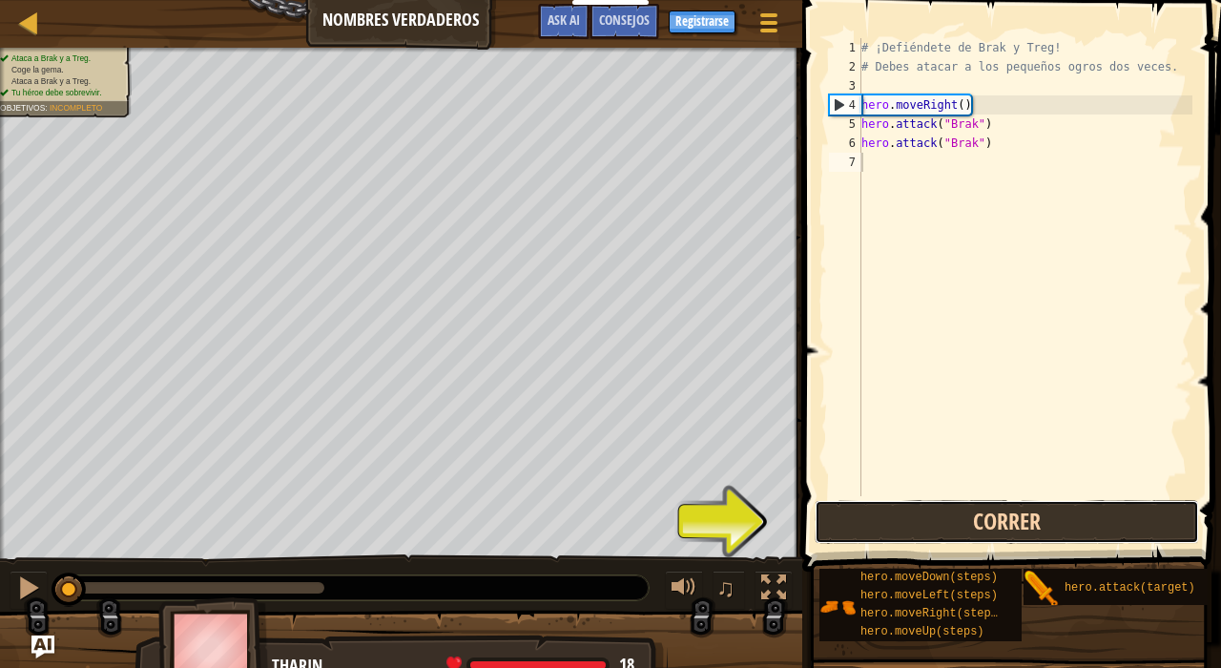
click at [1014, 528] on button "Correr" at bounding box center [1007, 522] width 384 height 44
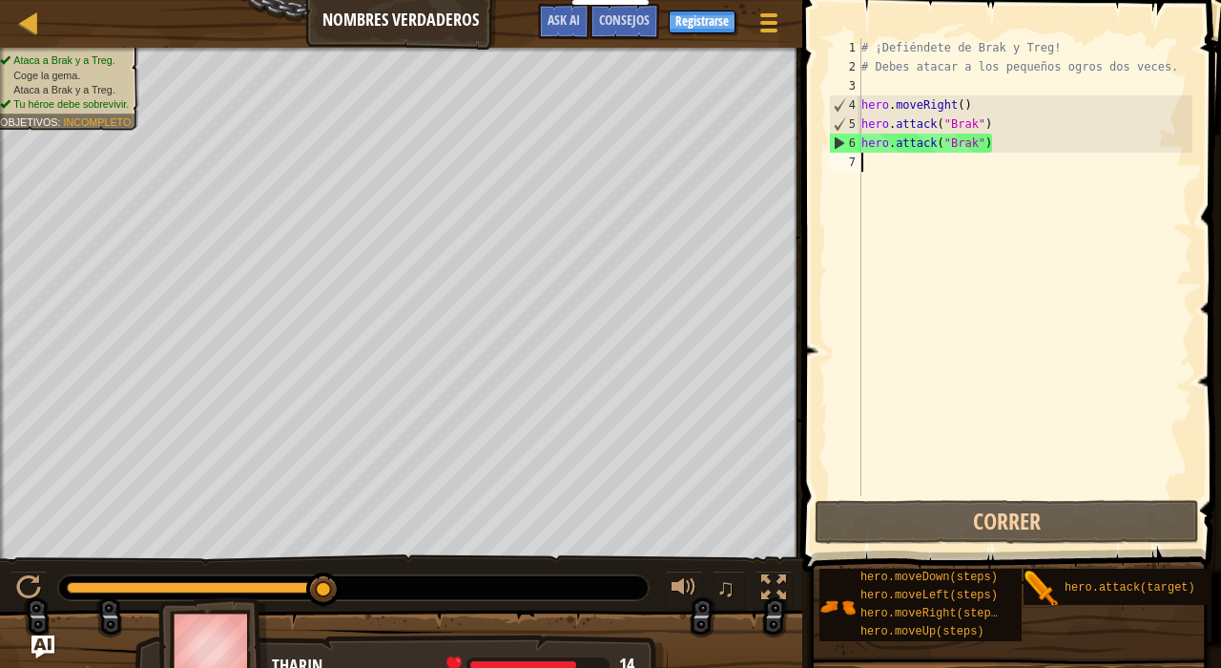
scroll to position [9, 0]
type textarea "ri"
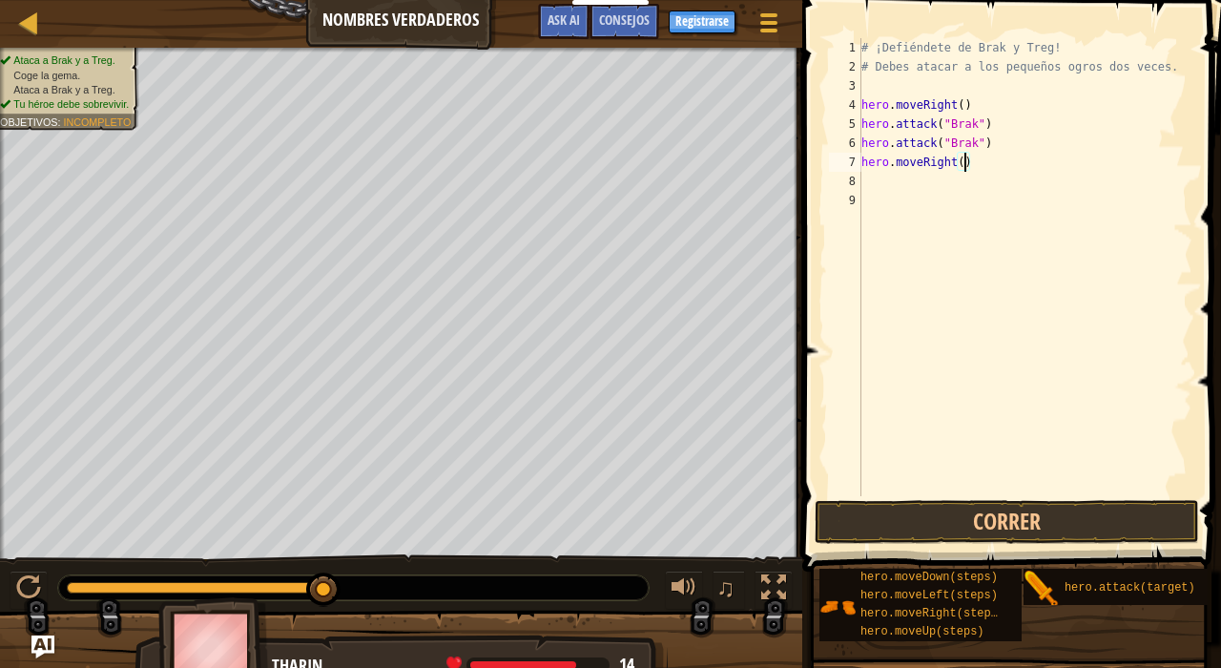
type textarea "hero.moveRight(2)"
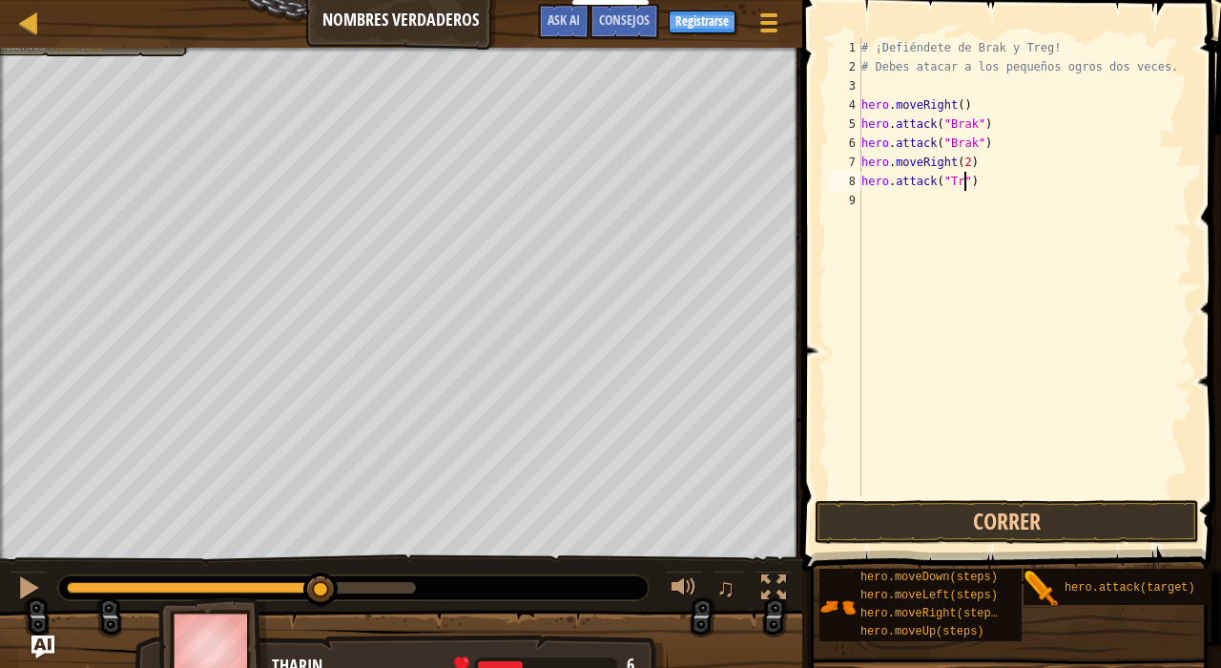
scroll to position [9, 10]
type textarea "hero.attack("Treg")"
click at [1051, 524] on button "Correr" at bounding box center [1007, 522] width 384 height 44
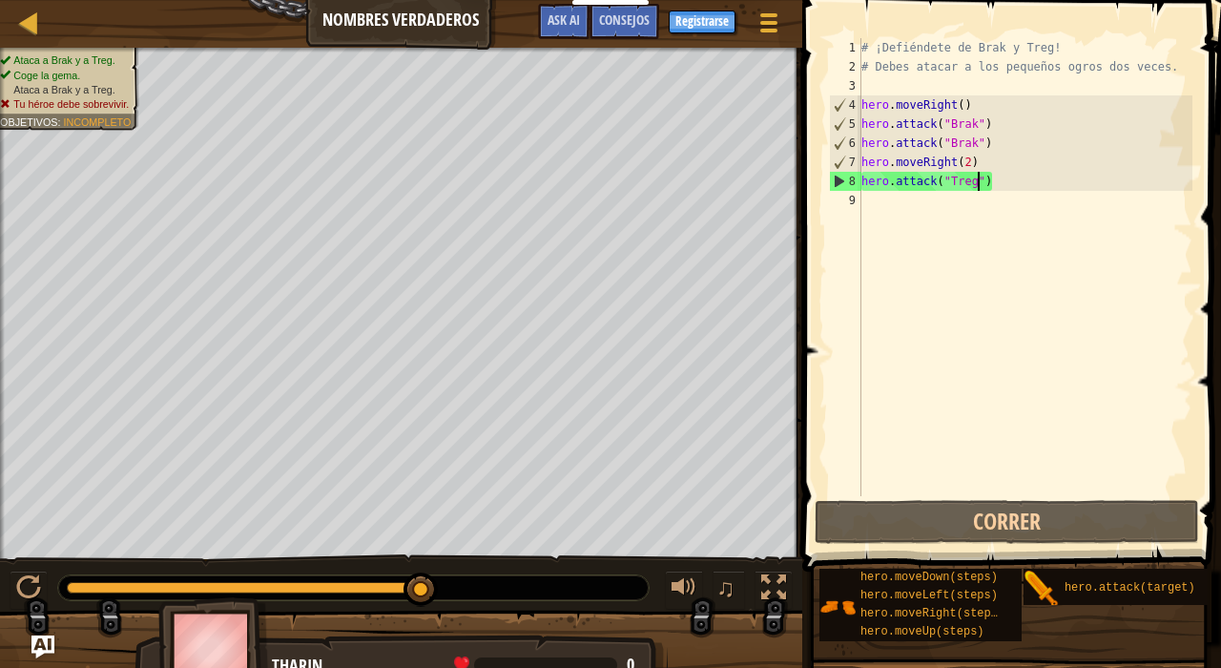
click at [992, 177] on div "# ¡Defiéndete de Brak y Treg! # Debes atacar a los pequeños ogros dos veces. he…" at bounding box center [1024, 286] width 335 height 496
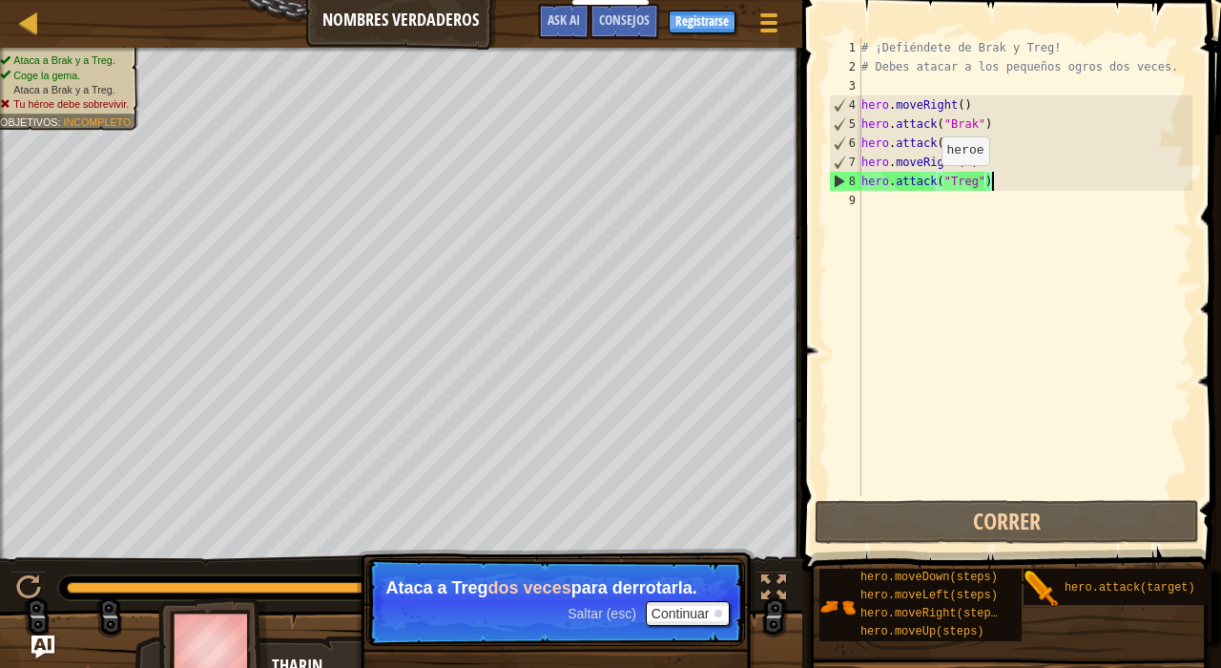
click at [952, 200] on div "# ¡Defiéndete de Brak y Treg! # Debes atacar a los pequeños ogros dos veces. he…" at bounding box center [1024, 286] width 335 height 496
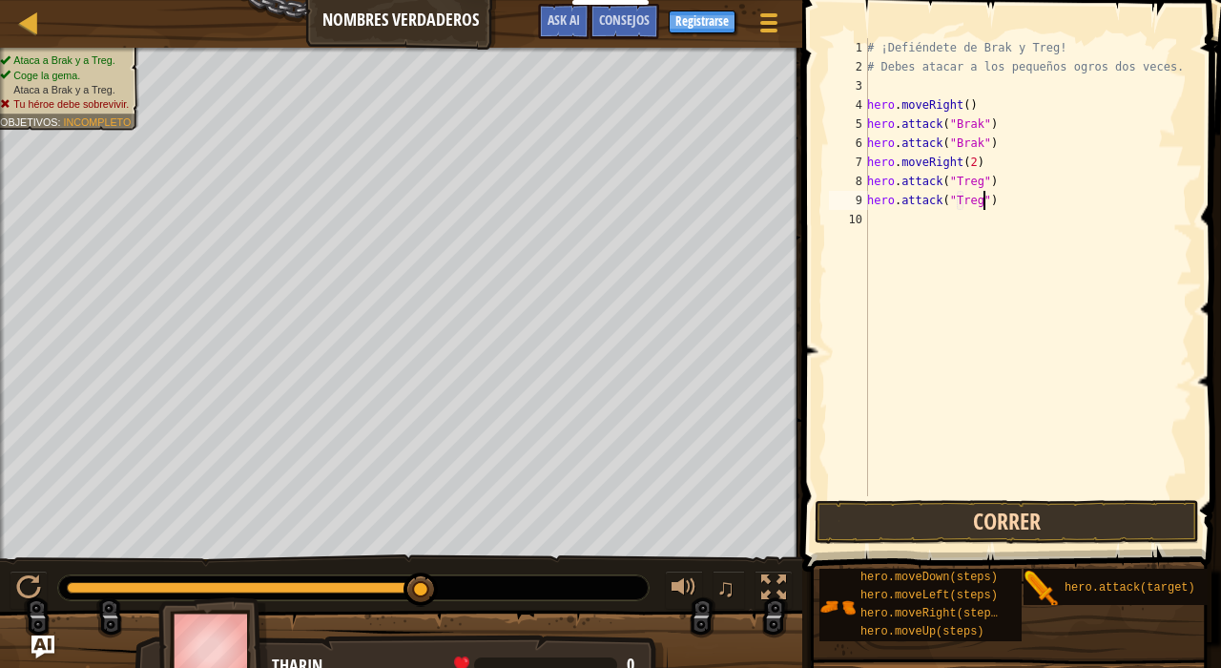
type textarea "hero.attack("Treg")"
click at [1038, 512] on button "Correr" at bounding box center [1007, 522] width 384 height 44
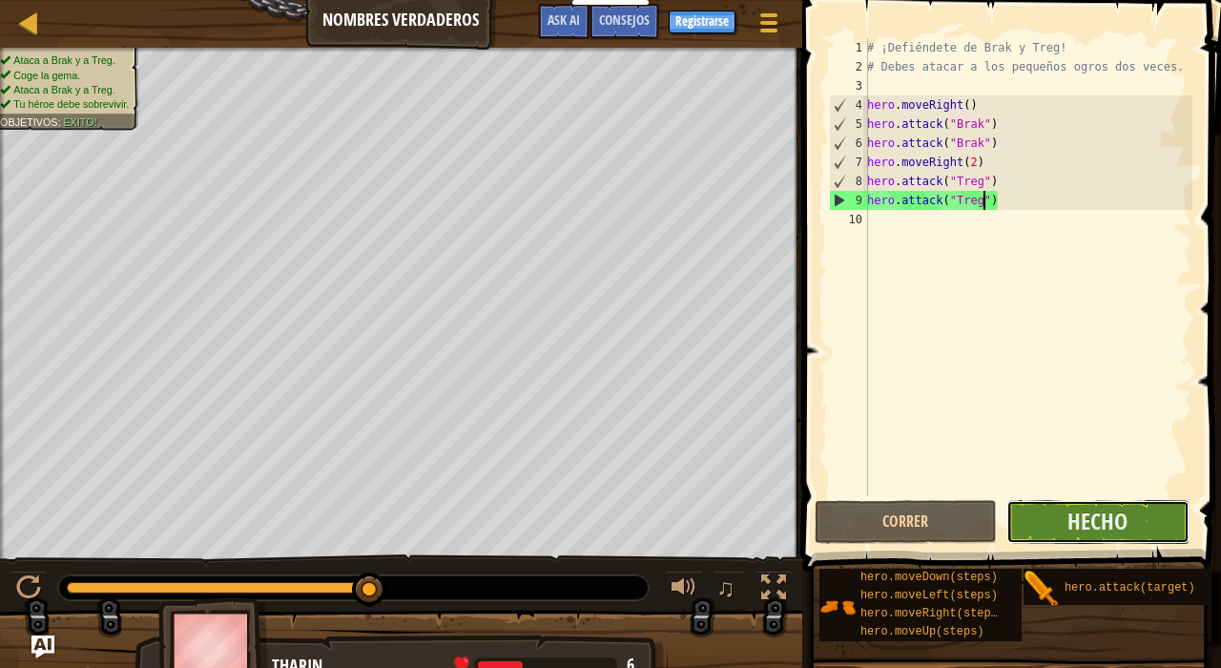
click at [1038, 511] on button "Hecho" at bounding box center [1097, 522] width 182 height 44
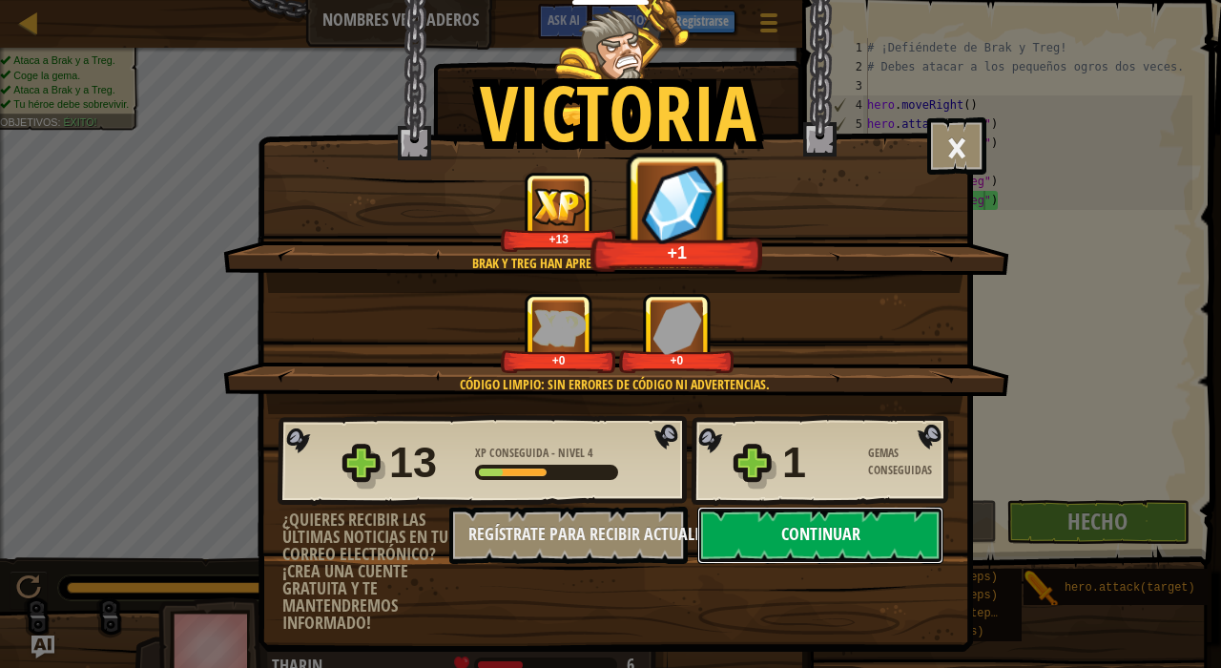
click at [841, 521] on button "Continuar" at bounding box center [820, 534] width 246 height 57
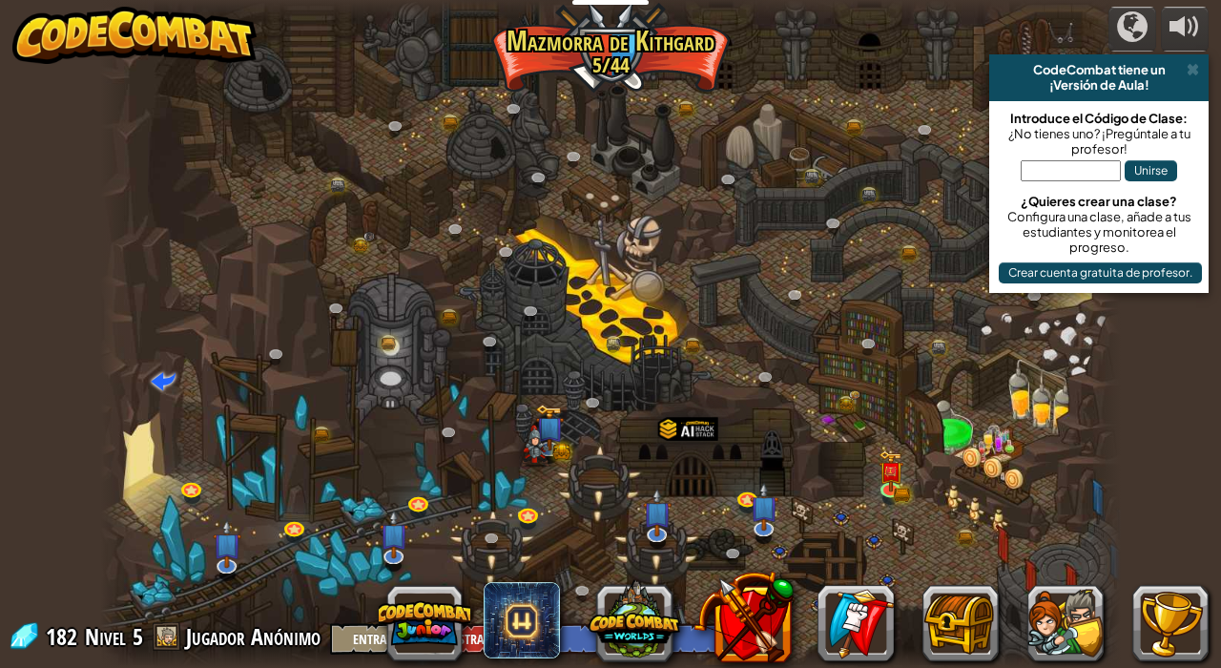
select select "es-ES"
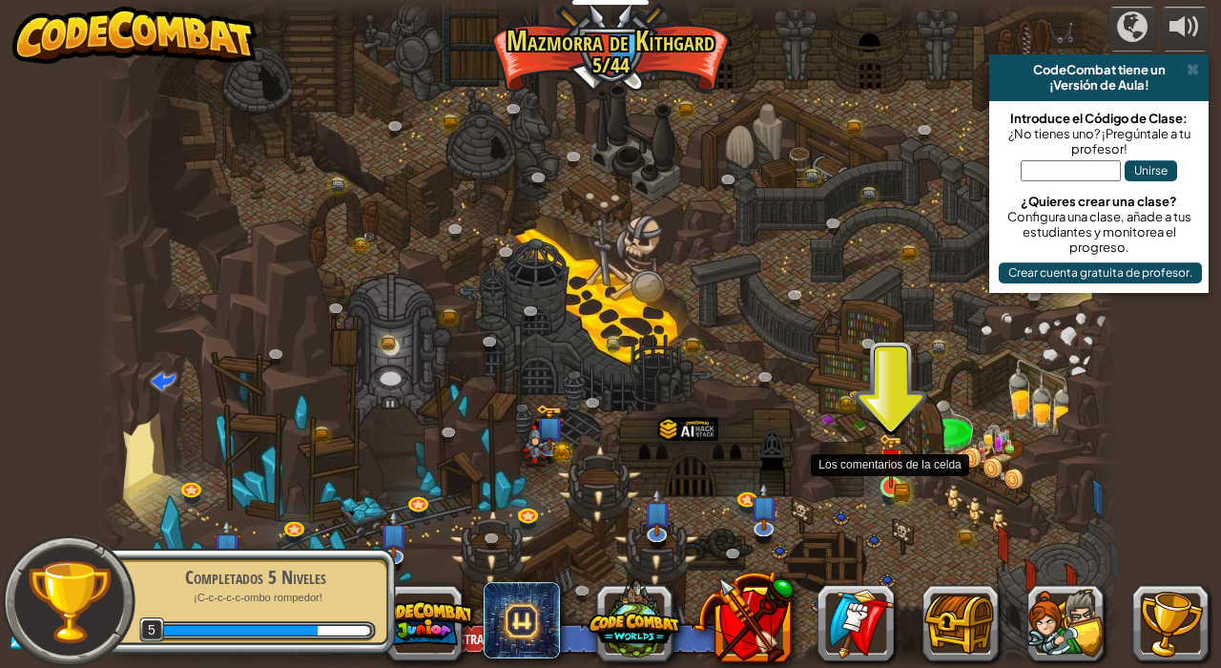
click at [889, 468] on img at bounding box center [890, 461] width 14 height 14
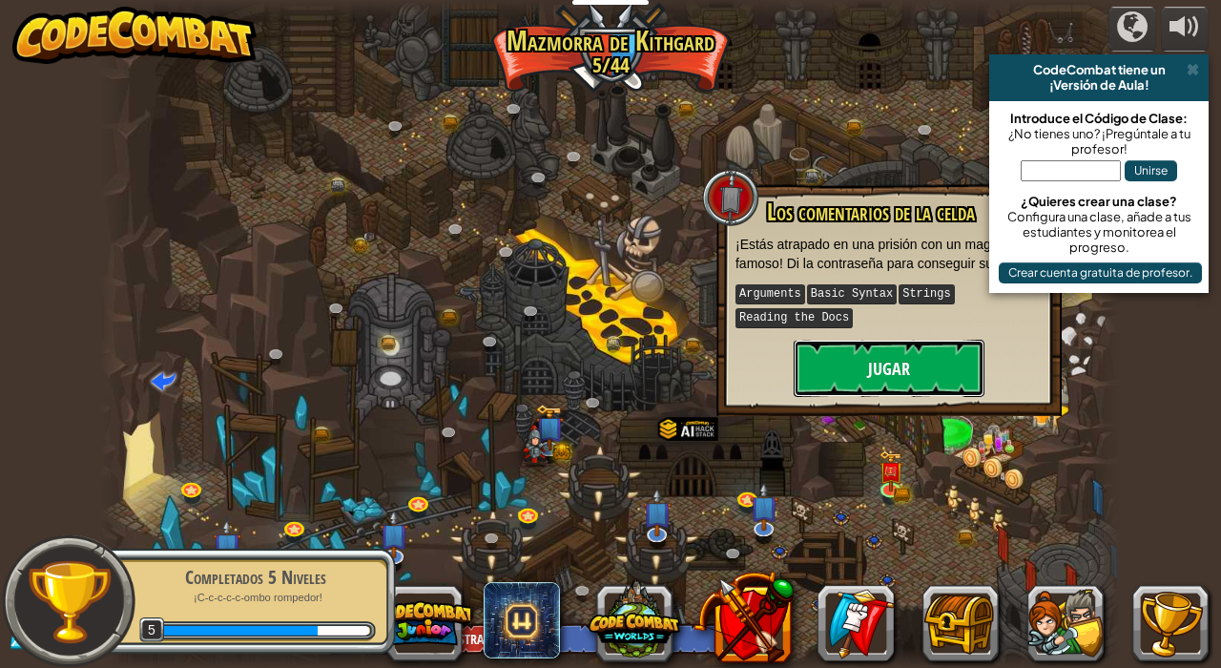
click at [871, 376] on button "Jugar" at bounding box center [889, 368] width 191 height 57
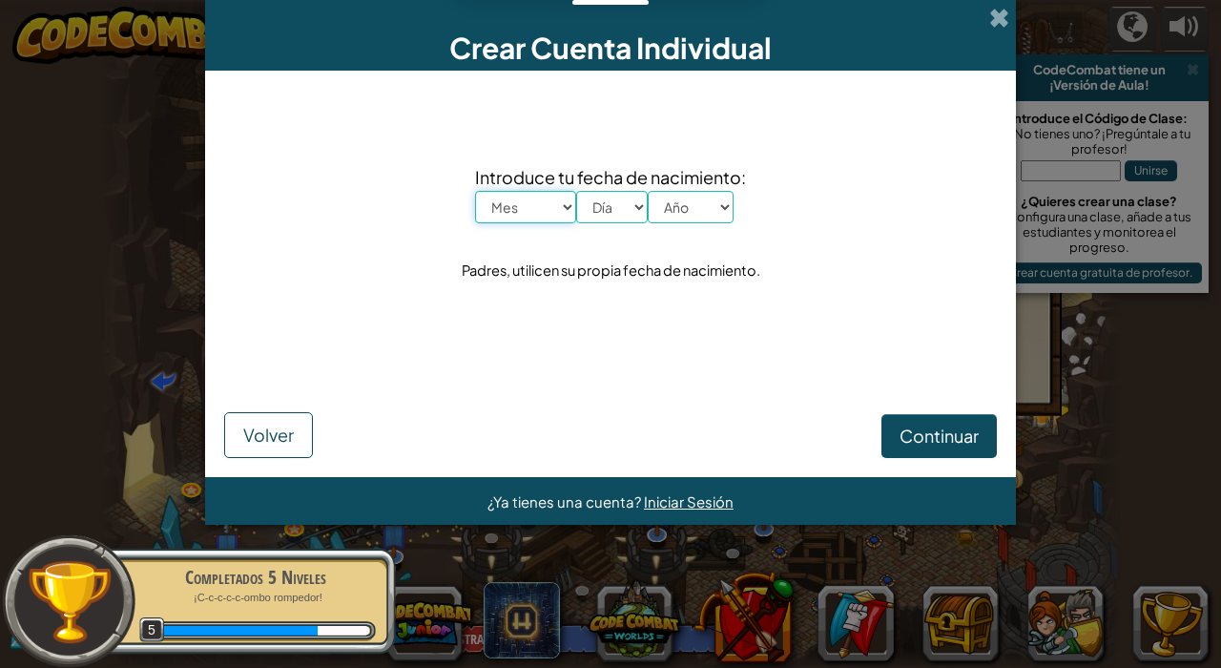
click at [566, 208] on select "Mes Enero Febrero Órdenes de marcha [PERSON_NAME] [PERSON_NAME] Octubre Noviemb…" at bounding box center [525, 207] width 101 height 32
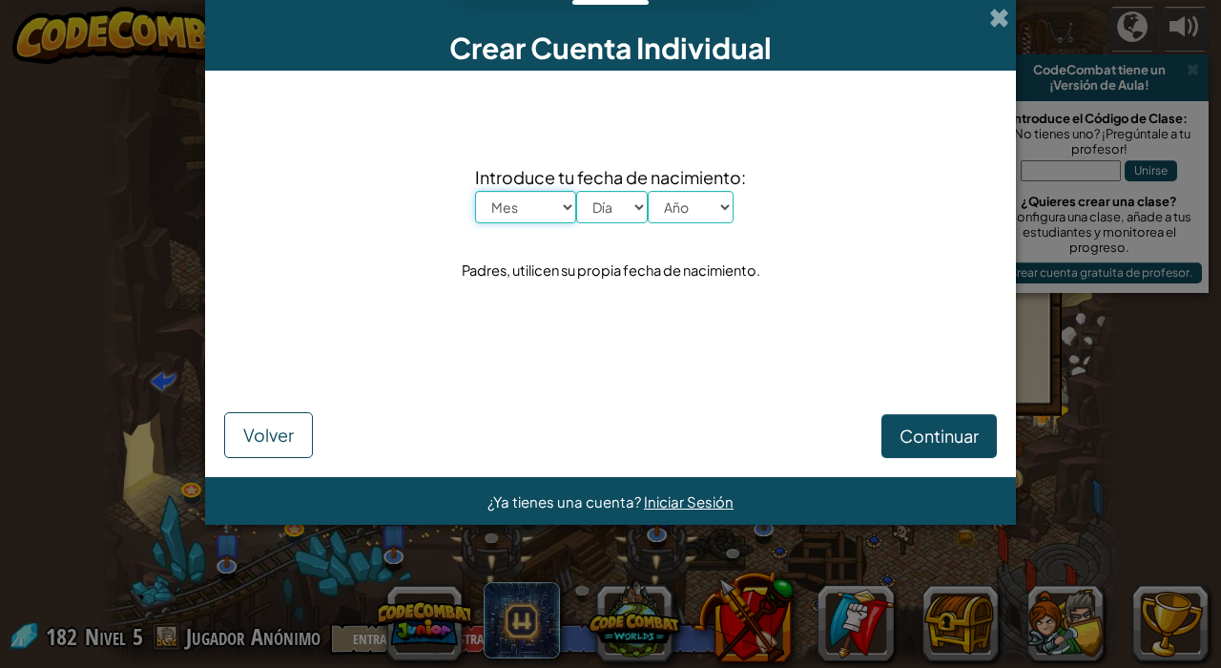
select select "7"
click at [635, 209] on select "Día 1 2 3 4 5 6 7 8 9 10 11 12 13 14 15 16 17 18 19 20 21 22 23 24 25 26 27 28 …" at bounding box center [612, 207] width 72 height 32
select select "19"
click at [724, 208] on select "Año 2025 2024 2023 2022 2021 2020 2019 2018 2017 2016 2015 2014 2013 2012 2011 …" at bounding box center [691, 207] width 86 height 32
select select "1990"
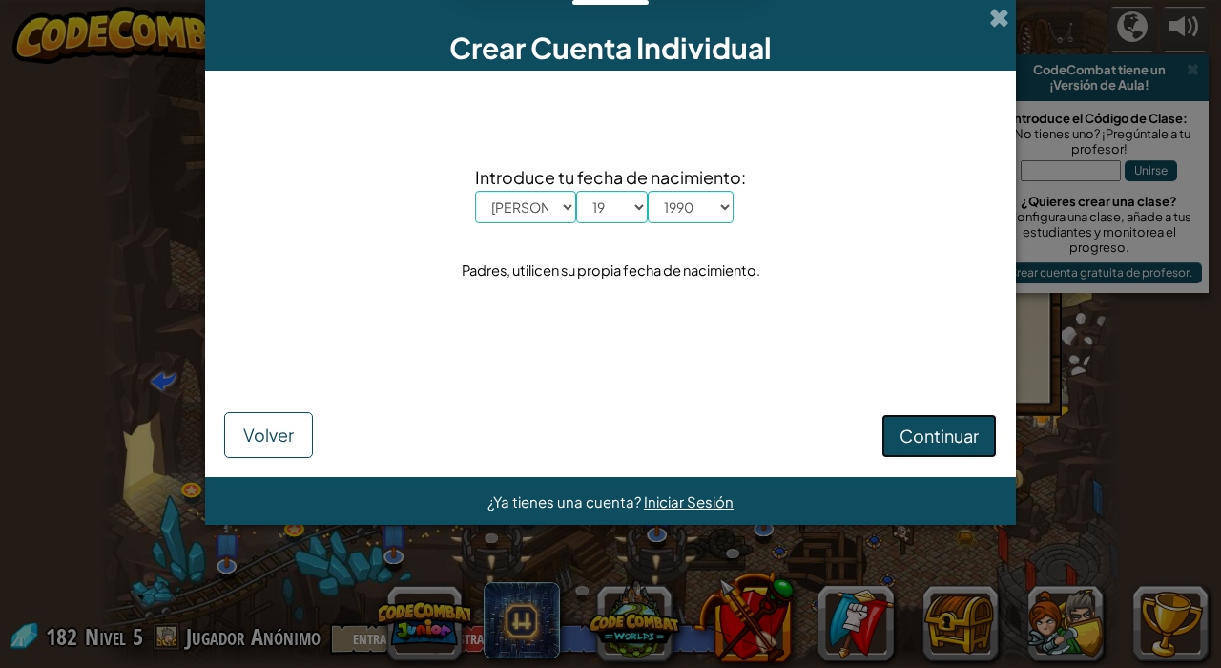
click at [908, 441] on span "Continuar" at bounding box center [938, 435] width 79 height 22
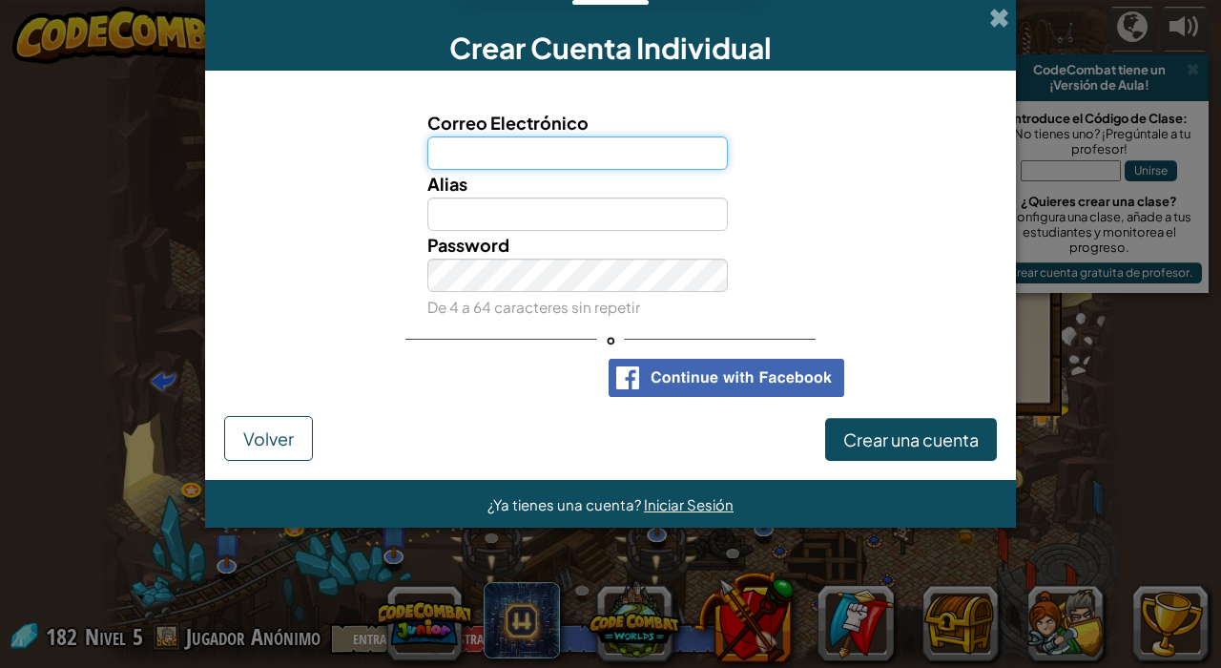
type input "e"
type input "[PERSON_NAME][EMAIL_ADDRESS][PERSON_NAME][DOMAIN_NAME]"
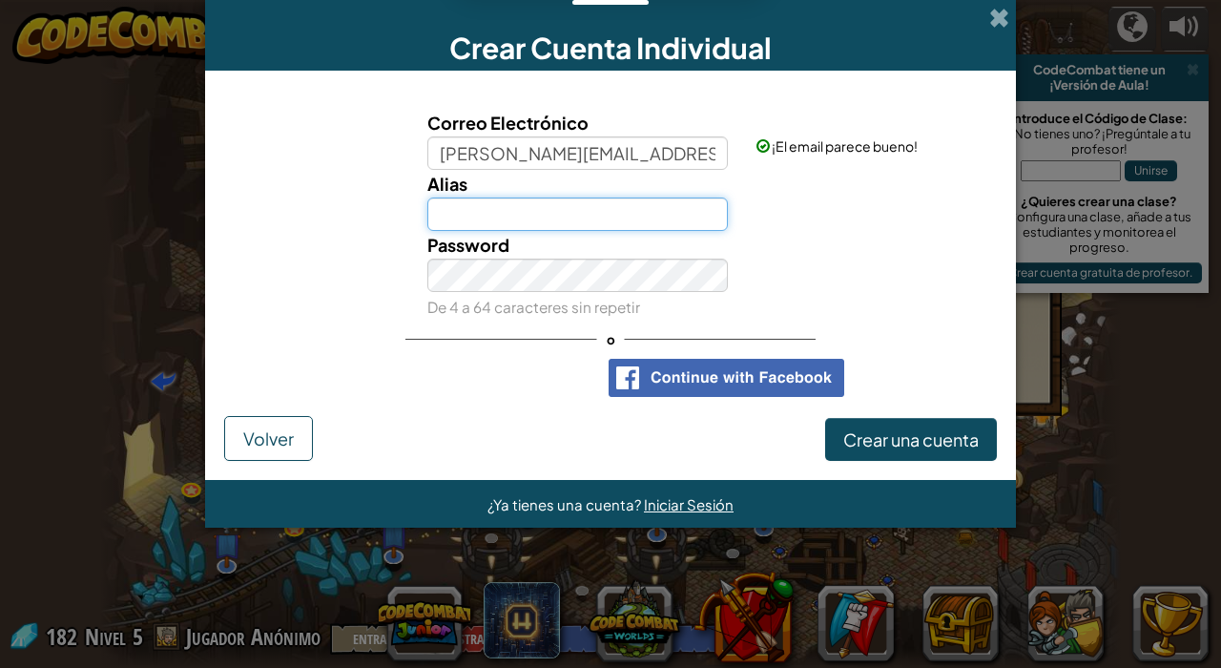
type input "E"
type input "3lpepe"
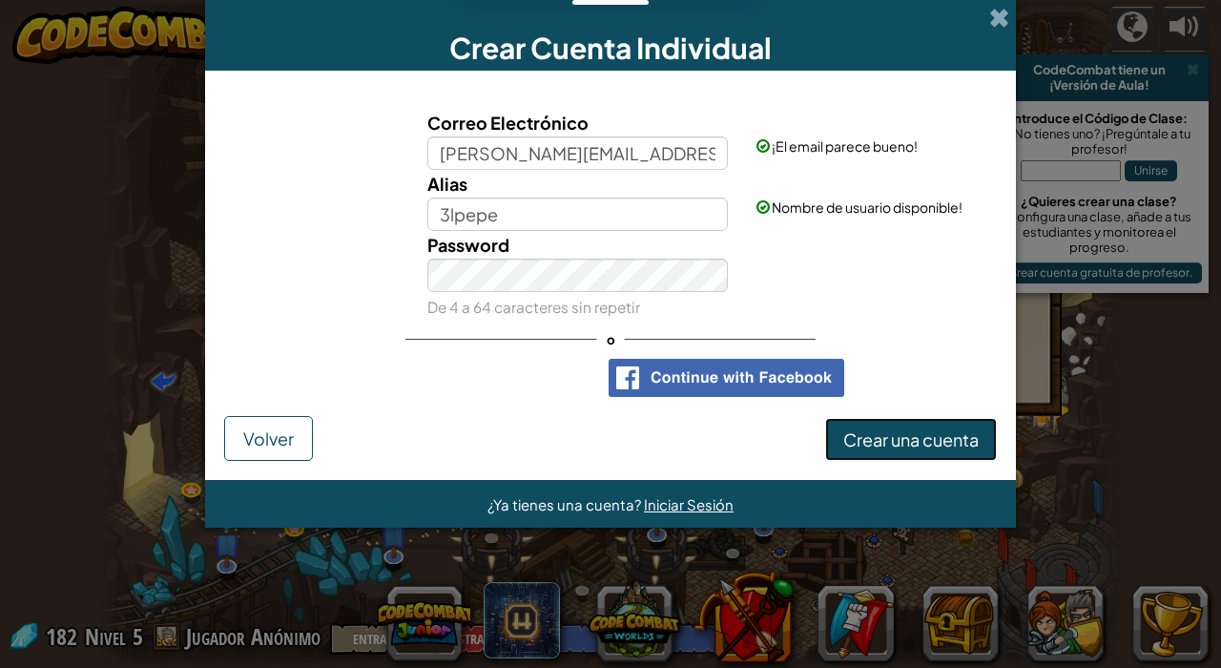
click at [878, 441] on span "Crear una cuenta" at bounding box center [910, 439] width 135 height 22
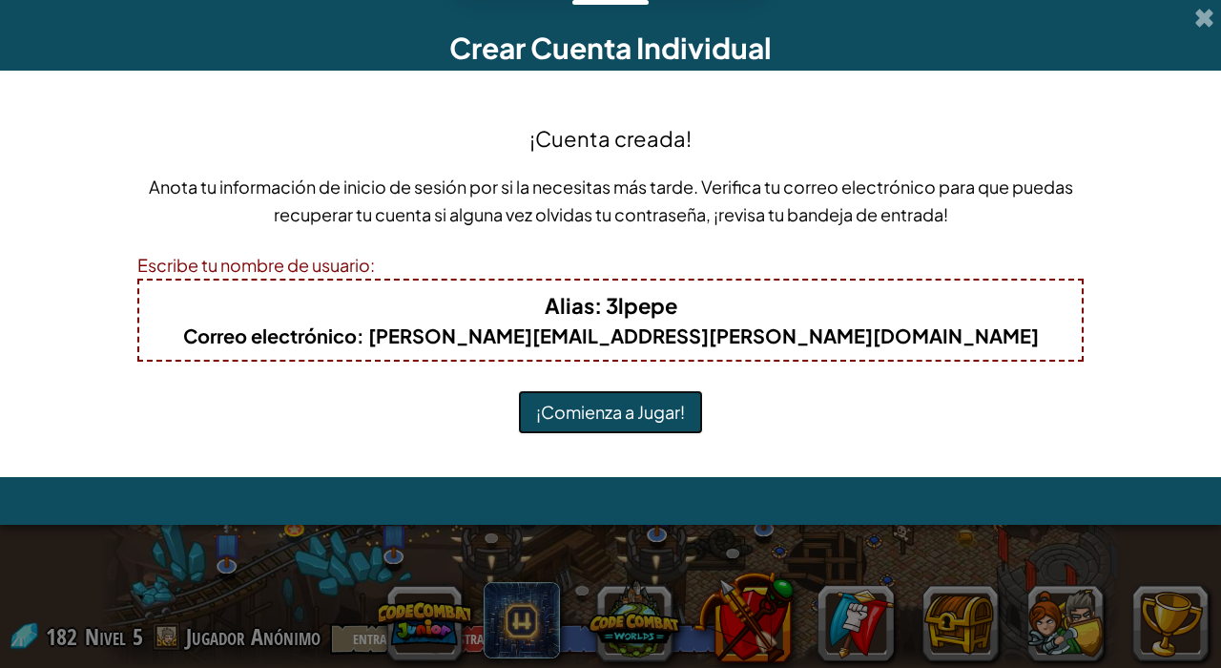
click at [659, 410] on button "¡Comienza a Jugar!" at bounding box center [610, 412] width 185 height 44
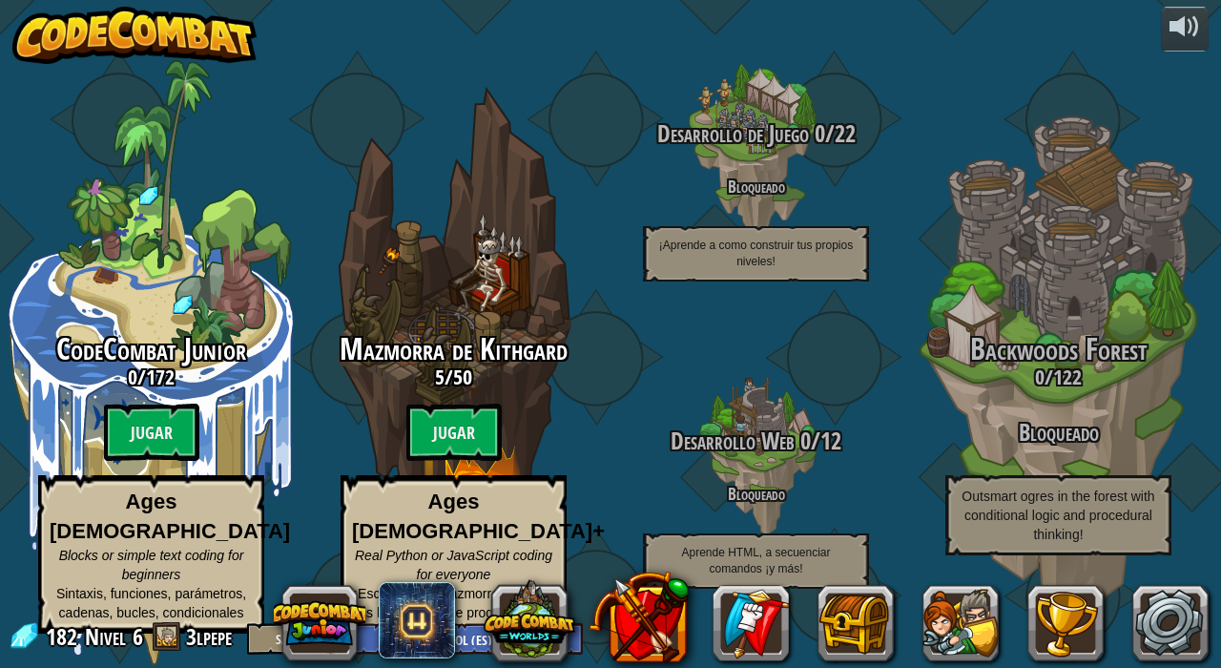
select select "es-ES"
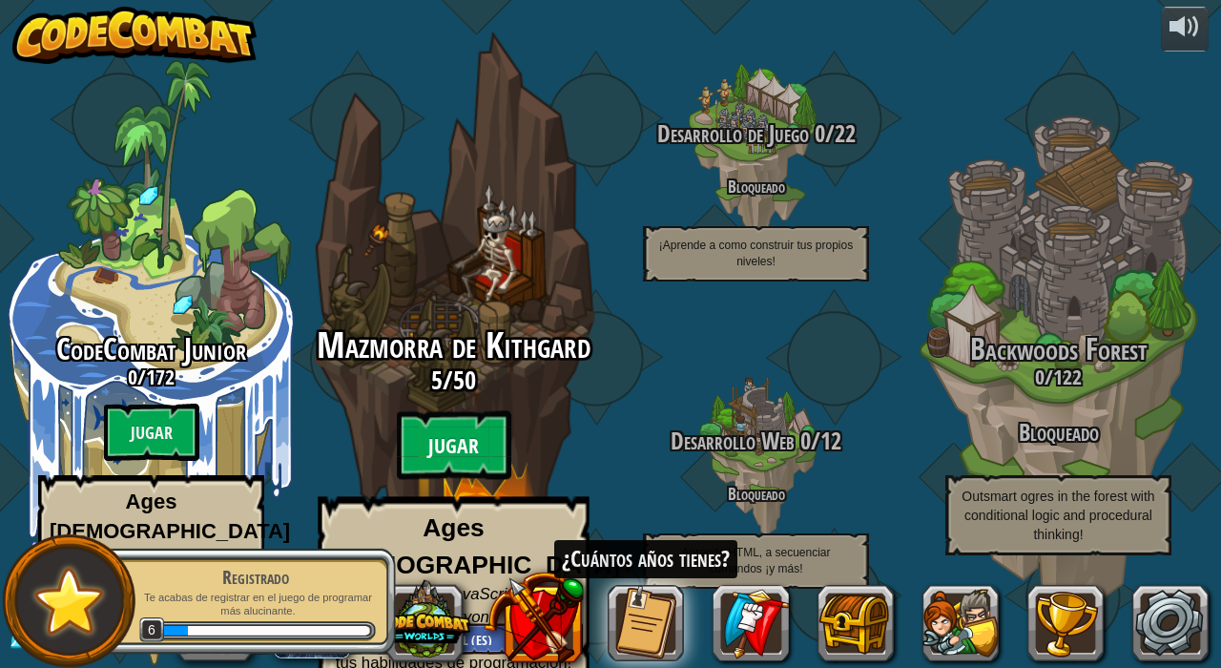
click at [472, 442] on btn "Jugar" at bounding box center [454, 445] width 114 height 69
select select "es-ES"
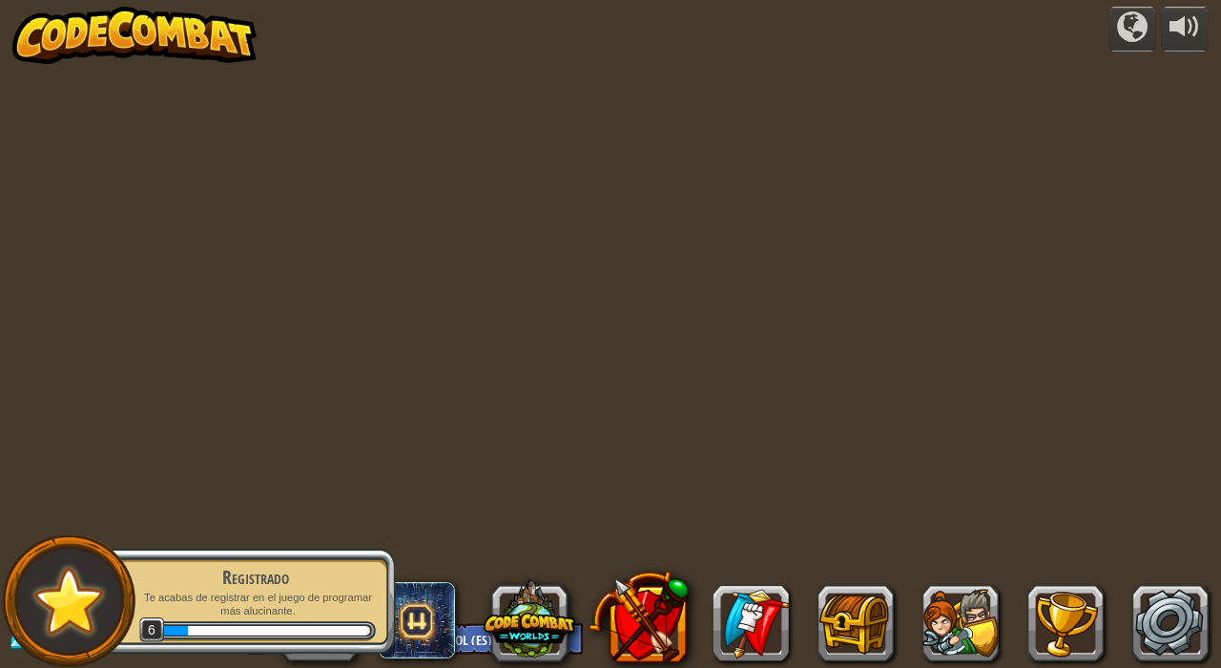
select select "es-ES"
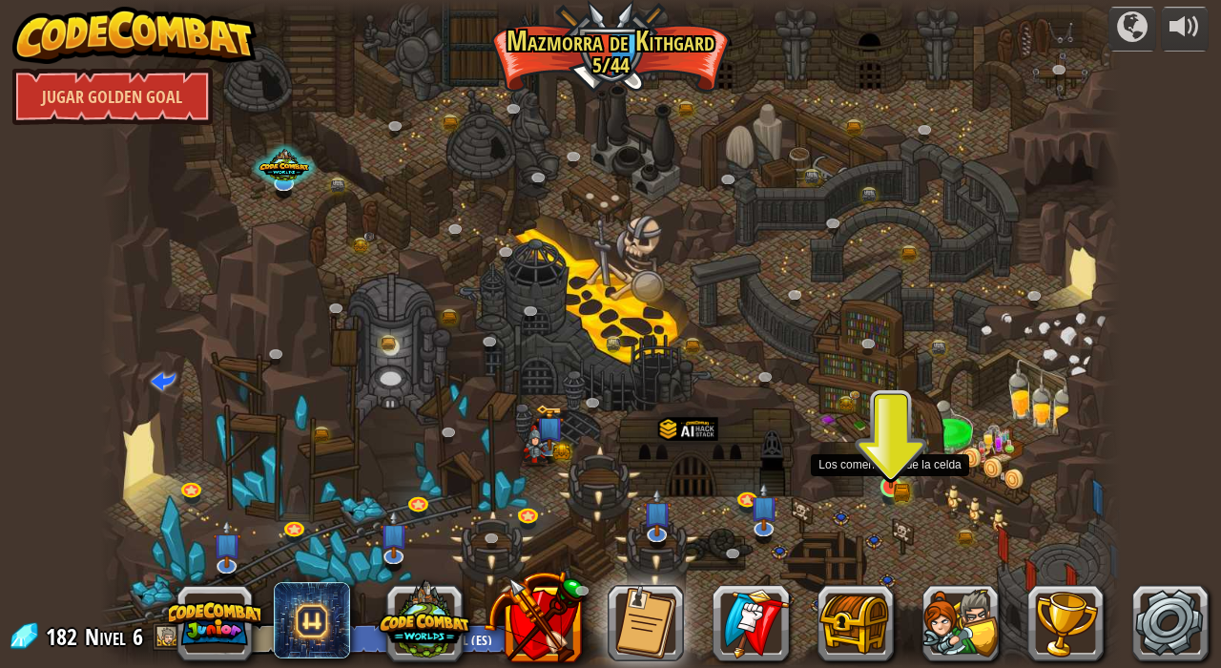
click at [895, 468] on img at bounding box center [890, 461] width 14 height 14
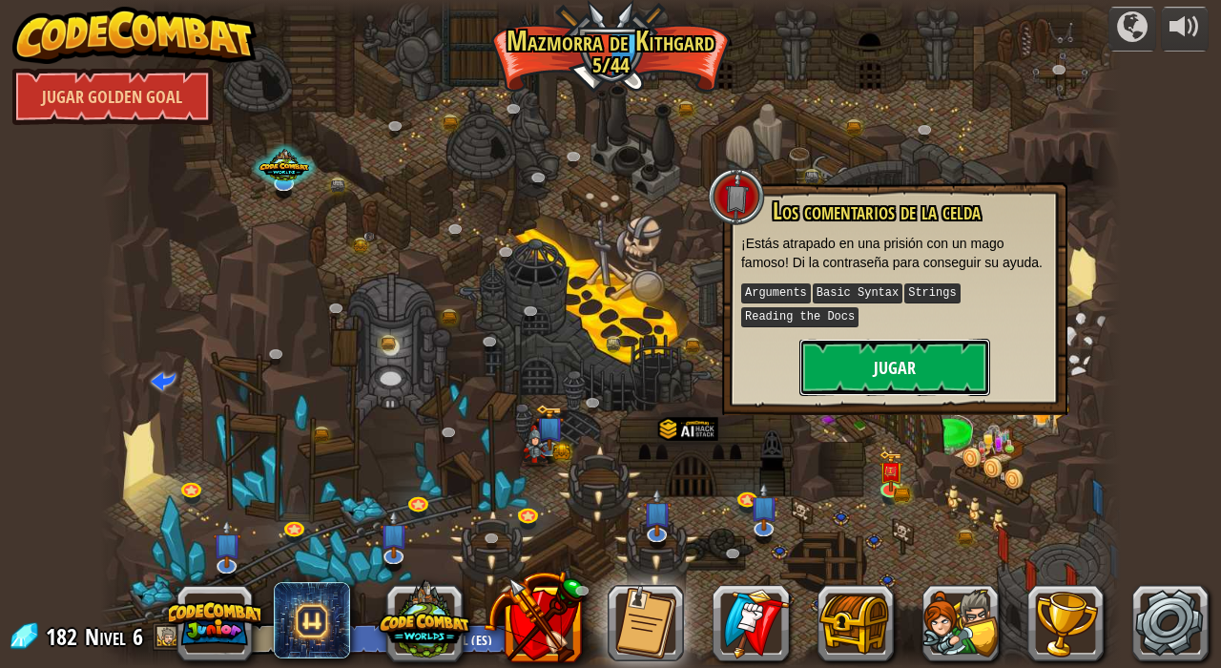
click at [909, 354] on button "Jugar" at bounding box center [894, 367] width 191 height 57
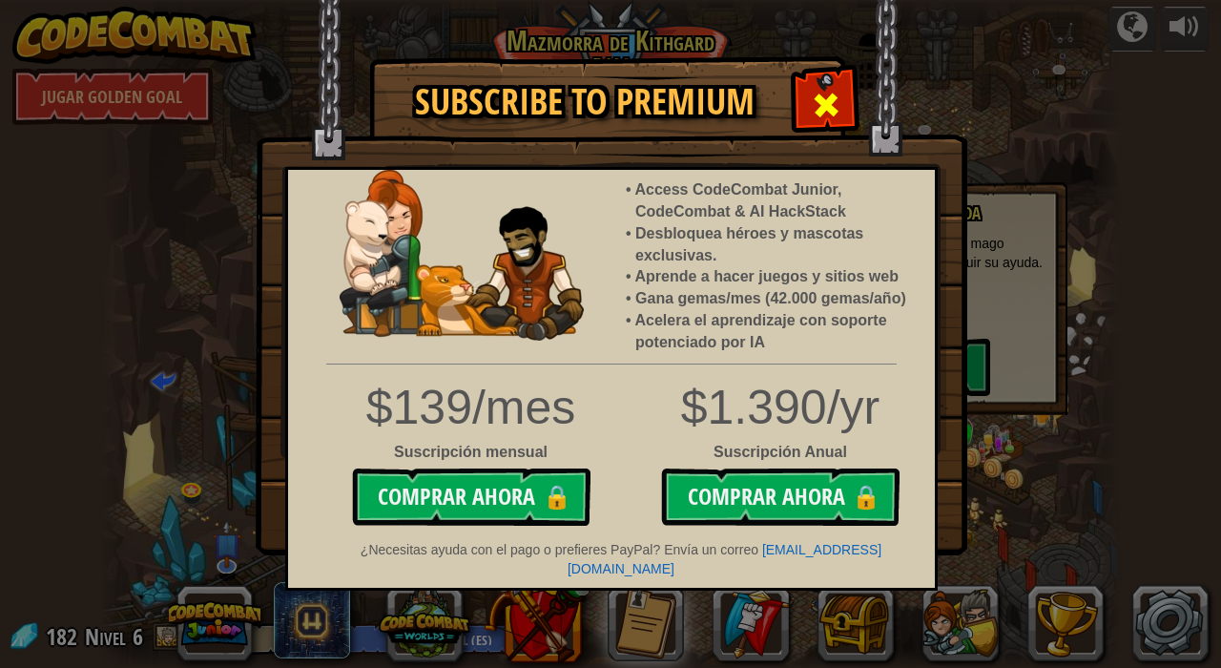
click at [824, 115] on span at bounding box center [826, 105] width 31 height 31
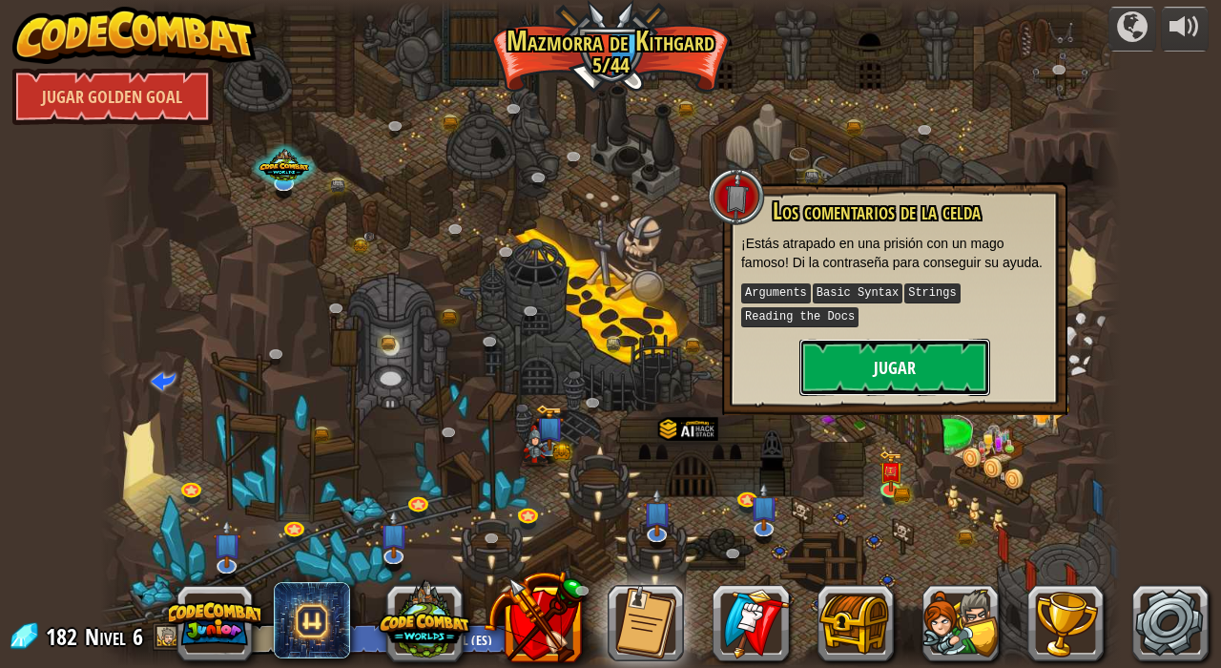
click at [878, 364] on button "Jugar" at bounding box center [894, 367] width 191 height 57
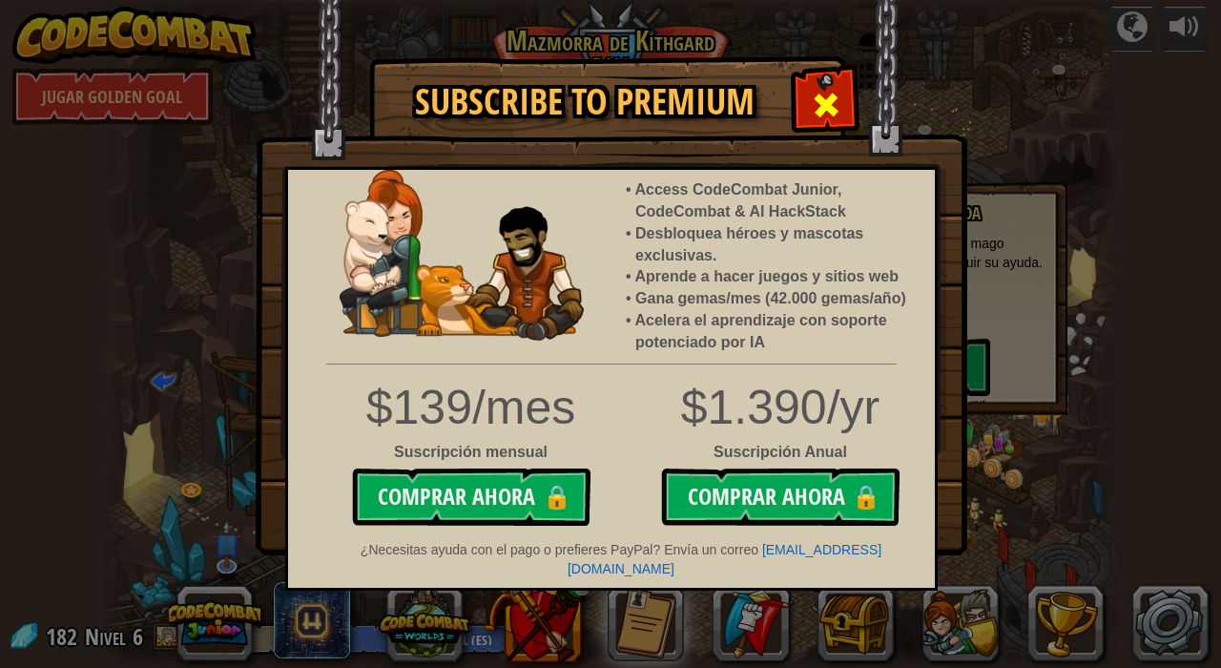
click at [831, 108] on span at bounding box center [826, 105] width 31 height 31
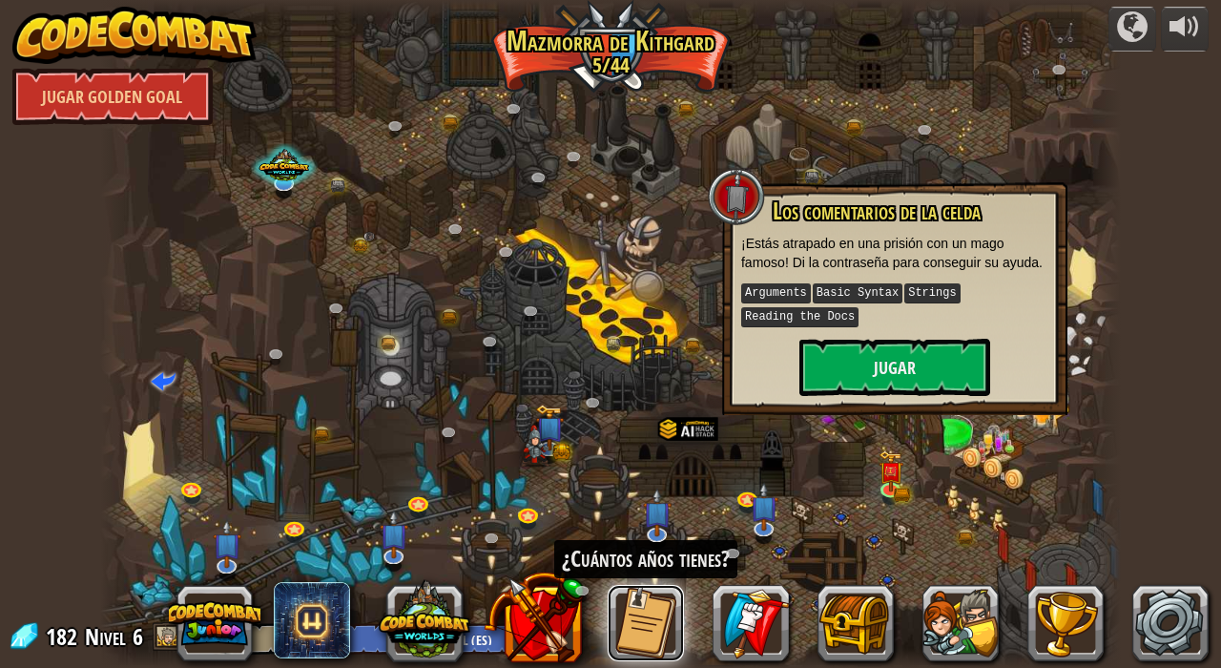
click at [656, 616] on button at bounding box center [646, 623] width 76 height 76
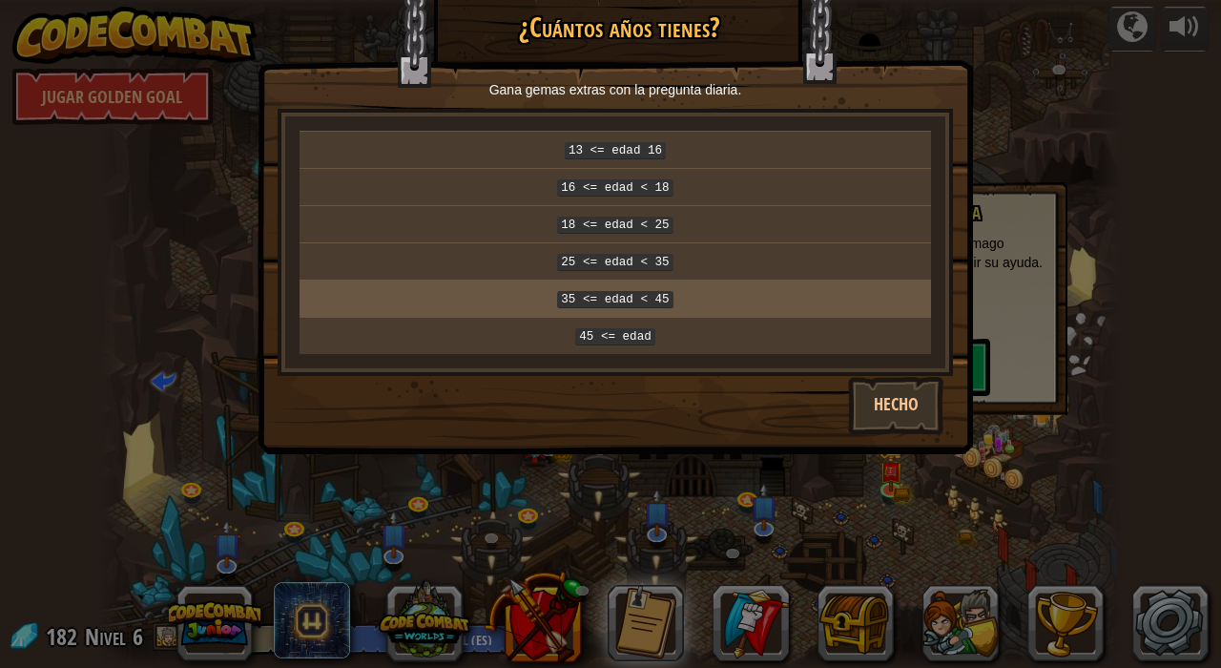
click at [632, 292] on code "35 <= edad < 45" at bounding box center [614, 299] width 115 height 17
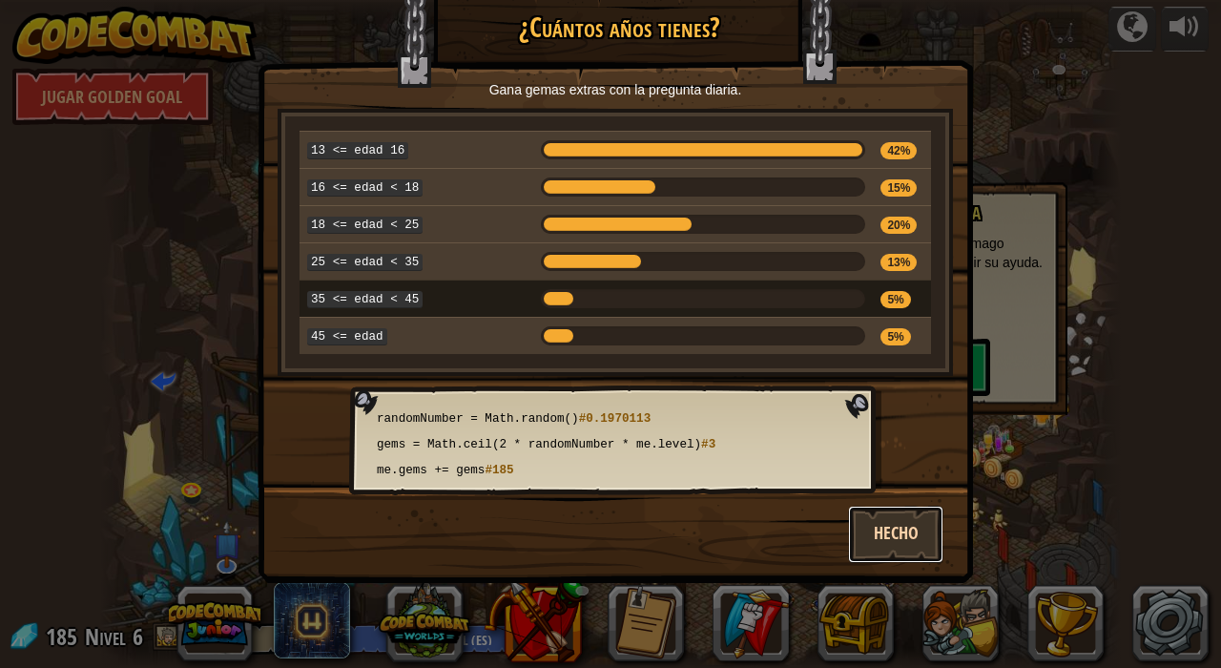
click at [878, 523] on button "Hecho" at bounding box center [895, 534] width 95 height 57
